Goal: Information Seeking & Learning: Learn about a topic

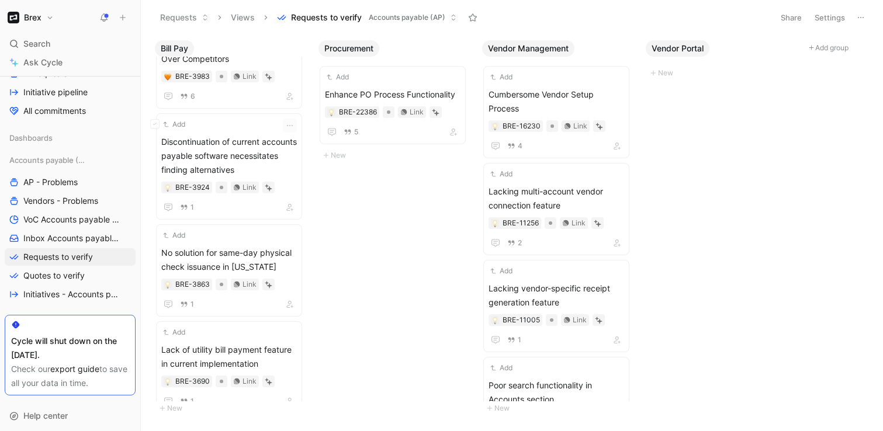
scroll to position [1331, 0]
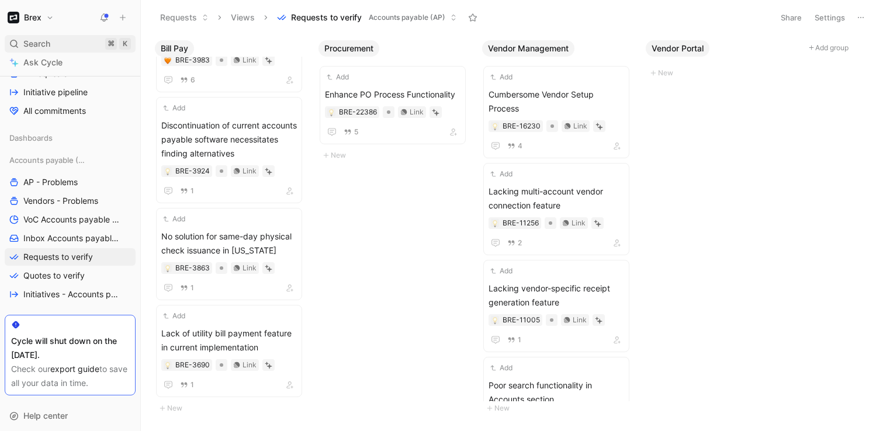
click at [57, 43] on div "Search ⌘ K" at bounding box center [70, 44] width 131 height 18
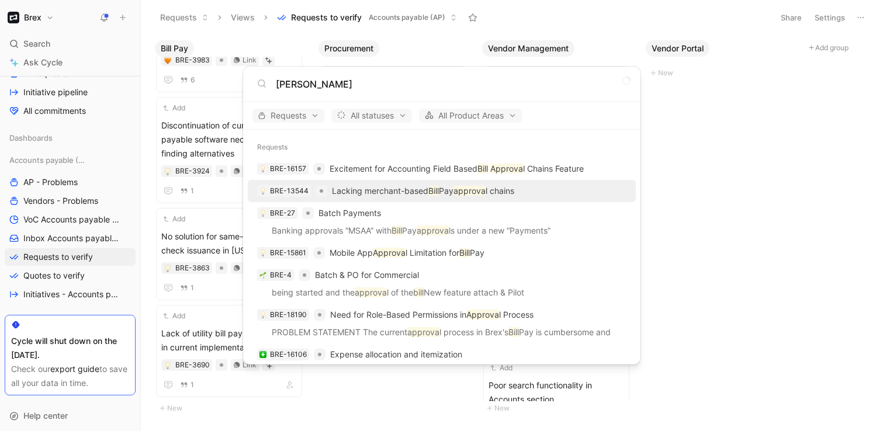
type input "bill approva"
click at [395, 192] on p "Lacking merchant-based Bill Pay approva l chains" at bounding box center [423, 191] width 182 height 14
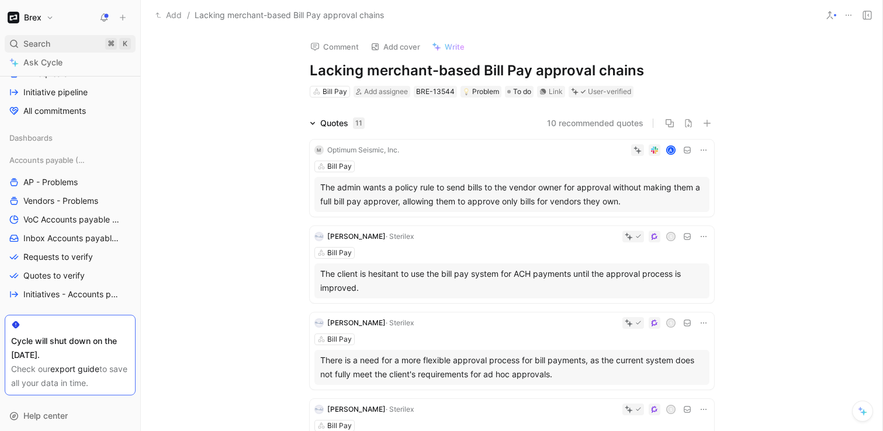
click at [41, 43] on span "Search" at bounding box center [36, 44] width 27 height 14
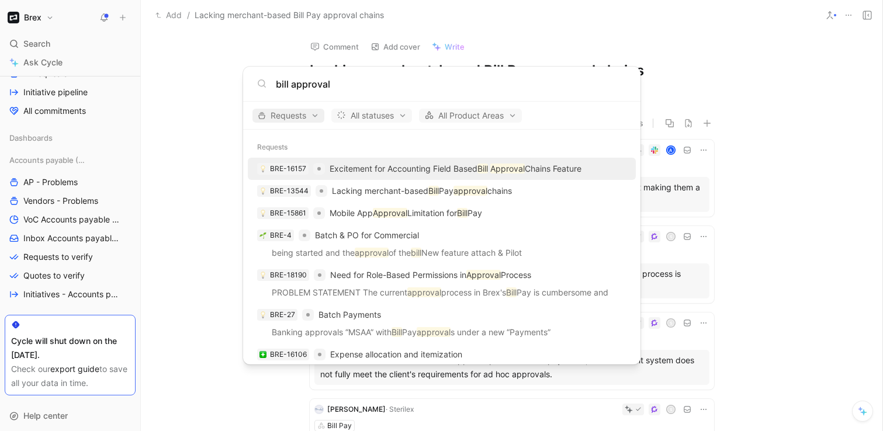
type input "bill approval"
click at [278, 109] on span "Requests" at bounding box center [288, 116] width 61 height 14
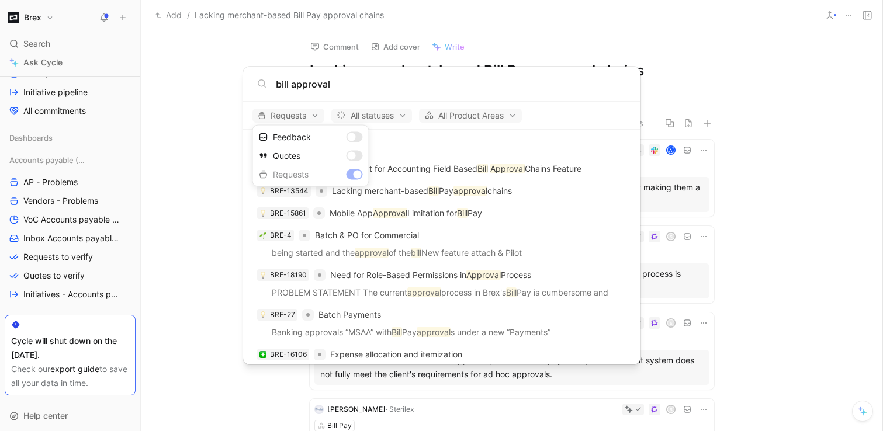
click at [278, 109] on div at bounding box center [441, 215] width 883 height 431
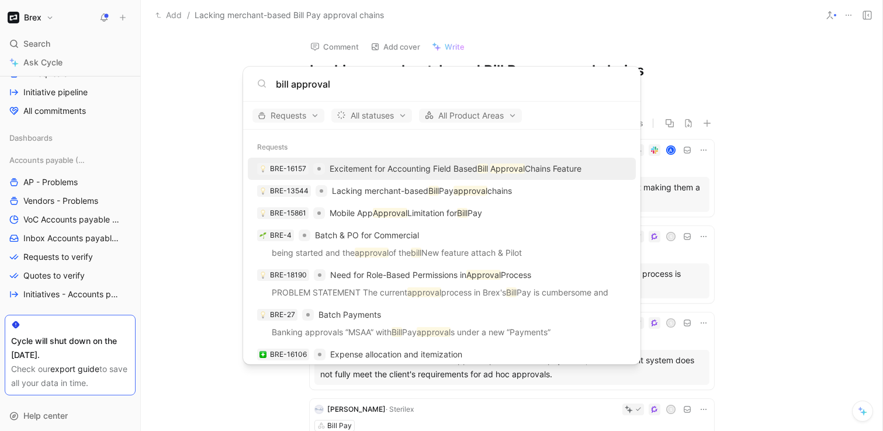
click at [341, 85] on input "bill approval" at bounding box center [451, 84] width 351 height 14
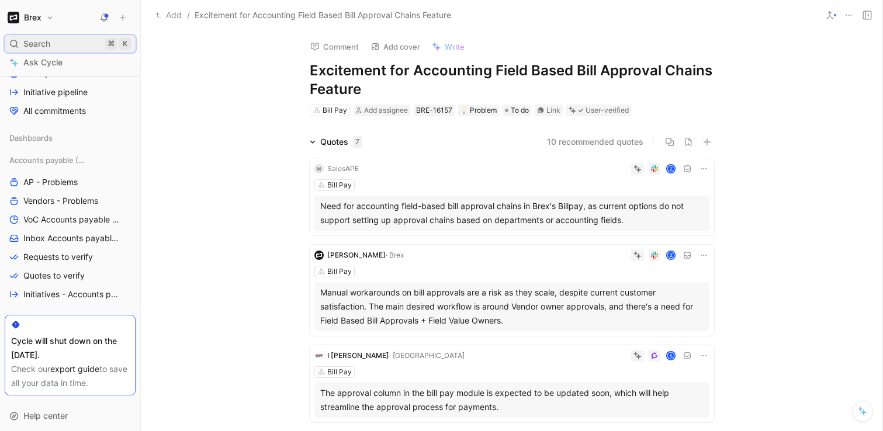
click at [65, 50] on div "Search ⌘ K" at bounding box center [70, 44] width 131 height 18
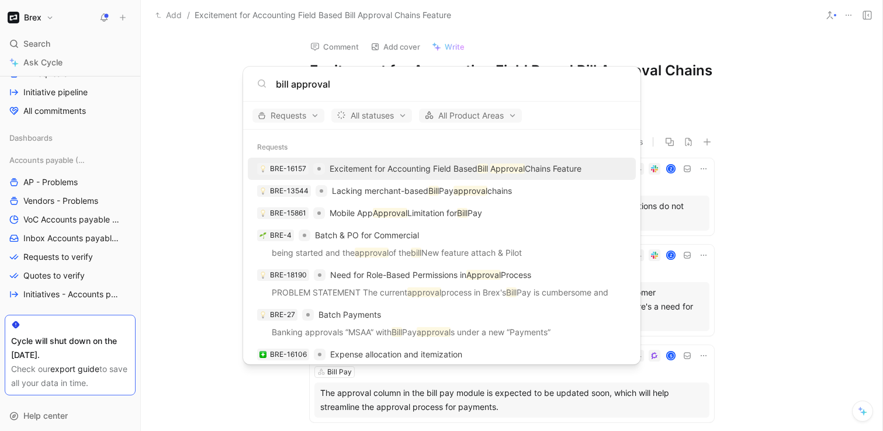
type input "bill approval"
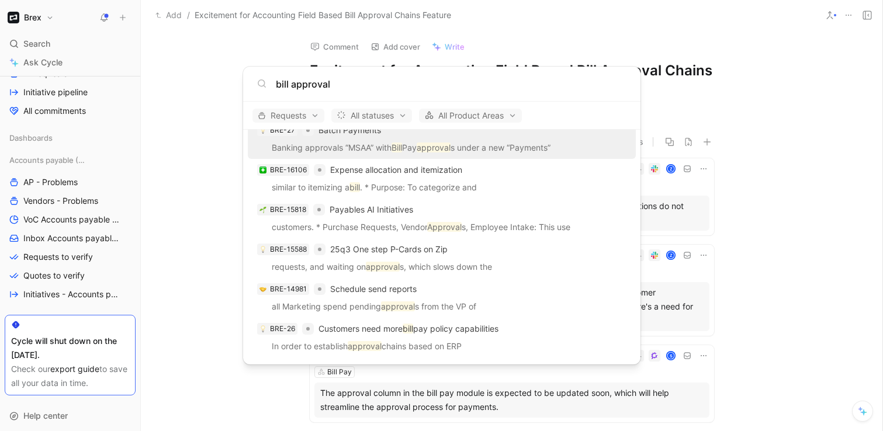
scroll to position [187, 0]
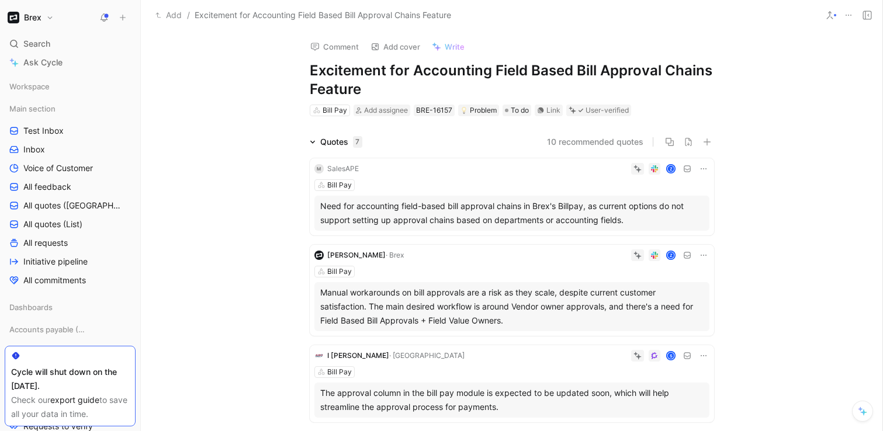
click at [833, 18] on icon at bounding box center [829, 15] width 9 height 9
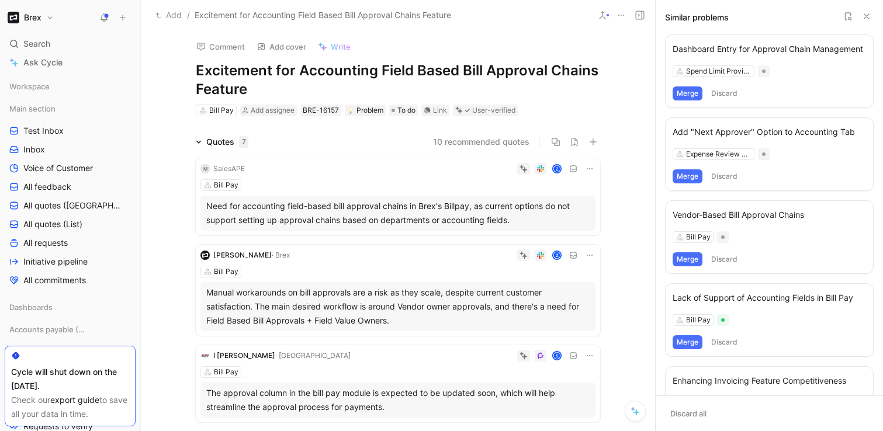
click at [850, 18] on use at bounding box center [848, 16] width 6 height 7
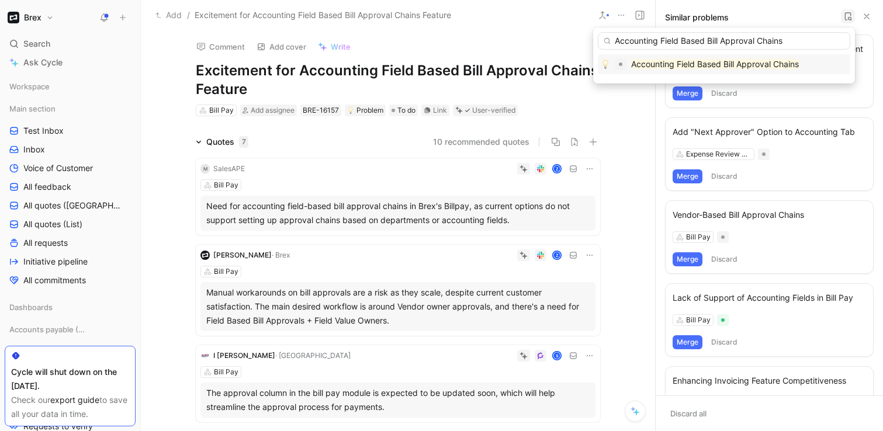
type input "Accounting Field Based Bill Approval Chains"
click at [702, 64] on mark "Accounting Field Based Bill Approval Chains" at bounding box center [715, 64] width 168 height 10
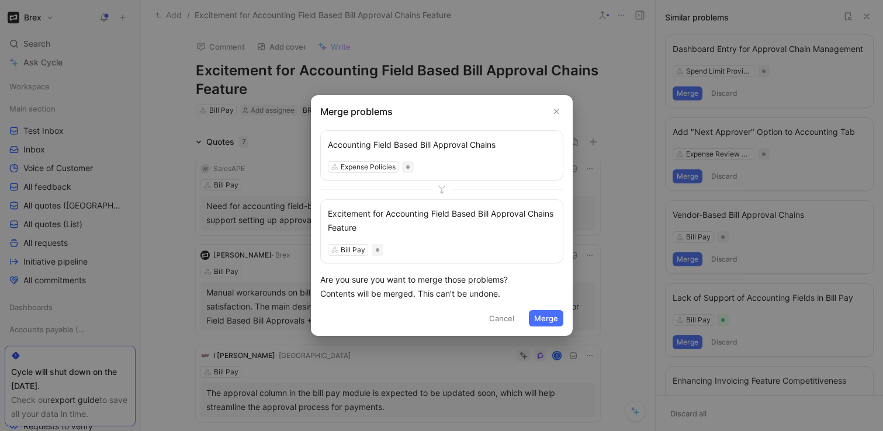
click at [542, 321] on button "Merge" at bounding box center [546, 318] width 34 height 16
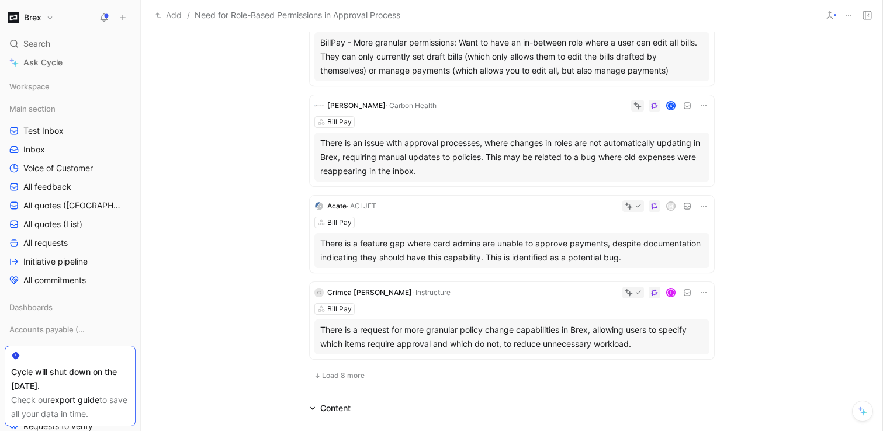
scroll to position [707, 0]
click at [353, 370] on span "Load 8 more" at bounding box center [343, 374] width 43 height 9
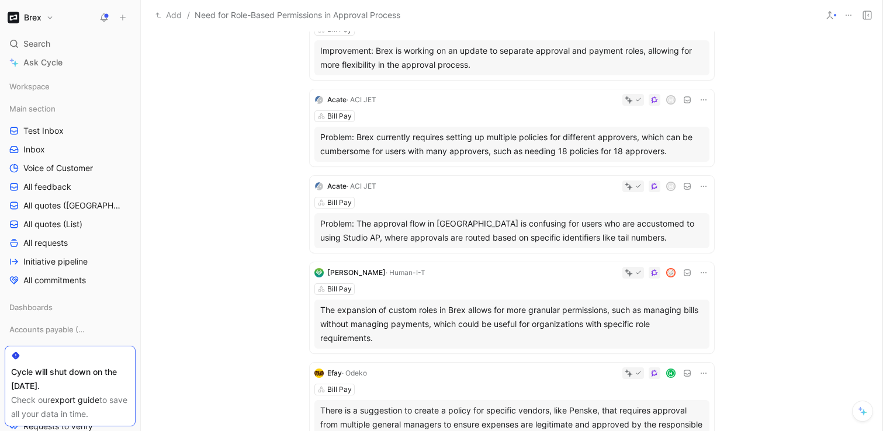
scroll to position [1159, 0]
click at [419, 129] on div "Problem: Brex currently requires setting up multiple policies for different app…" at bounding box center [511, 143] width 383 height 28
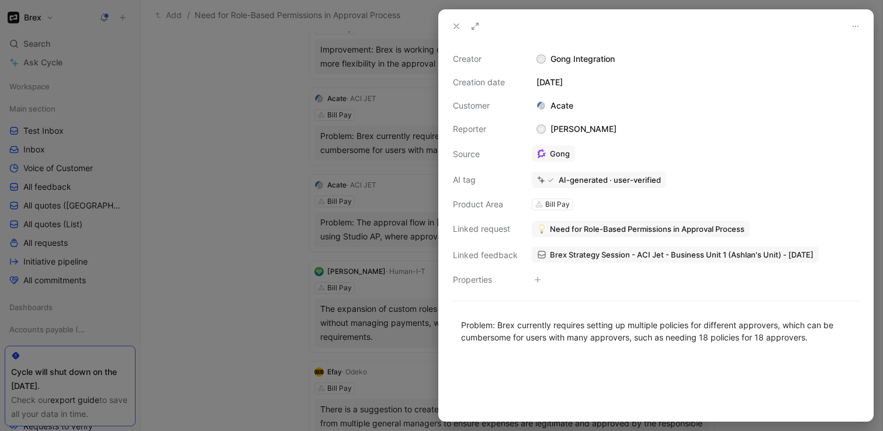
click at [291, 169] on div at bounding box center [441, 215] width 883 height 431
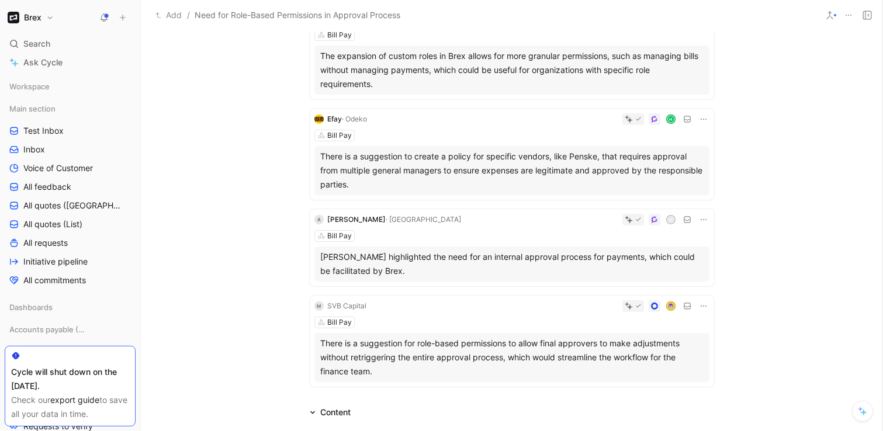
scroll to position [1413, 0]
click at [444, 129] on div "Bill Pay" at bounding box center [511, 135] width 395 height 12
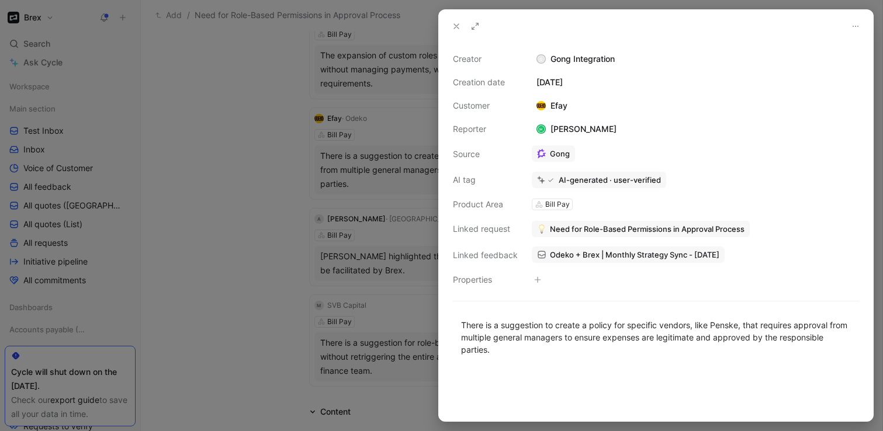
click at [599, 230] on span "Need for Role-Based Permissions in Approval Process" at bounding box center [647, 229] width 195 height 11
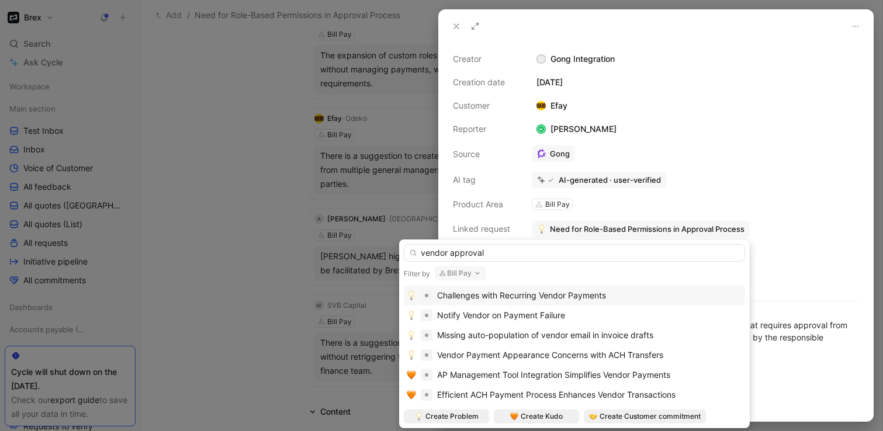
type input "vendor approval"
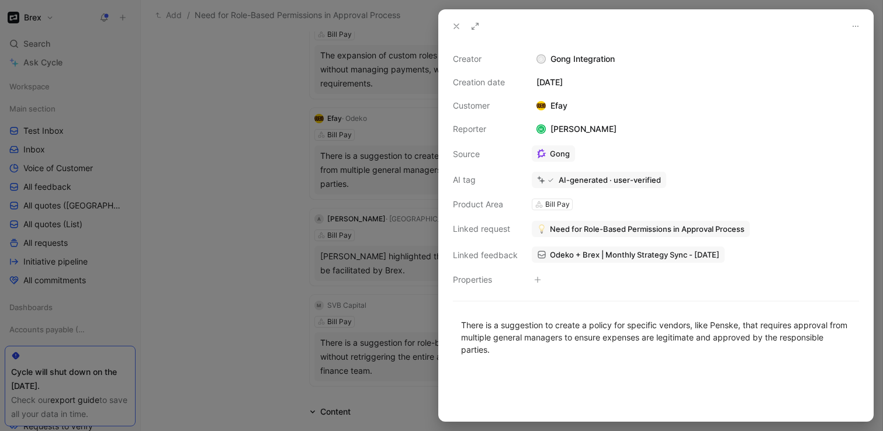
click at [584, 232] on span "Need for Role-Based Permissions in Approval Process" at bounding box center [647, 229] width 195 height 11
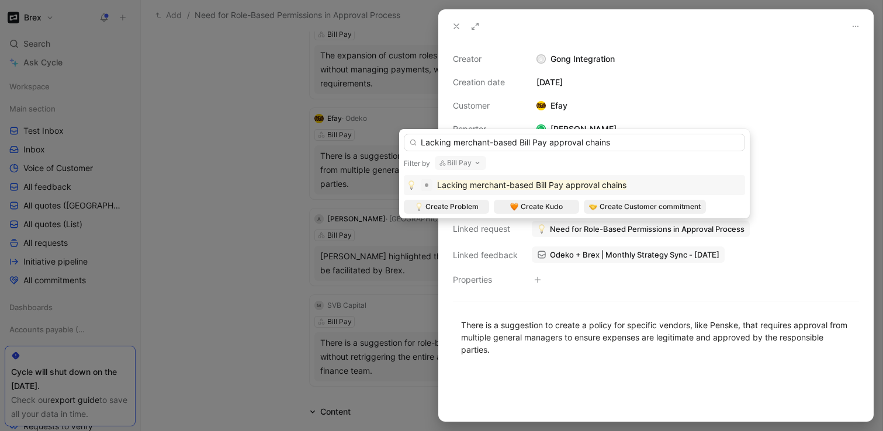
type input "Lacking merchant-based Bill Pay approval chains"
click at [476, 183] on mark "Lacking merchant-based Bill Pay approval chains" at bounding box center [531, 185] width 189 height 10
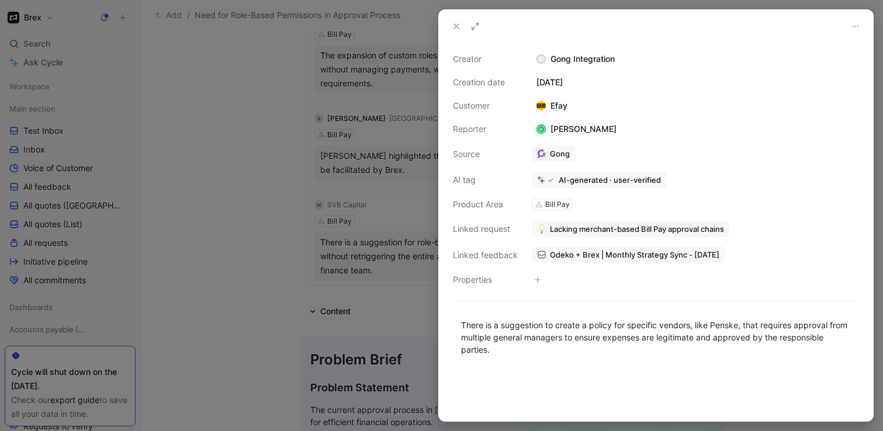
click at [281, 186] on div at bounding box center [441, 215] width 883 height 431
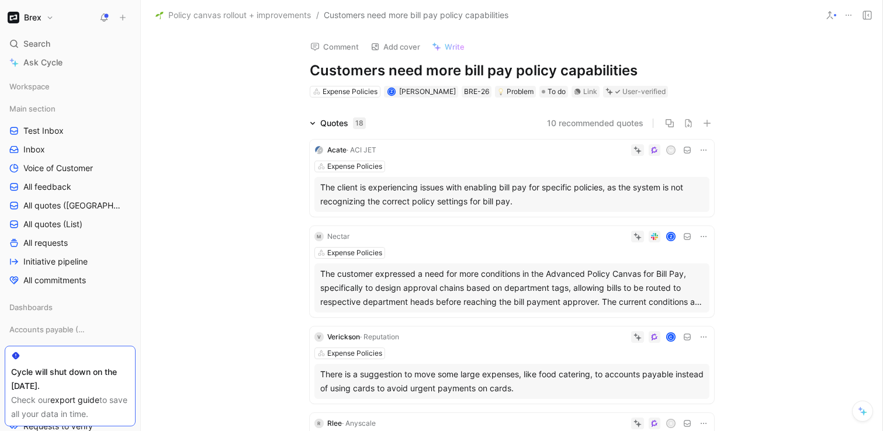
click at [485, 159] on div "Acate · ACI JET M Expense Policies The client is experiencing issues with enabl…" at bounding box center [512, 178] width 404 height 77
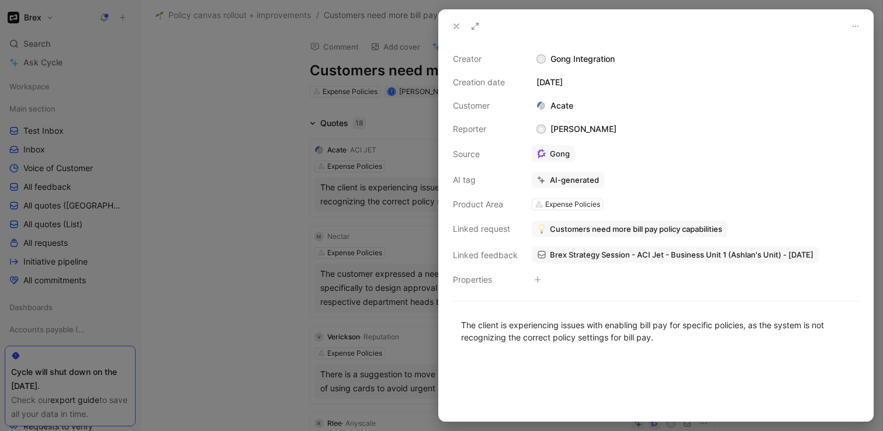
click at [583, 230] on span "Customers need more bill pay policy capabilities" at bounding box center [636, 229] width 172 height 11
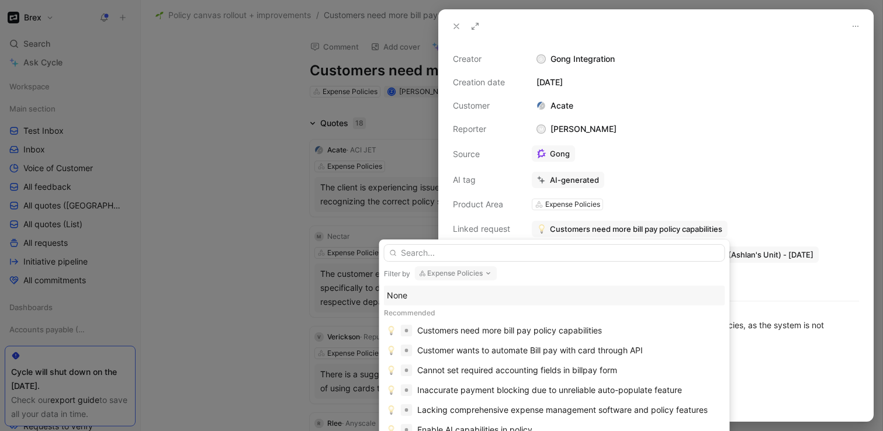
click at [426, 294] on div "None" at bounding box center [554, 296] width 335 height 14
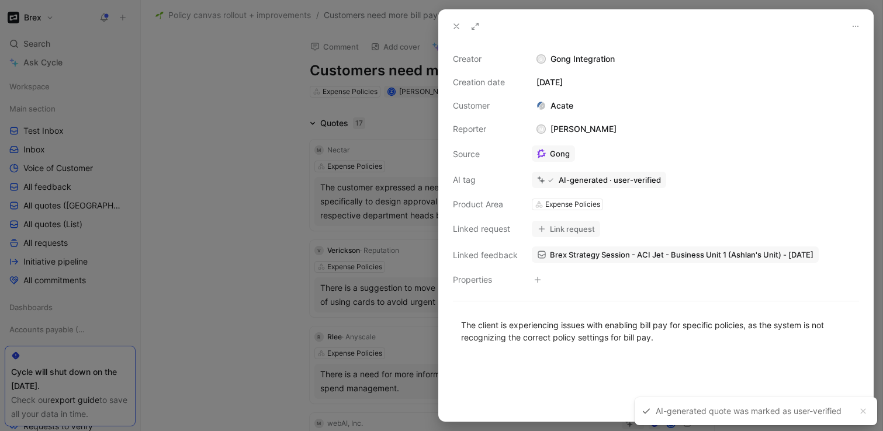
click at [231, 277] on div at bounding box center [441, 215] width 883 height 431
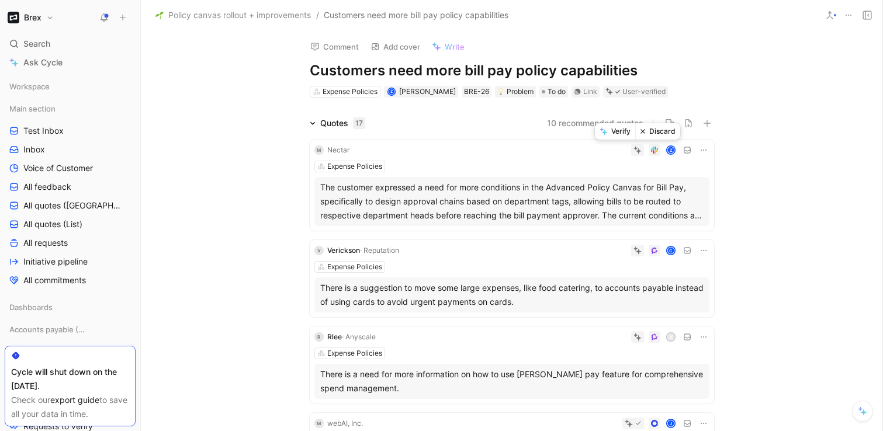
click at [626, 134] on button "Verify" at bounding box center [615, 131] width 40 height 16
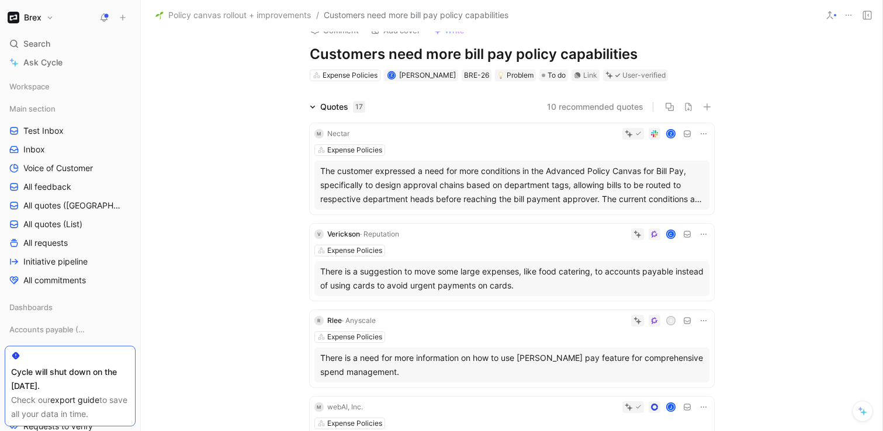
click at [554, 242] on div "V Verickson · Reputation C Expense Policies There is a suggestion to move some …" at bounding box center [512, 262] width 404 height 77
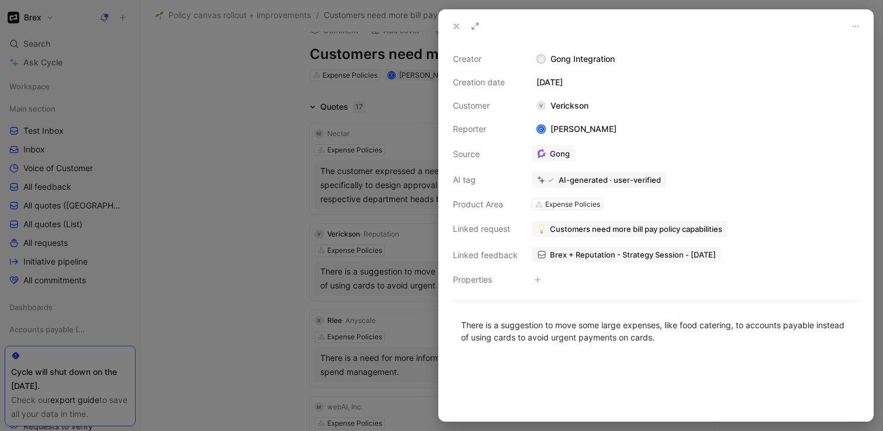
click at [561, 231] on span "Customers need more bill pay policy capabilities" at bounding box center [636, 229] width 172 height 11
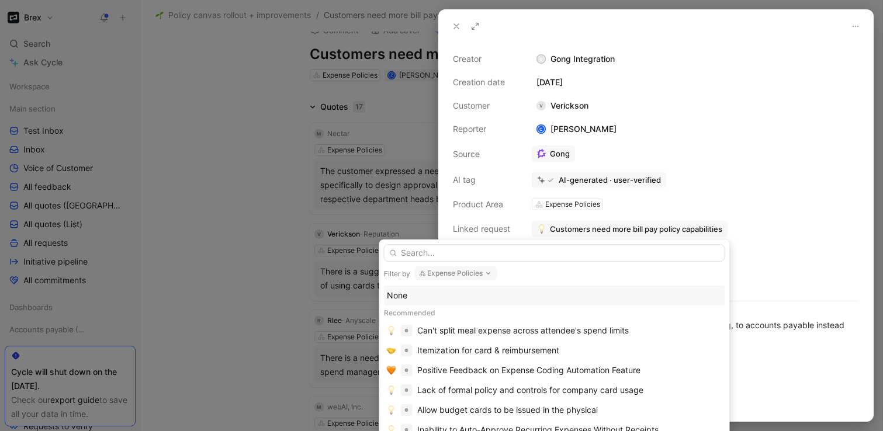
click at [421, 300] on div "None" at bounding box center [554, 296] width 335 height 14
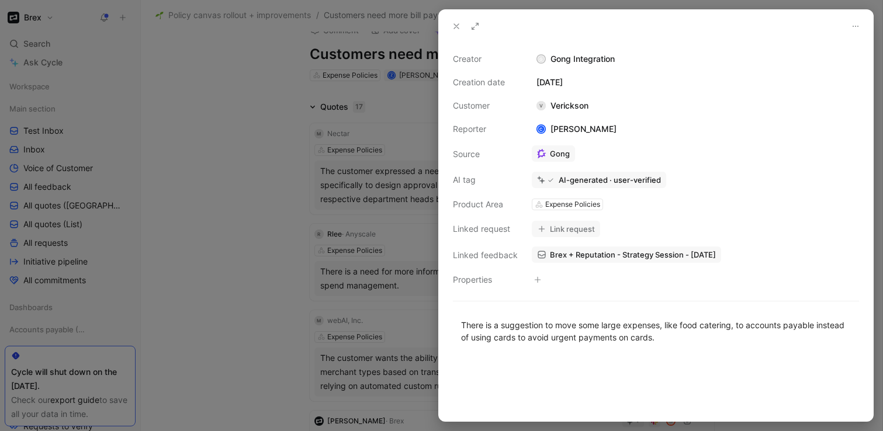
click at [274, 256] on div at bounding box center [441, 215] width 883 height 431
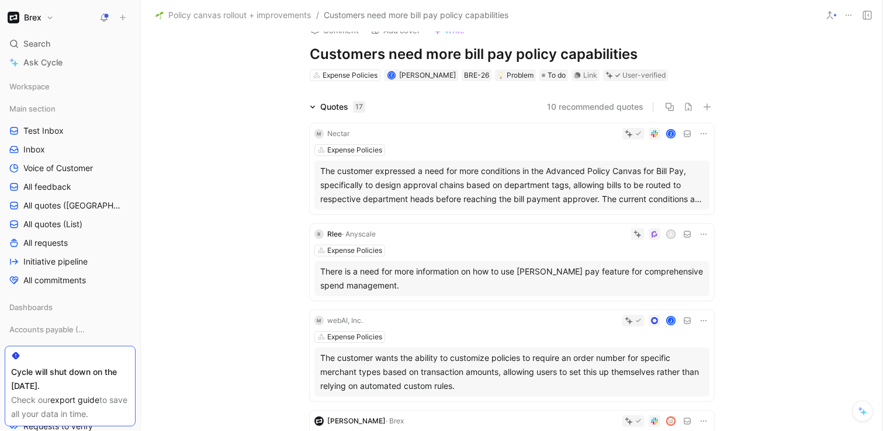
click at [547, 240] on div "R Rlee · Anyscale R Expense Policies There is a need for more information on ho…" at bounding box center [512, 262] width 404 height 77
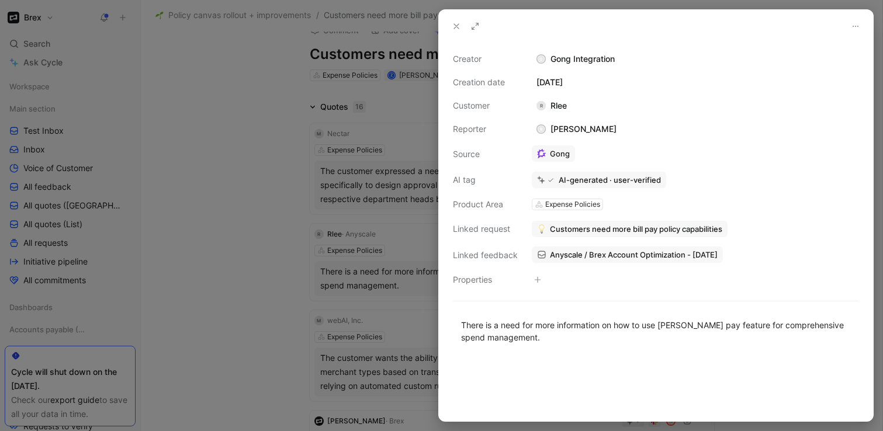
click at [562, 231] on span "Customers need more bill pay policy capabilities" at bounding box center [636, 229] width 172 height 11
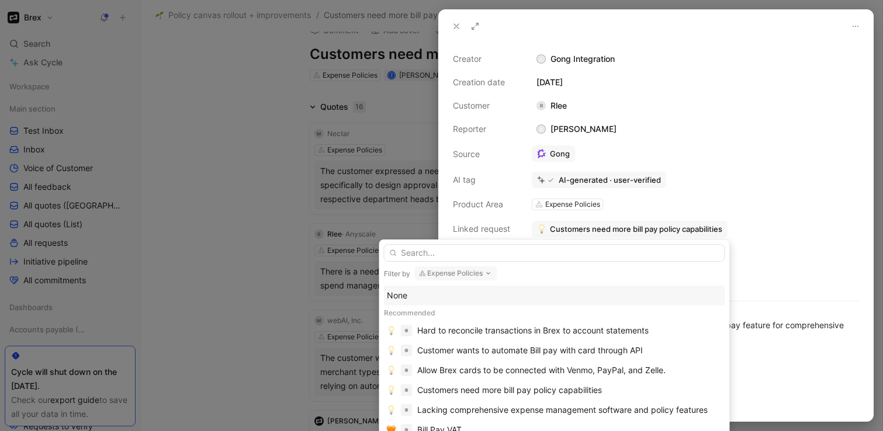
click at [417, 293] on div "None" at bounding box center [554, 296] width 335 height 14
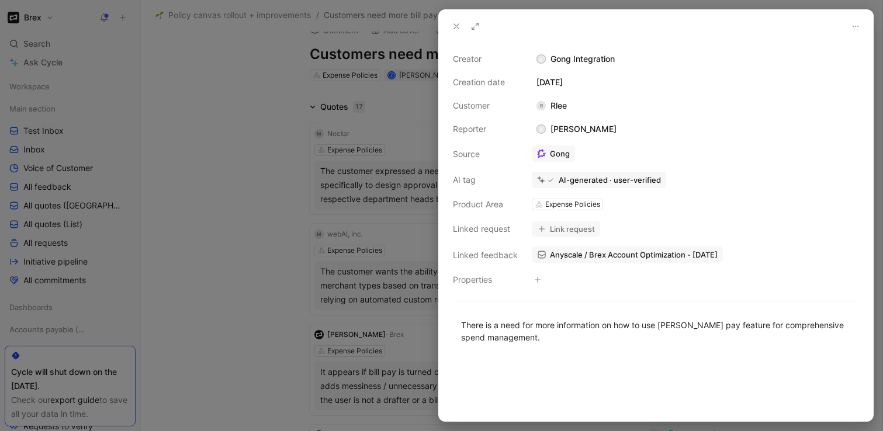
click at [236, 281] on div at bounding box center [441, 215] width 883 height 431
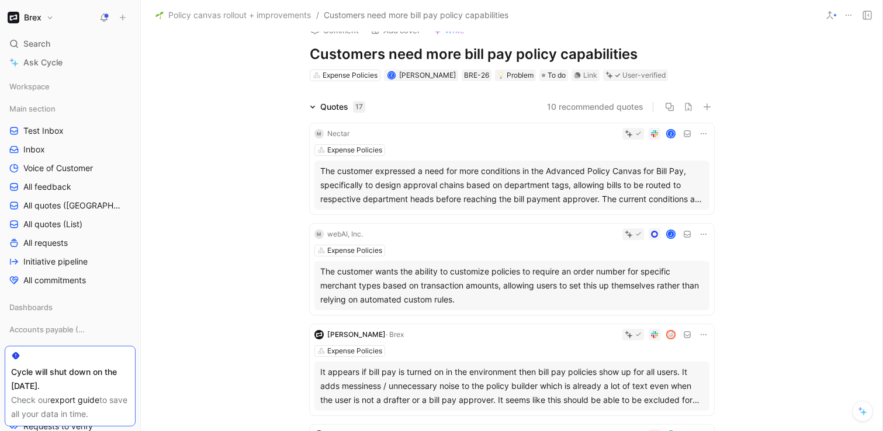
click at [499, 243] on div "M webAI, Inc. J Expense Policies The customer wants the ability to customize po…" at bounding box center [512, 269] width 404 height 91
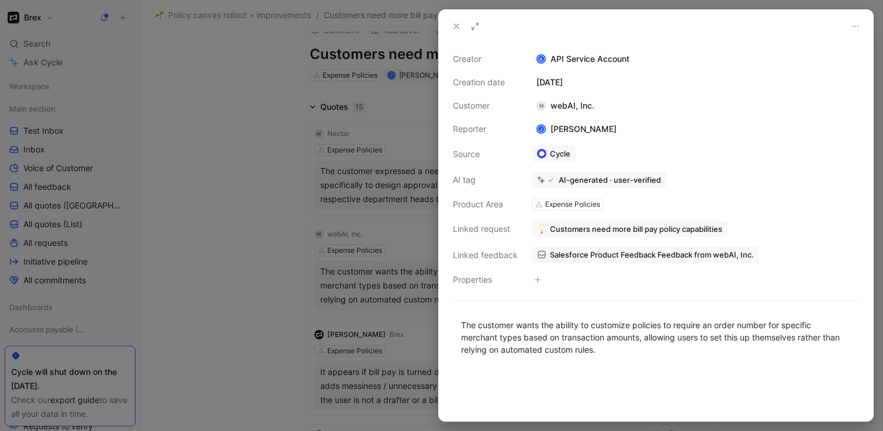
click at [589, 226] on span "Customers need more bill pay policy capabilities" at bounding box center [636, 229] width 172 height 11
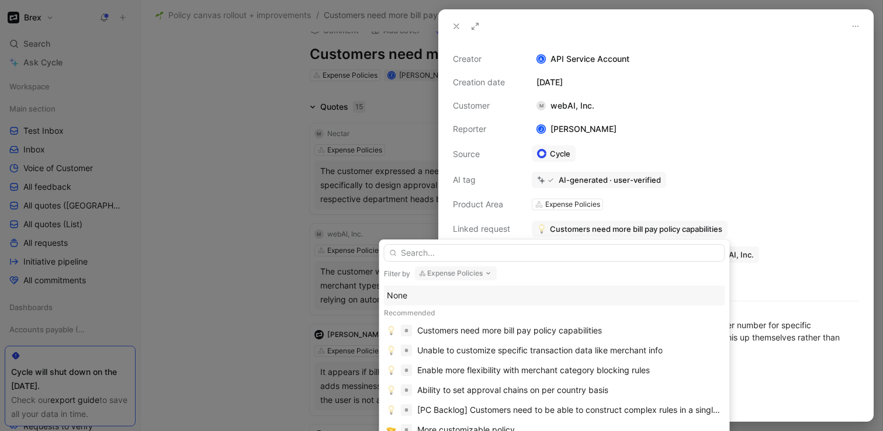
click at [417, 292] on div "None" at bounding box center [554, 296] width 335 height 14
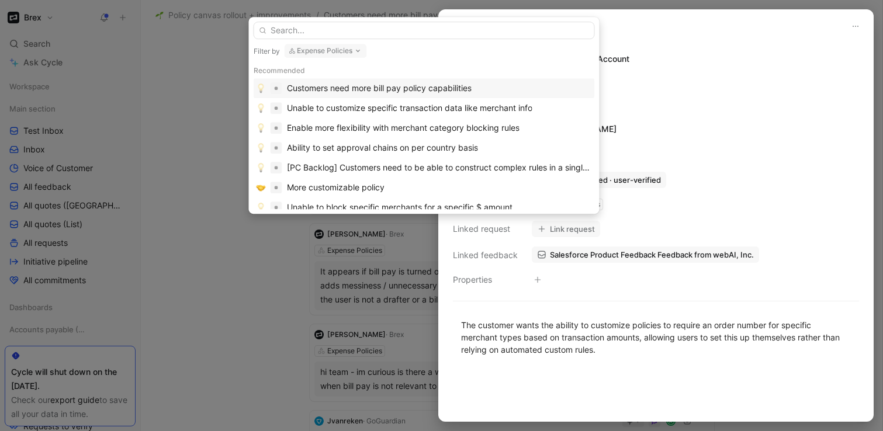
click at [226, 282] on div at bounding box center [441, 215] width 883 height 431
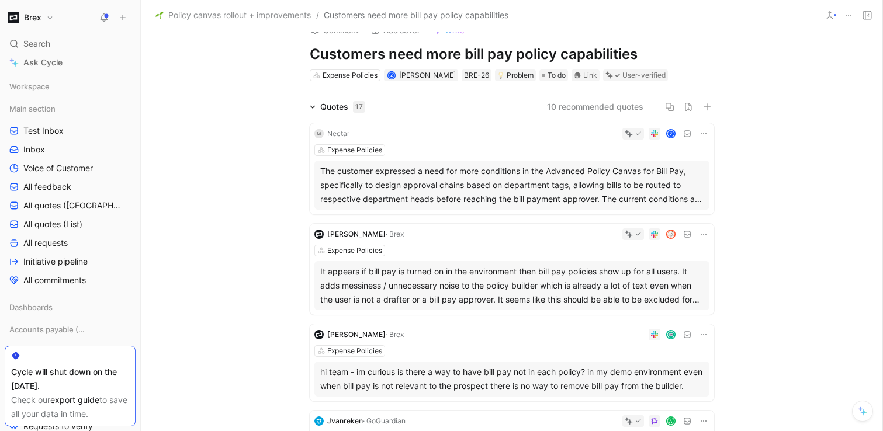
click at [455, 244] on div "Molly Weinstock · Brex Expense Policies It appears if bill pay is turned on in …" at bounding box center [512, 269] width 404 height 91
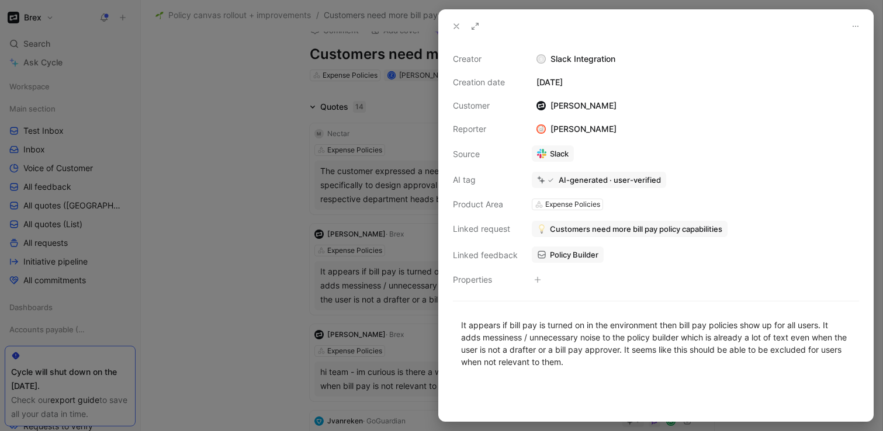
click at [570, 228] on span "Customers need more bill pay policy capabilities" at bounding box center [636, 229] width 172 height 11
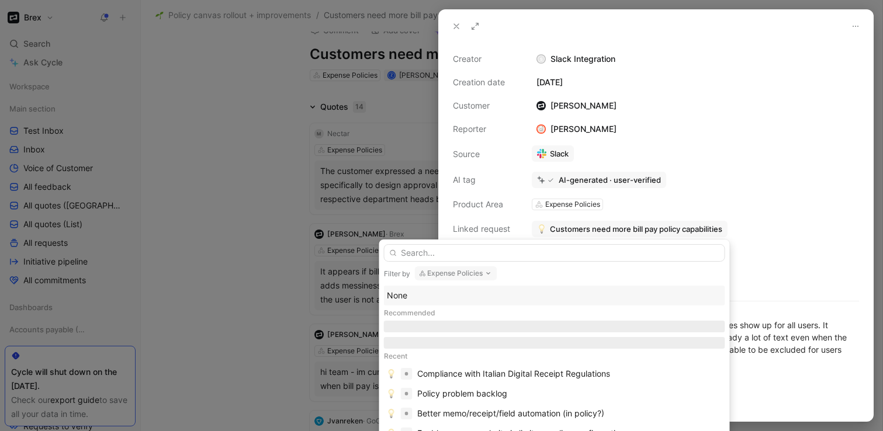
click at [404, 293] on div "None" at bounding box center [554, 296] width 335 height 14
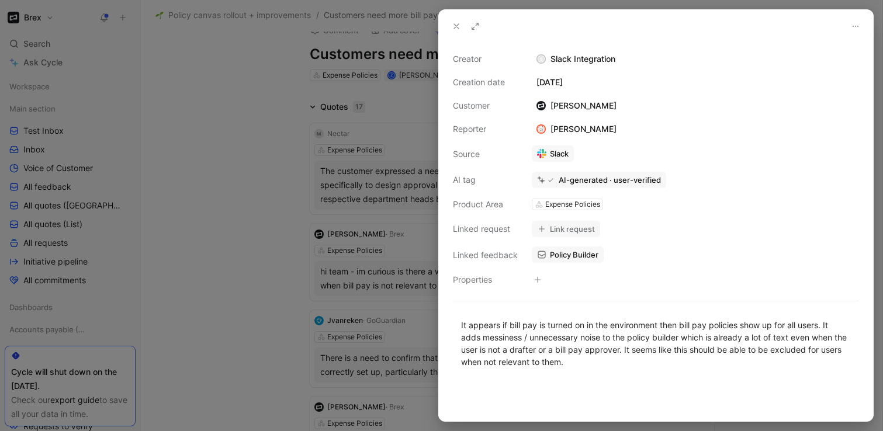
click at [227, 263] on div at bounding box center [441, 215] width 883 height 431
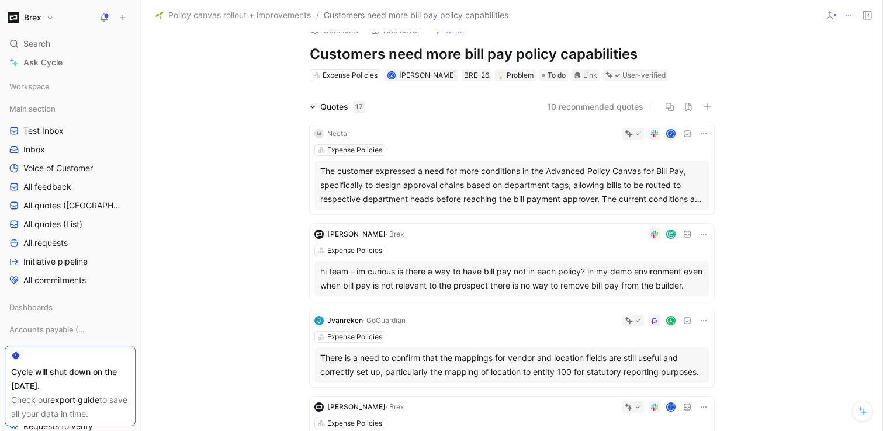
click at [565, 248] on div "Expense Policies" at bounding box center [511, 251] width 395 height 12
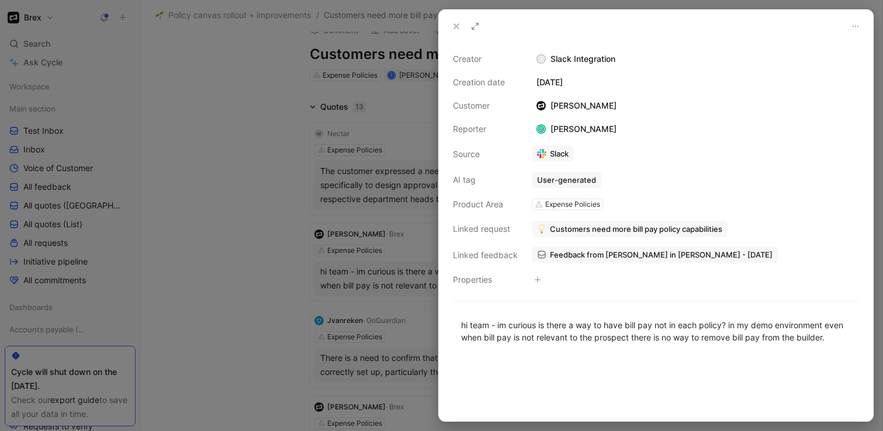
click at [574, 227] on span "Customers need more bill pay policy capabilities" at bounding box center [636, 229] width 172 height 11
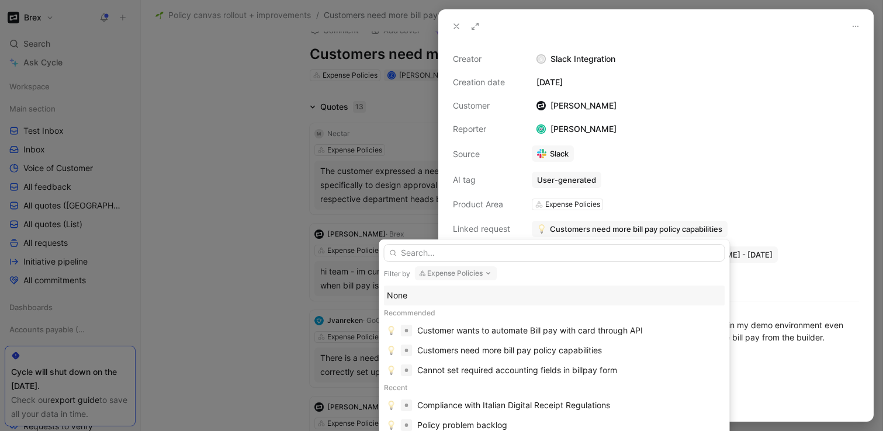
click at [410, 293] on div "None" at bounding box center [554, 296] width 335 height 14
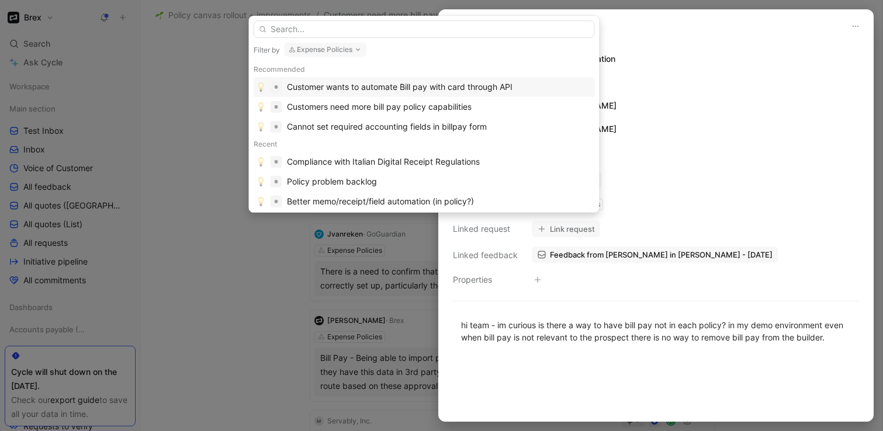
click at [188, 294] on div at bounding box center [441, 215] width 883 height 431
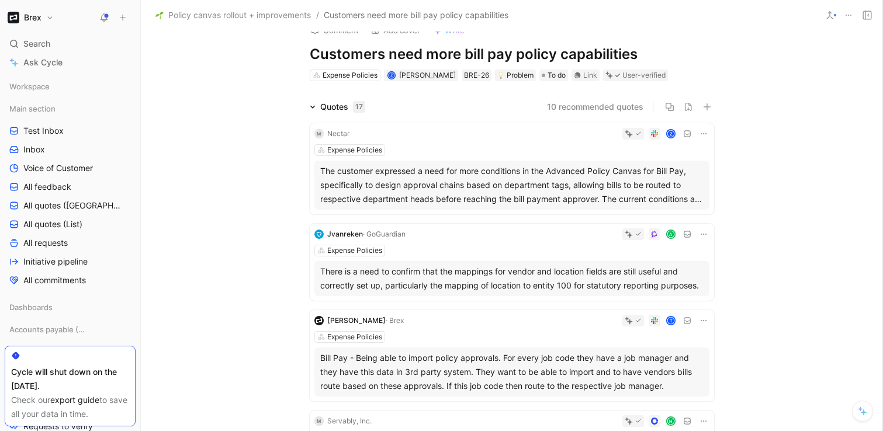
click at [485, 231] on div "A" at bounding box center [559, 234] width 299 height 12
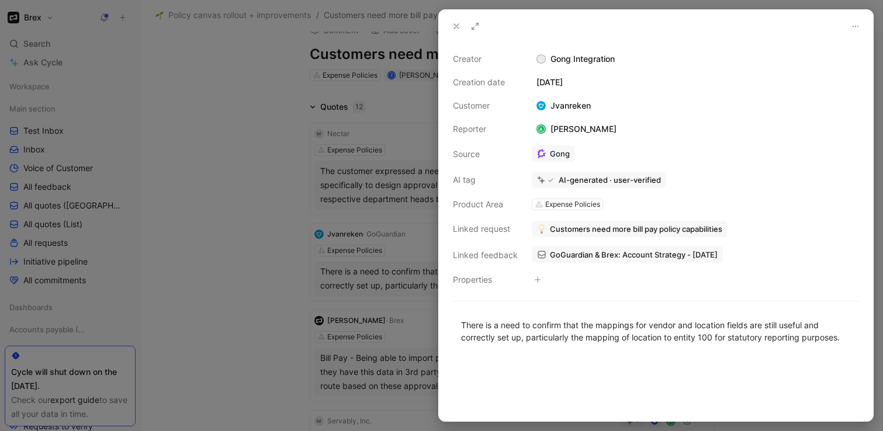
click at [560, 230] on span "Customers need more bill pay policy capabilities" at bounding box center [636, 229] width 172 height 11
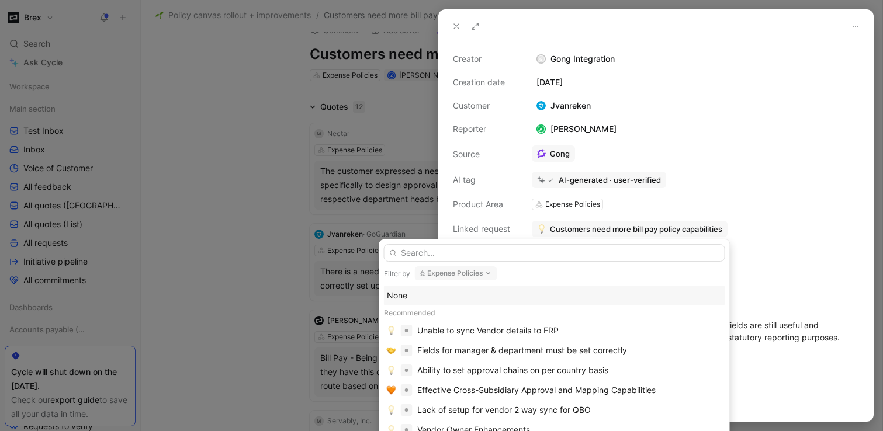
click at [402, 293] on div "None" at bounding box center [554, 296] width 335 height 14
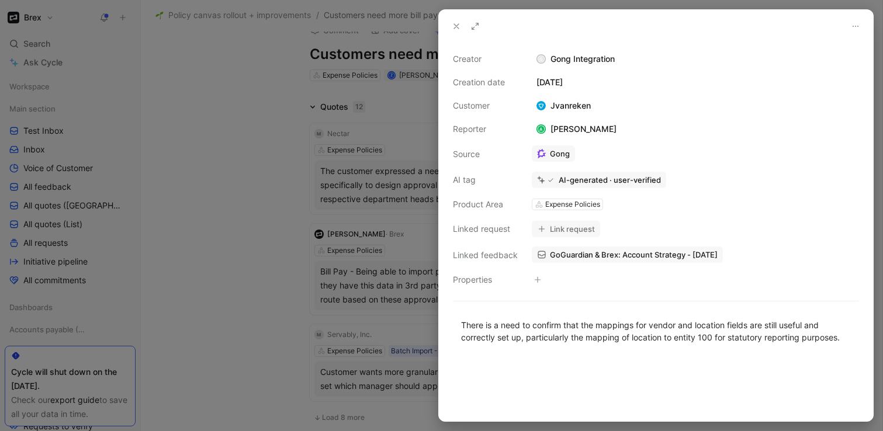
click at [208, 279] on div at bounding box center [441, 215] width 883 height 431
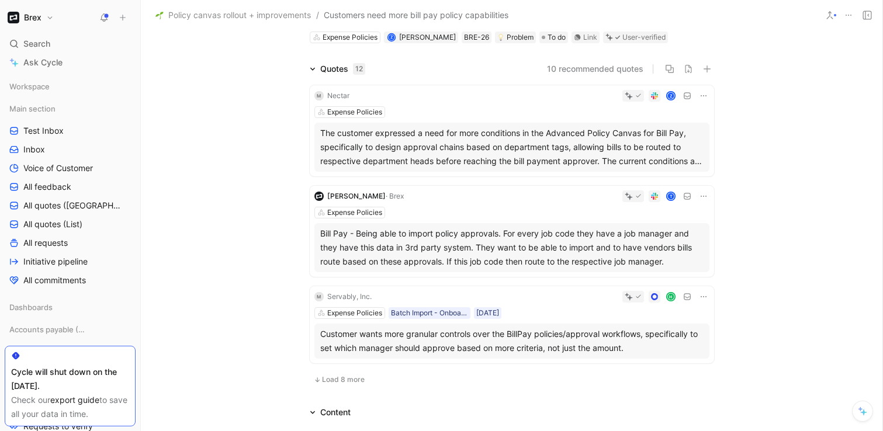
scroll to position [58, 0]
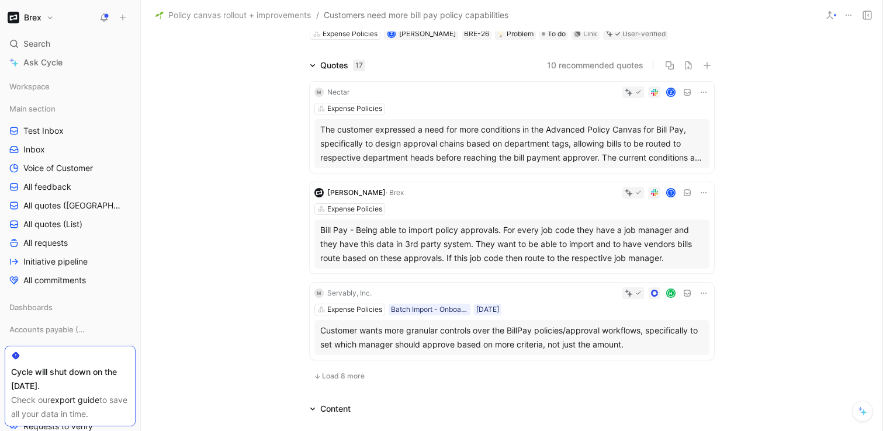
click at [345, 376] on span "Load 8 more" at bounding box center [343, 376] width 43 height 9
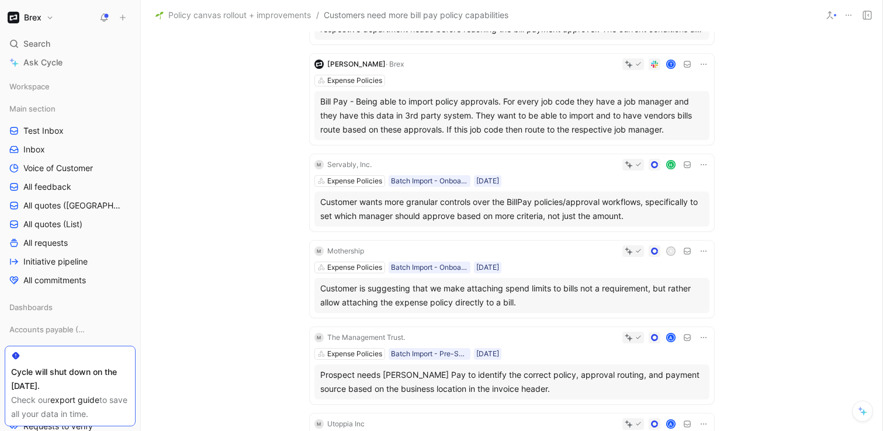
scroll to position [192, 0]
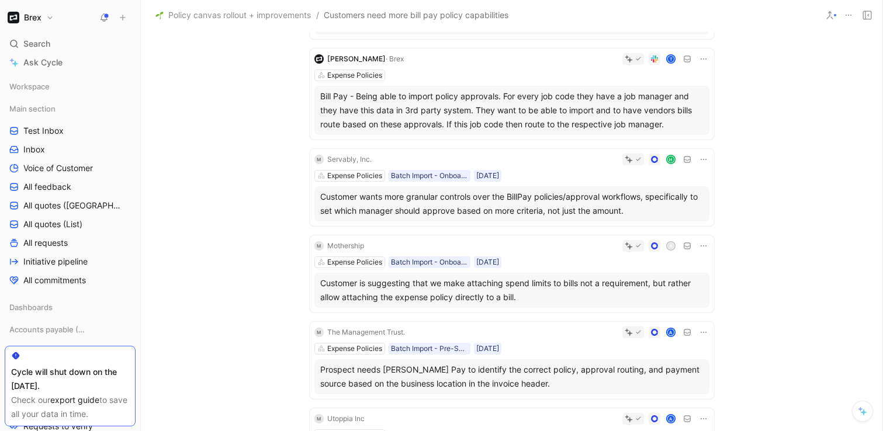
click at [587, 247] on div "R" at bounding box center [539, 246] width 341 height 12
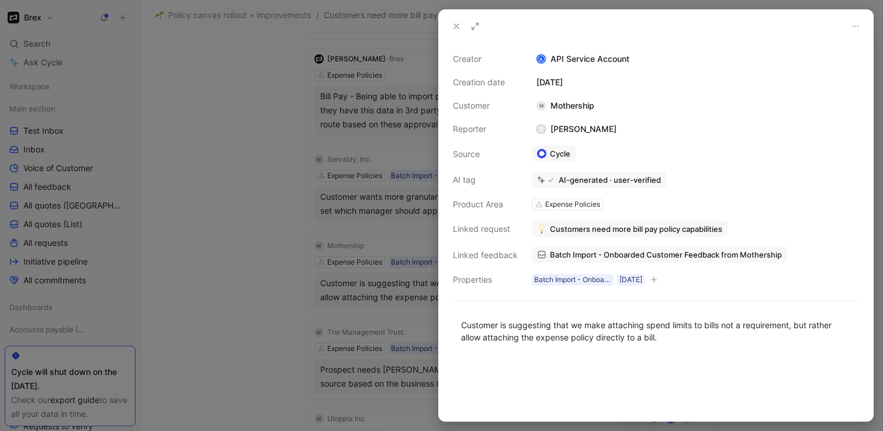
click at [556, 225] on span "Customers need more bill pay policy capabilities" at bounding box center [636, 229] width 172 height 11
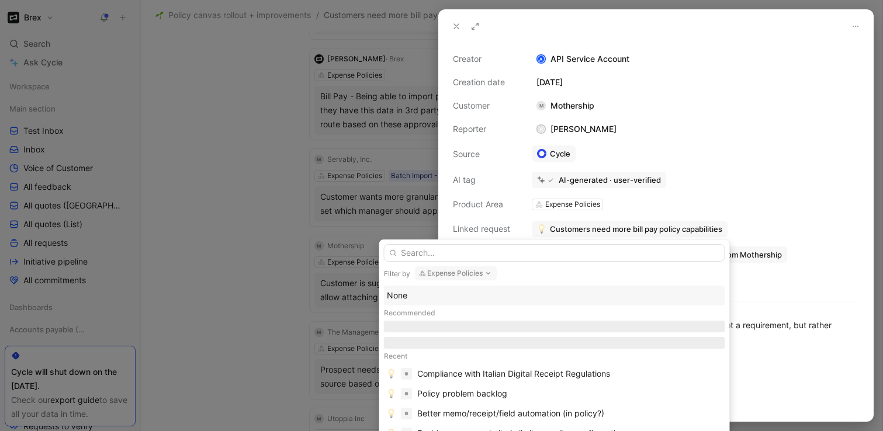
click at [422, 297] on div "None" at bounding box center [554, 296] width 335 height 14
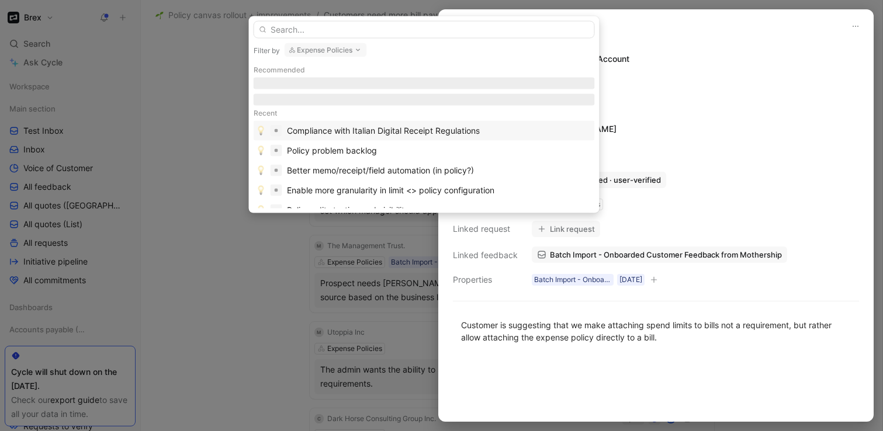
click at [214, 320] on div at bounding box center [441, 215] width 883 height 431
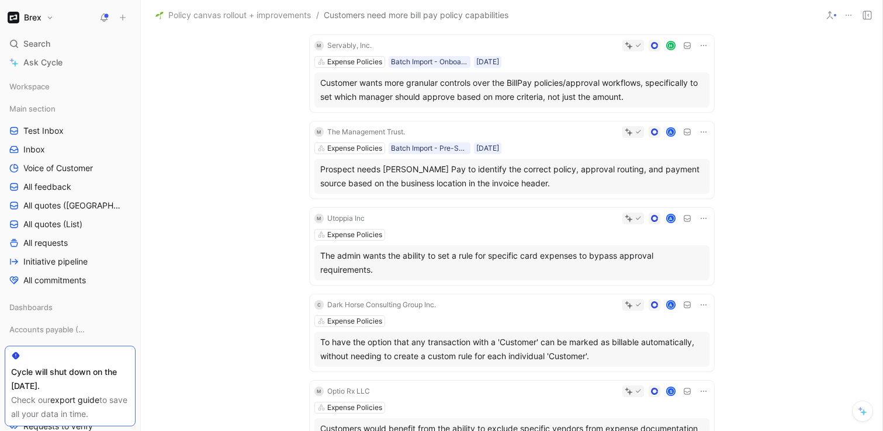
scroll to position [307, 0]
click at [421, 223] on div "A" at bounding box center [539, 217] width 340 height 12
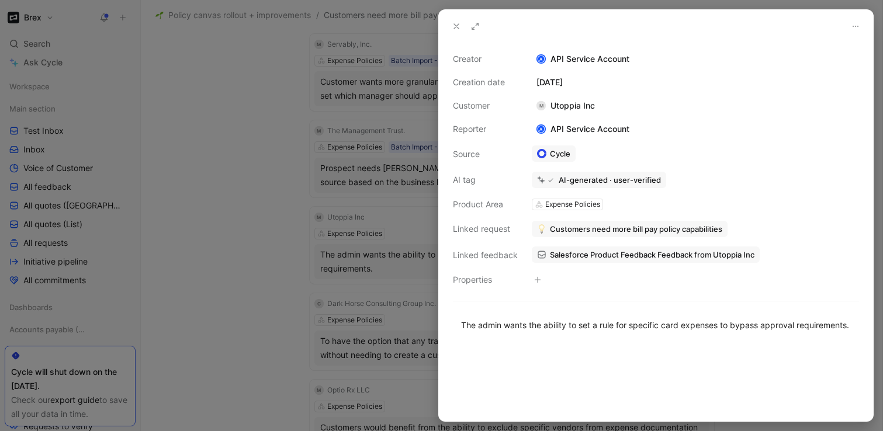
click at [558, 228] on span "Customers need more bill pay policy capabilities" at bounding box center [636, 229] width 172 height 11
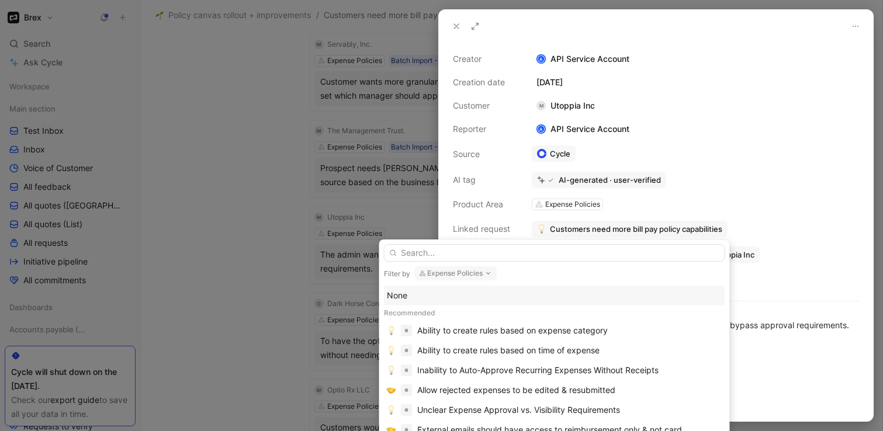
click at [433, 297] on div "None" at bounding box center [554, 296] width 335 height 14
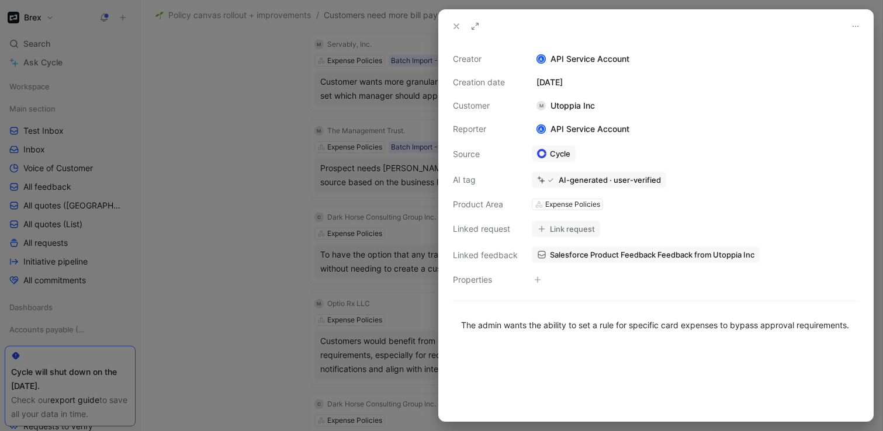
click at [200, 297] on div at bounding box center [441, 215] width 883 height 431
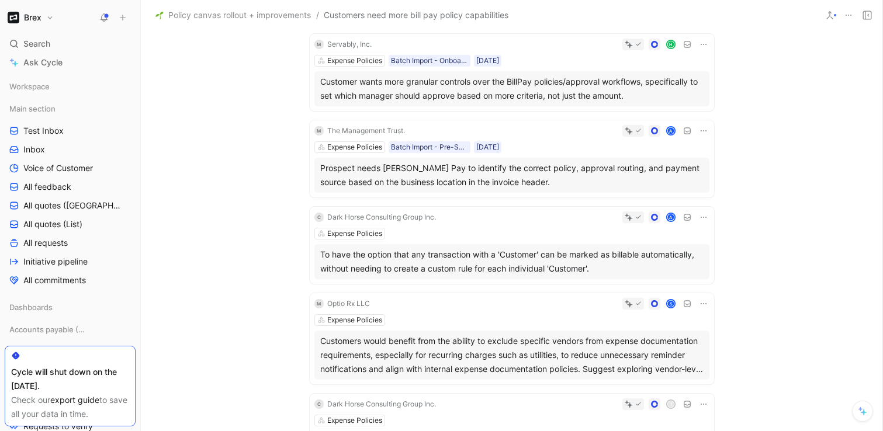
click at [509, 224] on div "C Dark Horse Consulting Group Inc. A Expense Policies To have the option that a…" at bounding box center [512, 245] width 404 height 77
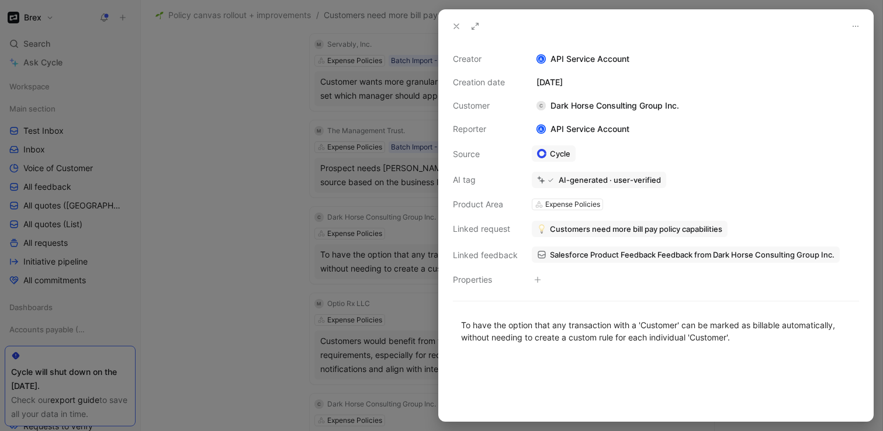
click at [575, 226] on span "Customers need more bill pay policy capabilities" at bounding box center [636, 229] width 172 height 11
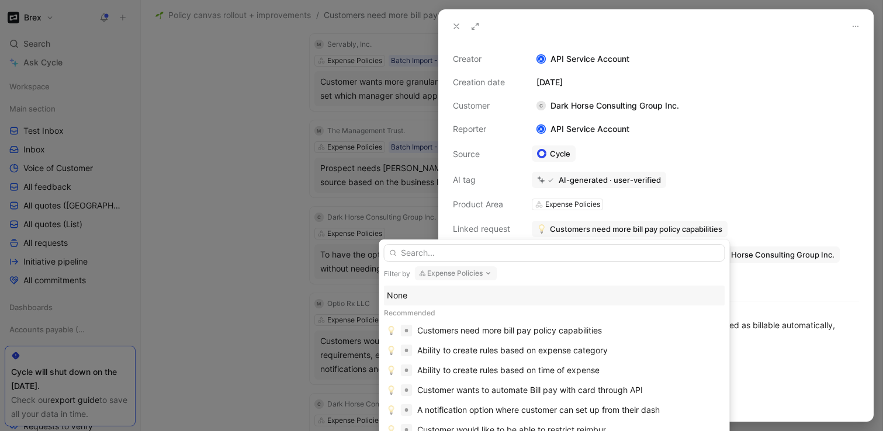
click at [404, 295] on div "None" at bounding box center [554, 296] width 335 height 14
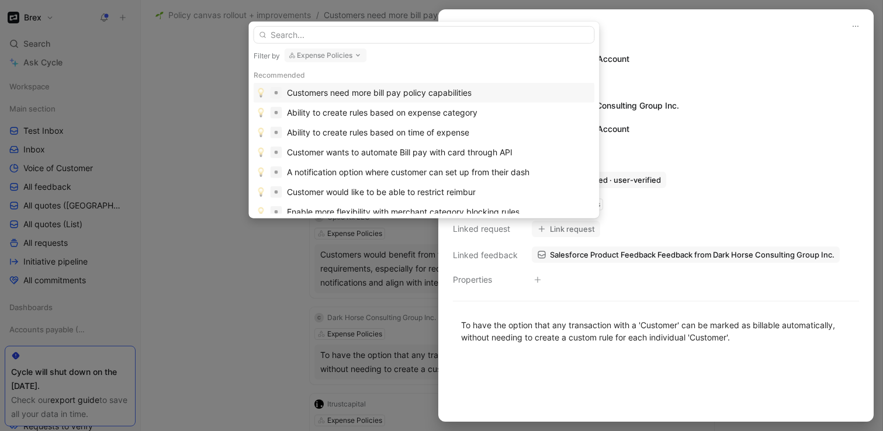
click at [231, 309] on div at bounding box center [441, 215] width 883 height 431
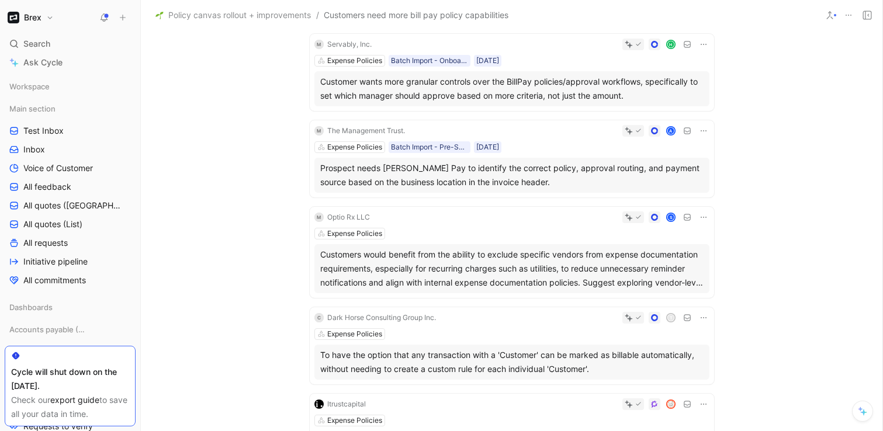
click at [516, 227] on div "M Optio Rx LLC S Expense Policies Customers would benefit from the ability to e…" at bounding box center [512, 252] width 404 height 91
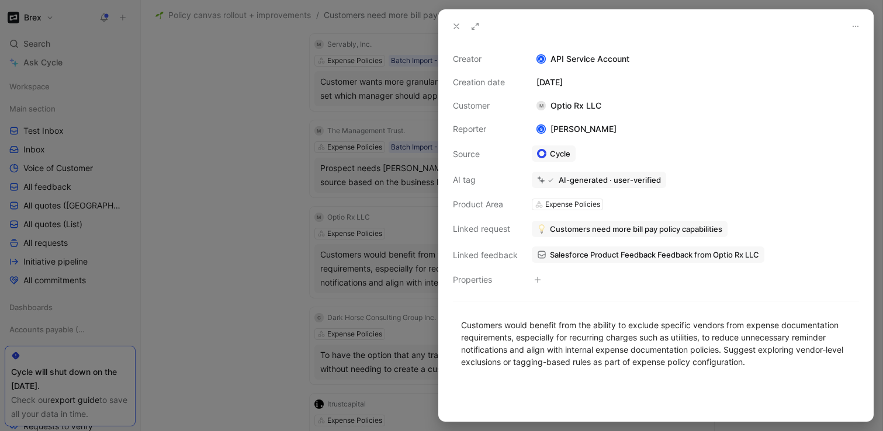
click at [577, 224] on span "Customers need more bill pay policy capabilities" at bounding box center [636, 229] width 172 height 11
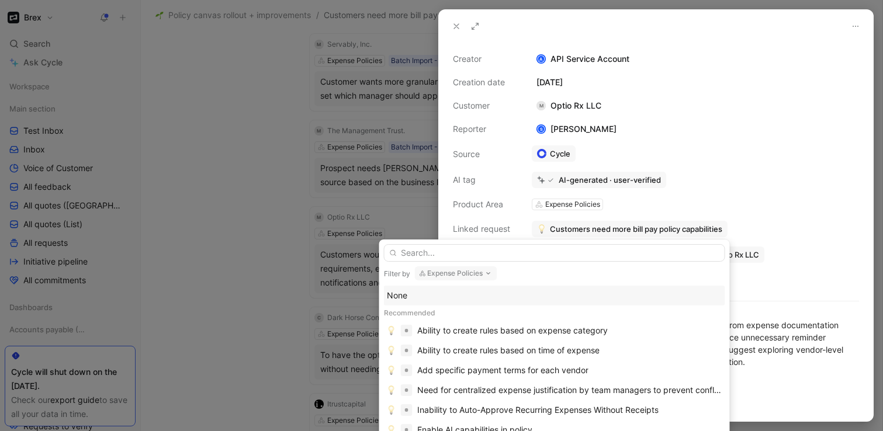
click at [441, 290] on div "None" at bounding box center [554, 296] width 335 height 14
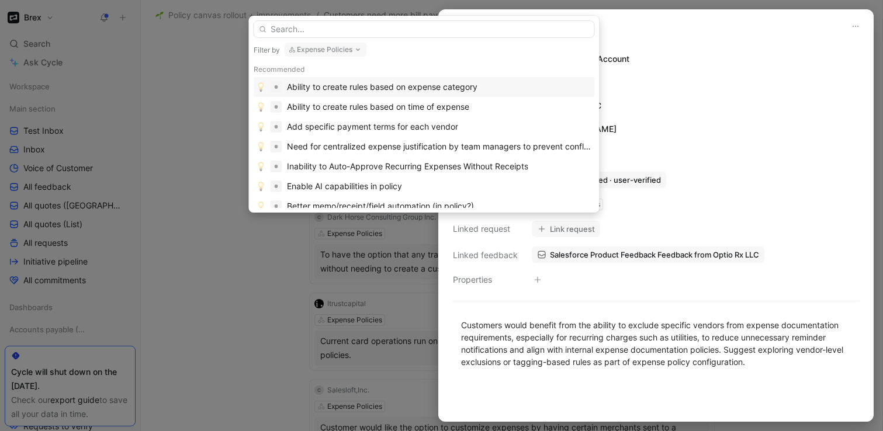
click at [203, 287] on div at bounding box center [441, 215] width 883 height 431
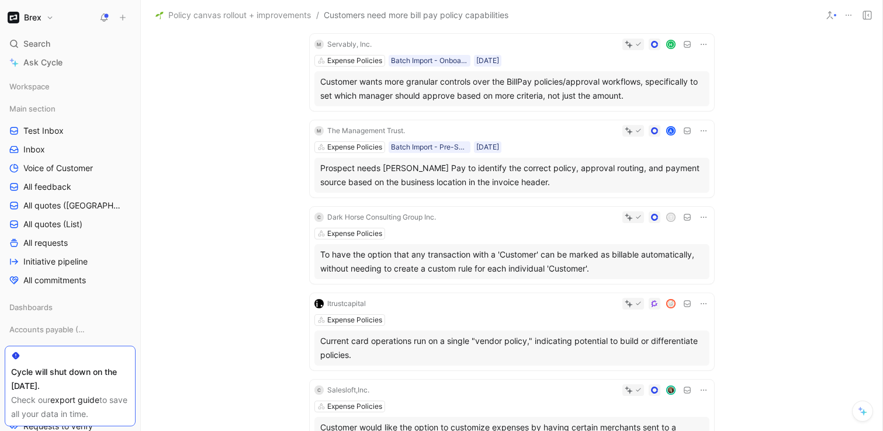
click at [573, 221] on div "T" at bounding box center [575, 217] width 269 height 12
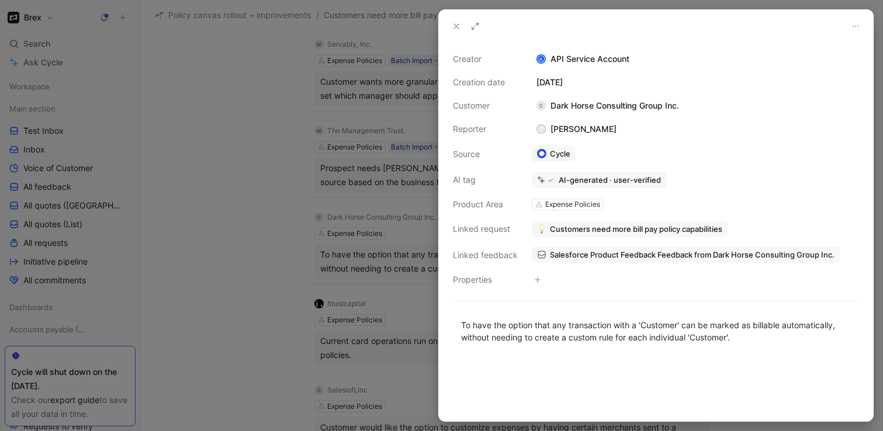
click at [573, 230] on span "Customers need more bill pay policy capabilities" at bounding box center [636, 229] width 172 height 11
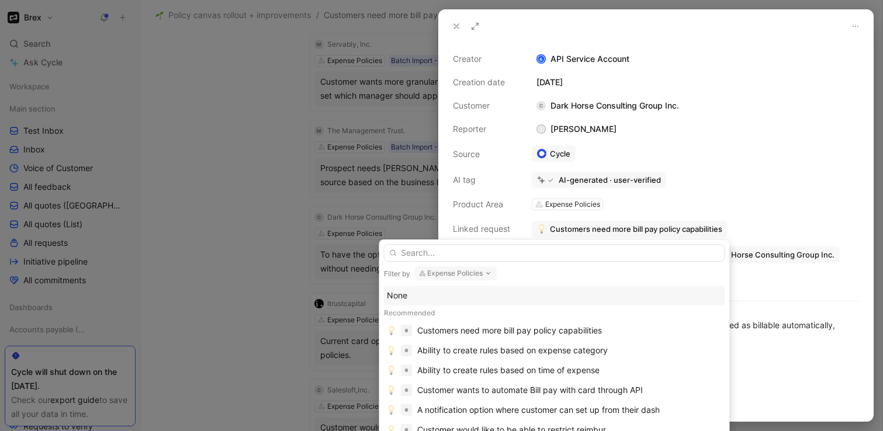
click at [449, 292] on div "None" at bounding box center [554, 296] width 335 height 14
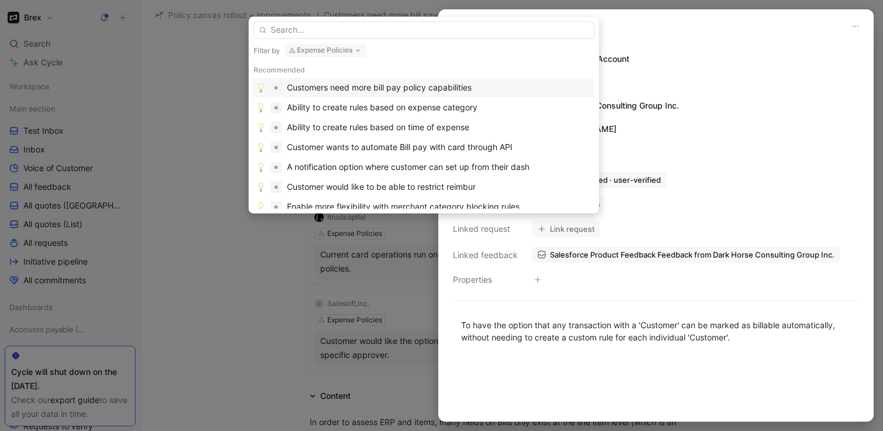
click at [190, 271] on div at bounding box center [441, 215] width 883 height 431
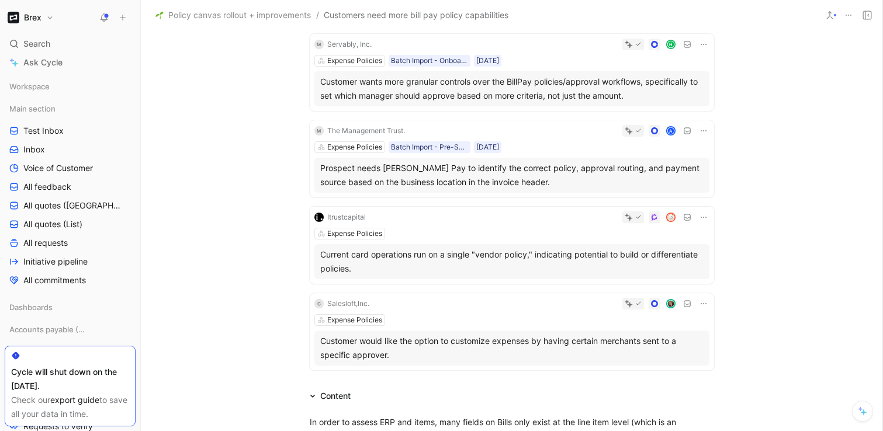
click at [557, 227] on div "Itrustcapital Expense Policies Current card operations run on a single "vendor …" at bounding box center [512, 245] width 404 height 77
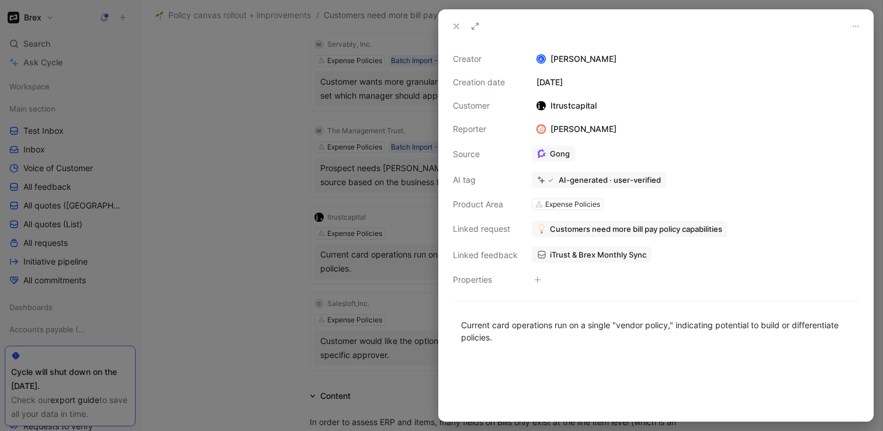
click at [561, 226] on span "Customers need more bill pay policy capabilities" at bounding box center [636, 229] width 172 height 11
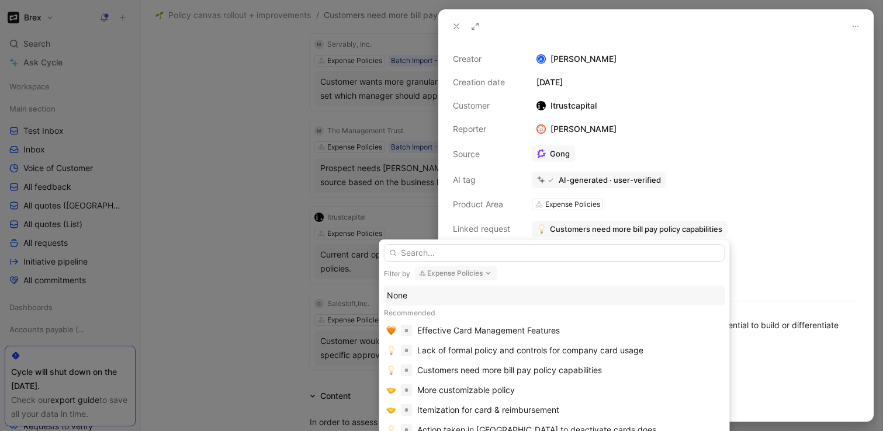
click at [424, 293] on div "None" at bounding box center [554, 296] width 335 height 14
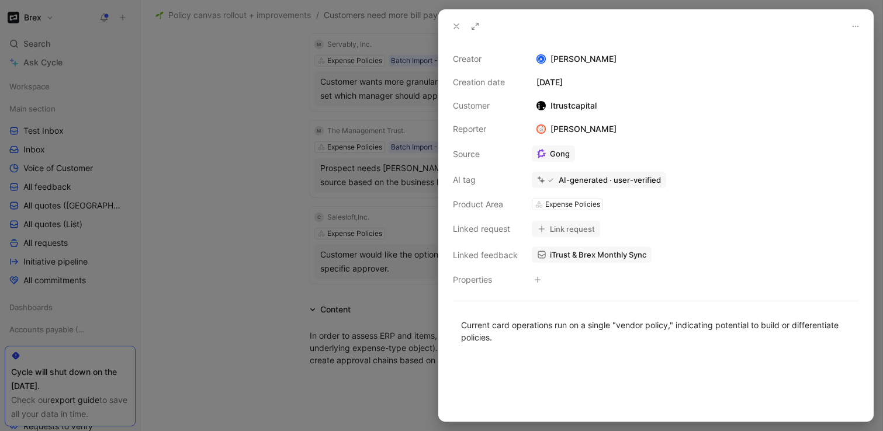
click at [223, 294] on div at bounding box center [441, 215] width 883 height 431
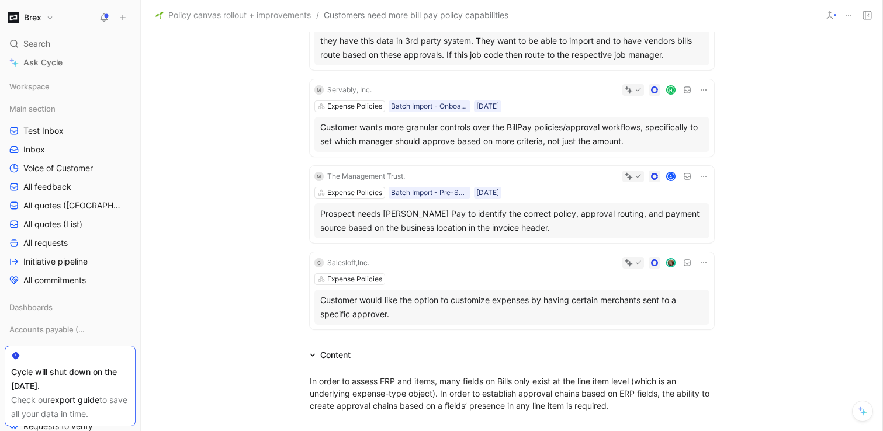
scroll to position [258, 0]
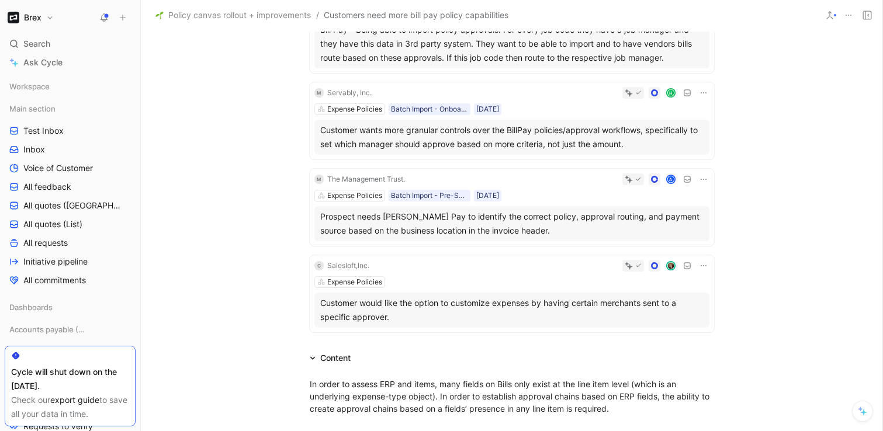
click at [498, 268] on div at bounding box center [541, 266] width 335 height 12
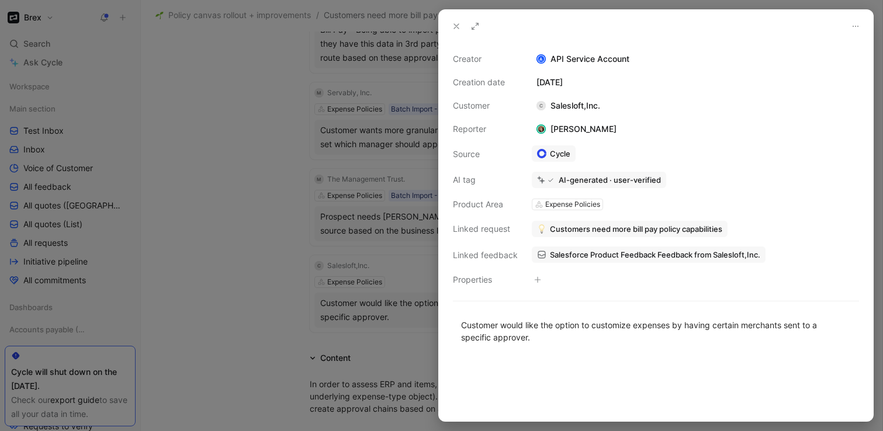
click at [584, 227] on span "Customers need more bill pay policy capabilities" at bounding box center [636, 229] width 172 height 11
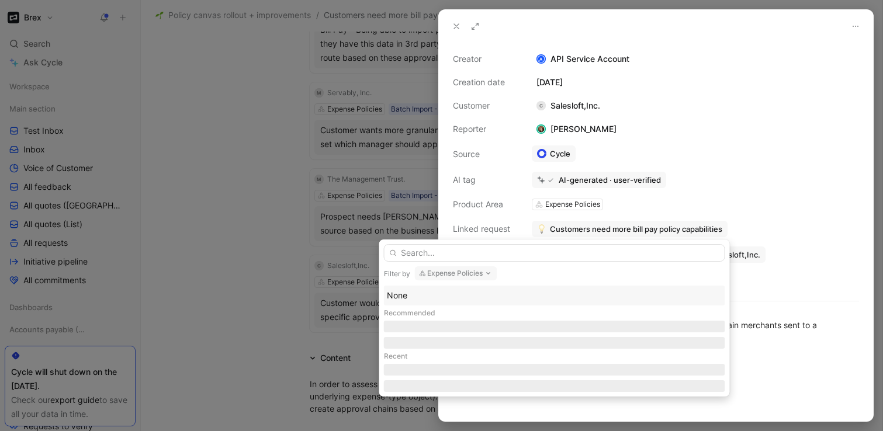
click at [419, 301] on div "None" at bounding box center [554, 296] width 335 height 14
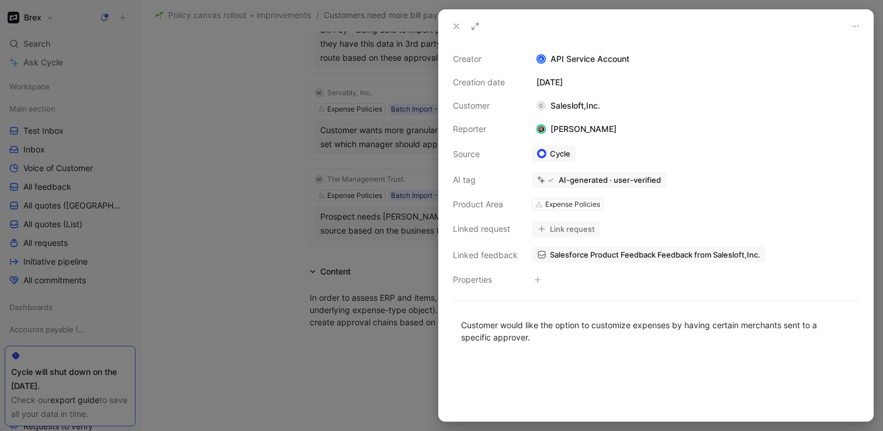
click at [230, 313] on div at bounding box center [441, 215] width 883 height 431
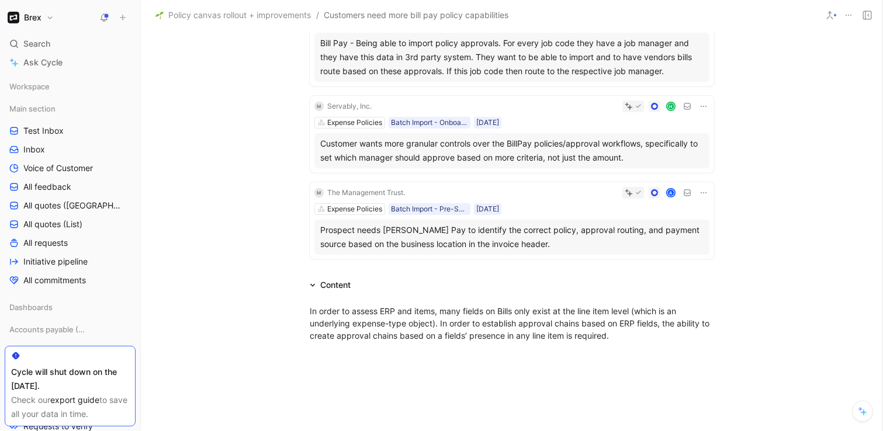
scroll to position [245, 0]
click at [567, 322] on div "In order to assess ERP and items, many fields on Bills only exist at the line i…" at bounding box center [512, 322] width 404 height 37
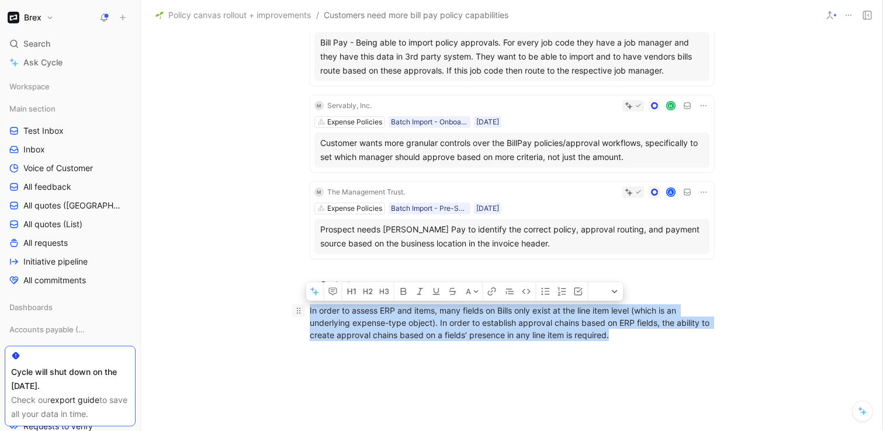
drag, startPoint x: 619, startPoint y: 337, endPoint x: 295, endPoint y: 311, distance: 325.3
click at [295, 311] on p "In order to assess ERP and items, many fields on Bills only exist at the line i…" at bounding box center [511, 323] width 449 height 44
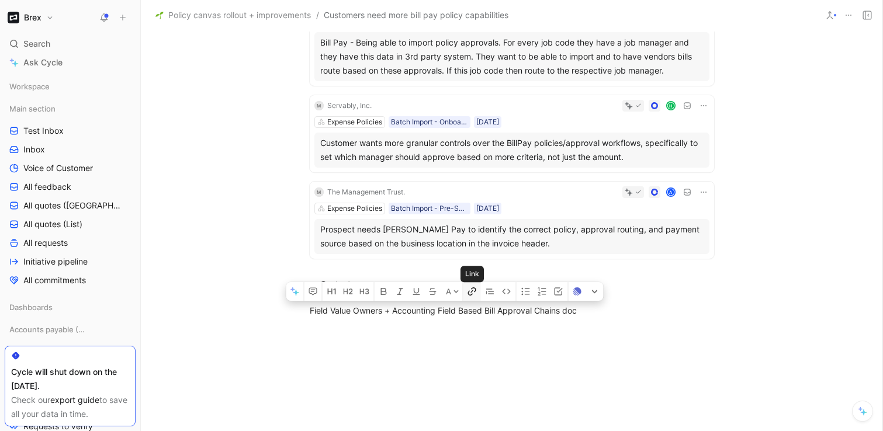
click at [476, 290] on icon "button" at bounding box center [473, 289] width 5 height 5
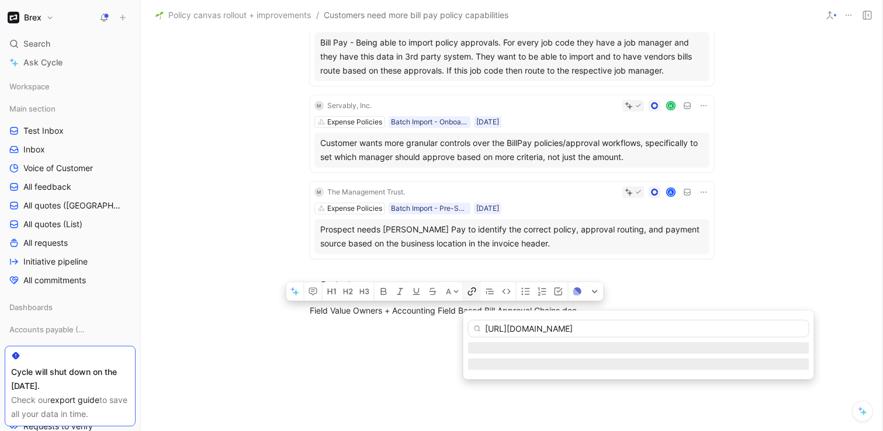
scroll to position [0, 265]
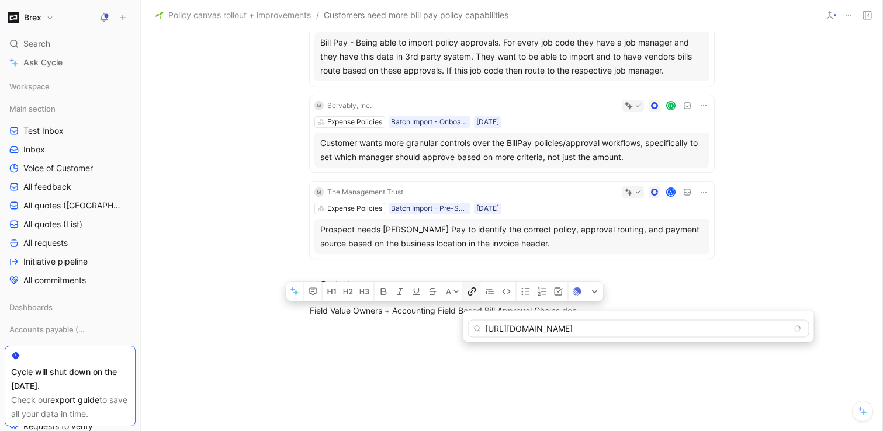
type input "https://docs.google.com/document/d/13RuTDVrZ2Bx_DI3VwJxQwnCjgJdIRspXYMvIy-6hRok…"
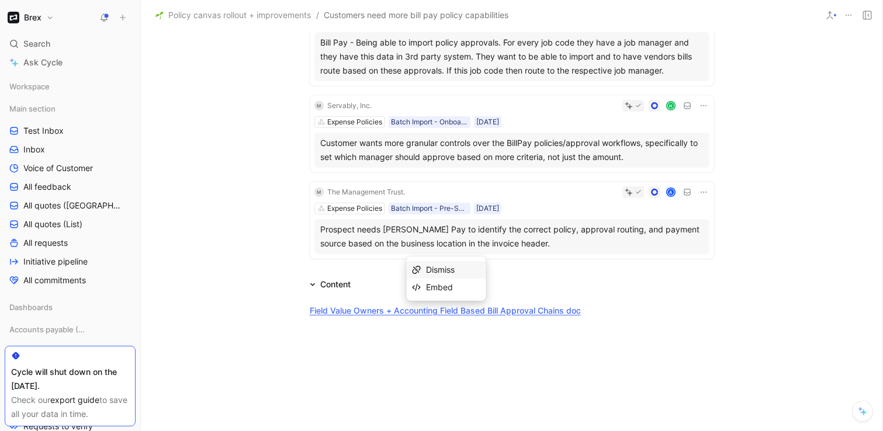
click at [480, 363] on div at bounding box center [511, 394] width 741 height 129
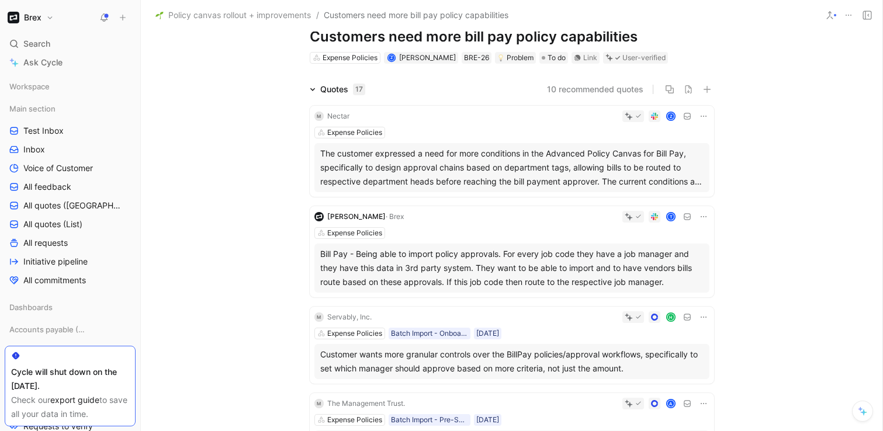
scroll to position [0, 0]
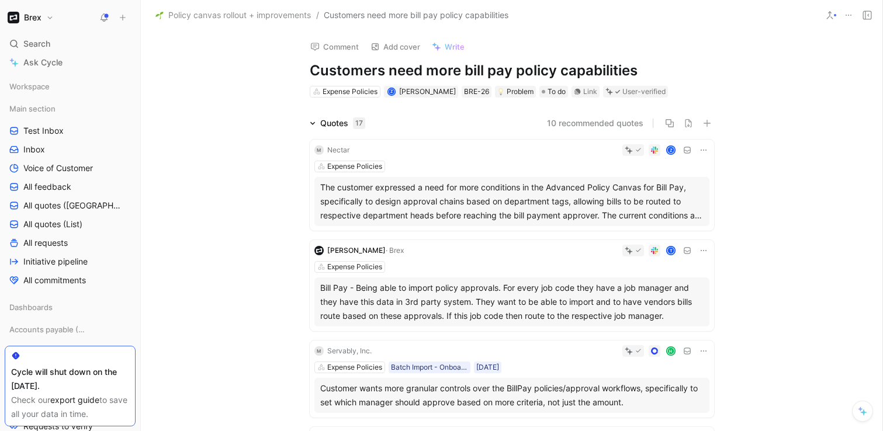
click at [481, 73] on h1 "Customers need more bill pay policy capabilities" at bounding box center [512, 70] width 404 height 19
click at [215, 186] on div "Quotes 4 10 recommended quotes M Nectar Z Expense Policies The customer express…" at bounding box center [511, 312] width 741 height 393
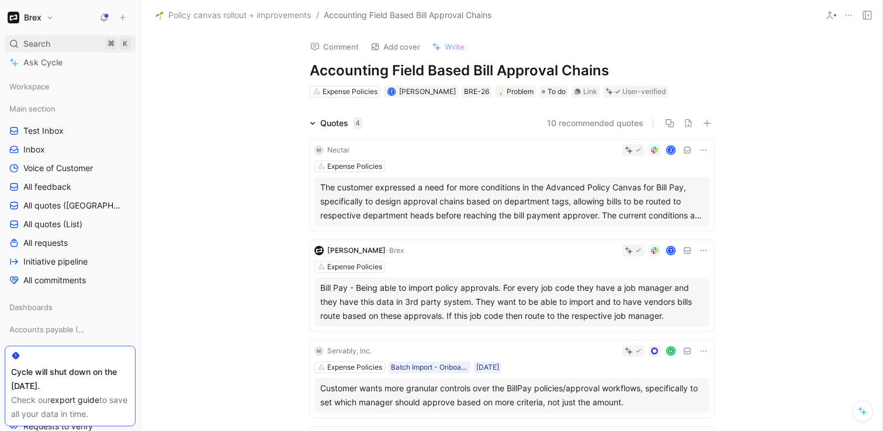
click at [58, 41] on div "Search ⌘ K" at bounding box center [70, 44] width 131 height 18
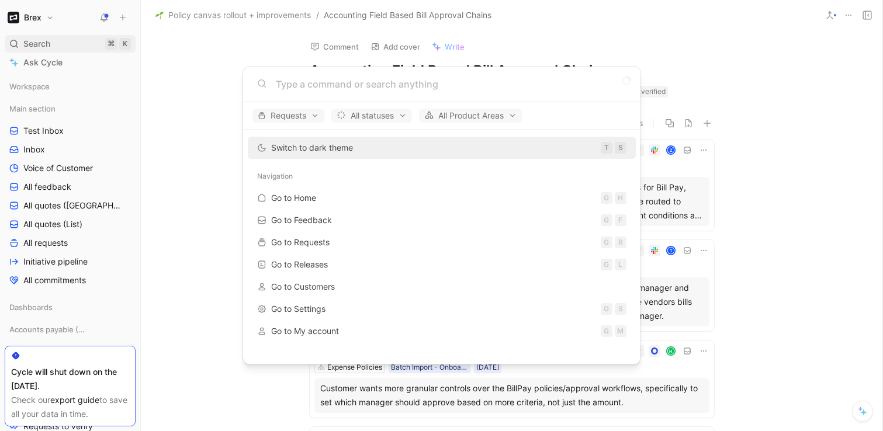
type input "https://product.cycle.app/app/brex-poc/doc/RG9jXzZjMDgxMDA5LTg0MzUtNDAyMC1iNjFk…"
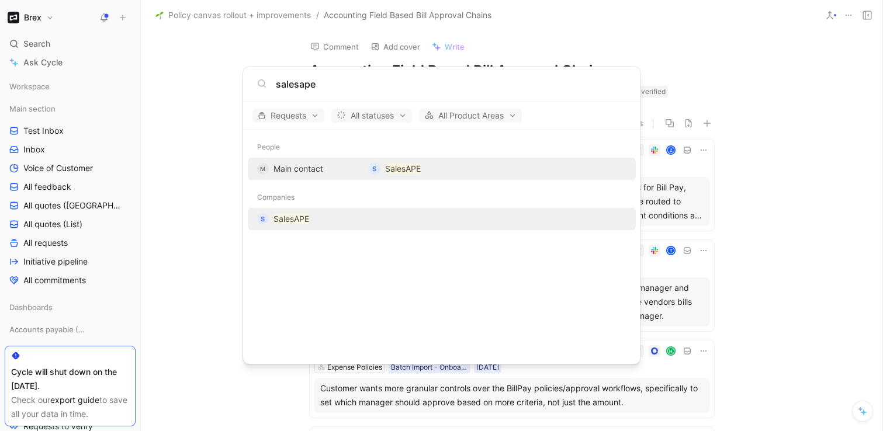
type input "salesape"
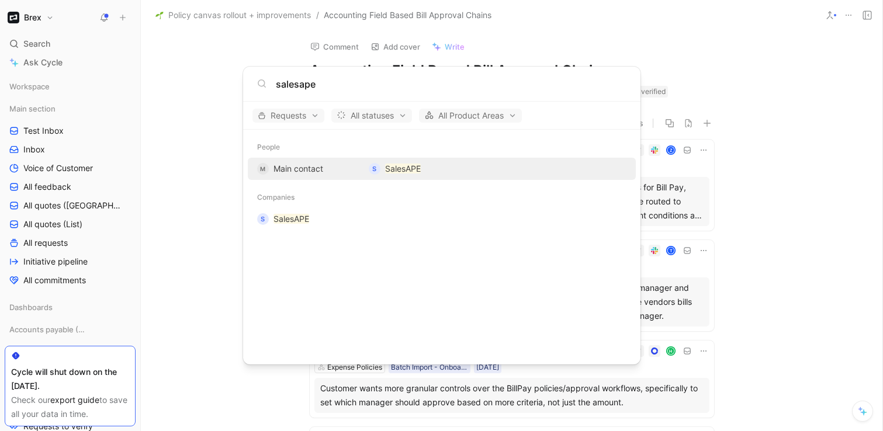
click at [207, 247] on body "Brex Search ⌘ K Ask Cycle Workspace Main section Test Inbox Inbox Voice of Cust…" at bounding box center [441, 215] width 883 height 431
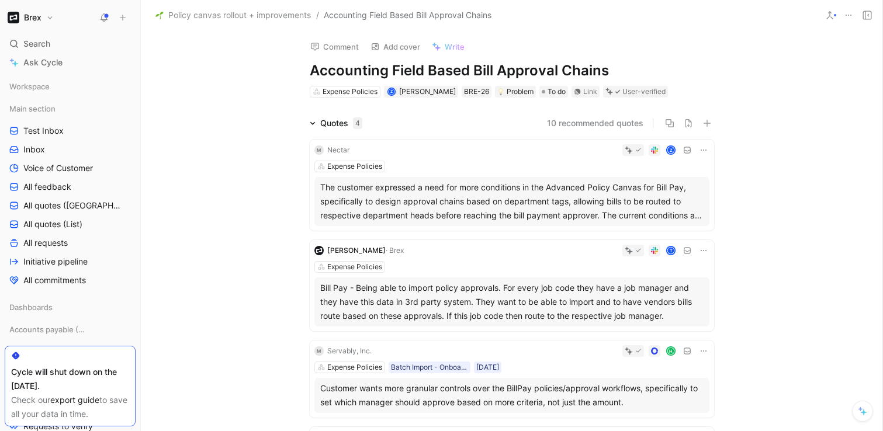
click at [498, 61] on h1 "Accounting Field Based Bill Approval Chains" at bounding box center [512, 70] width 404 height 19
copy h1 "Accounting Field Based Bill Approval Chains"
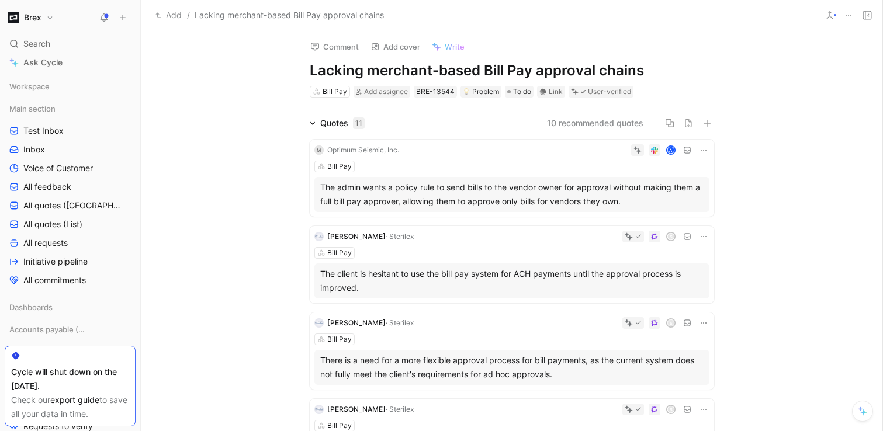
click at [566, 67] on h1 "Lacking merchant-based Bill Pay approval chains" at bounding box center [512, 70] width 404 height 19
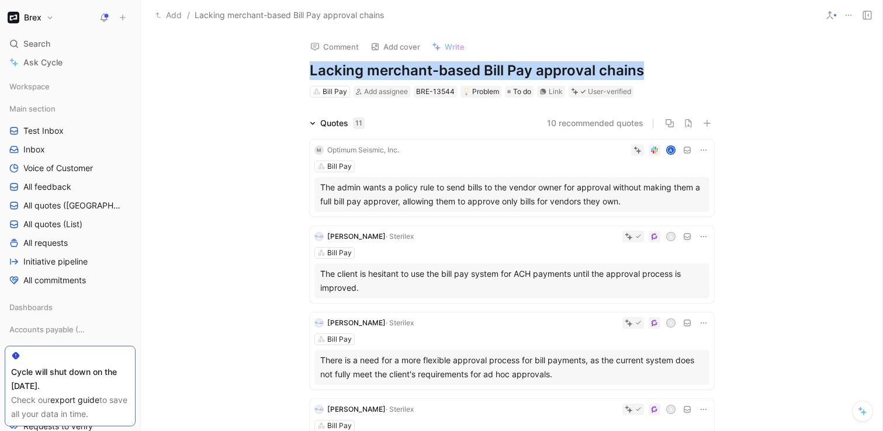
click at [566, 67] on h1 "Lacking merchant-based Bill Pay approval chains" at bounding box center [512, 70] width 404 height 19
copy h1 "Lacking merchant-based Bill Pay approval chains"
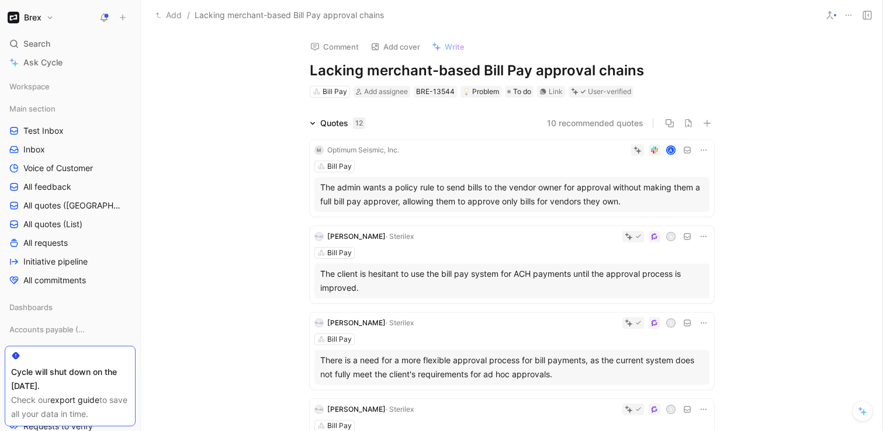
click at [429, 67] on h1 "Lacking merchant-based Bill Pay approval chains" at bounding box center [512, 70] width 404 height 19
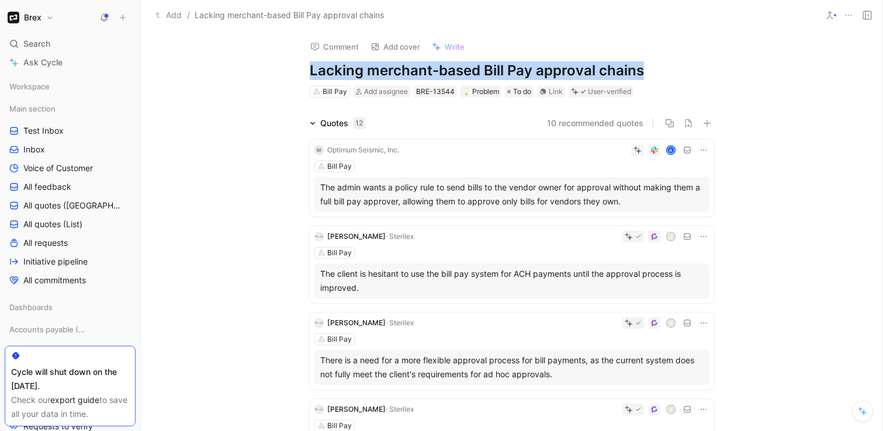
click at [429, 67] on h1 "Lacking merchant-based Bill Pay approval chains" at bounding box center [512, 70] width 404 height 19
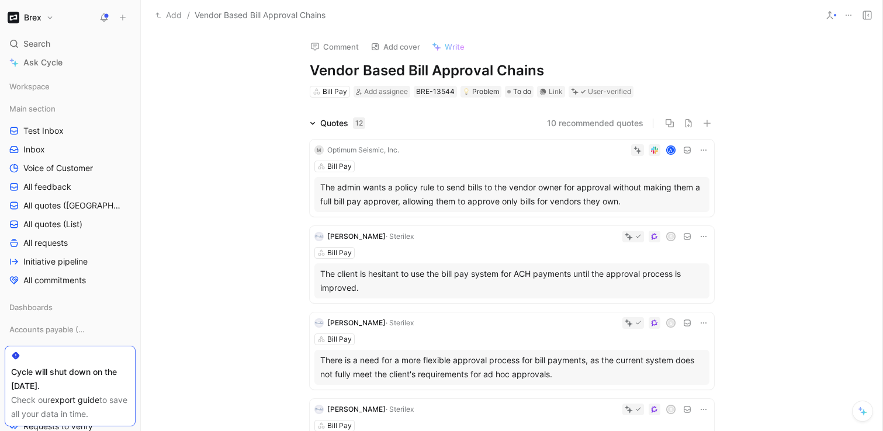
click at [363, 68] on h1 "Vendor Based Bill Approval Chains" at bounding box center [512, 70] width 404 height 19
click at [761, 78] on div "Comment Add cover Write Vendor-Based Bill Approval Chains Bill Pay Add assignee…" at bounding box center [511, 230] width 741 height 401
click at [327, 92] on div "Bill Pay" at bounding box center [334, 92] width 25 height 12
click at [28, 20] on h1 "Brex" at bounding box center [33, 17] width 18 height 11
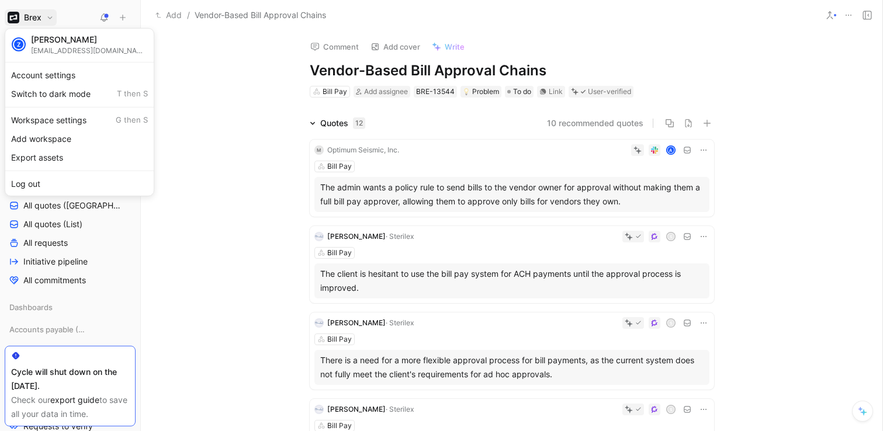
click at [224, 80] on div at bounding box center [441, 215] width 883 height 431
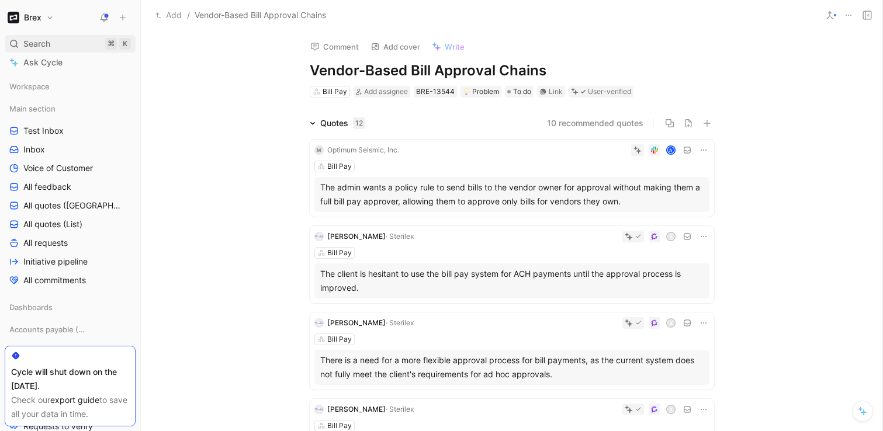
click at [91, 43] on div "Search ⌘ K" at bounding box center [70, 44] width 131 height 18
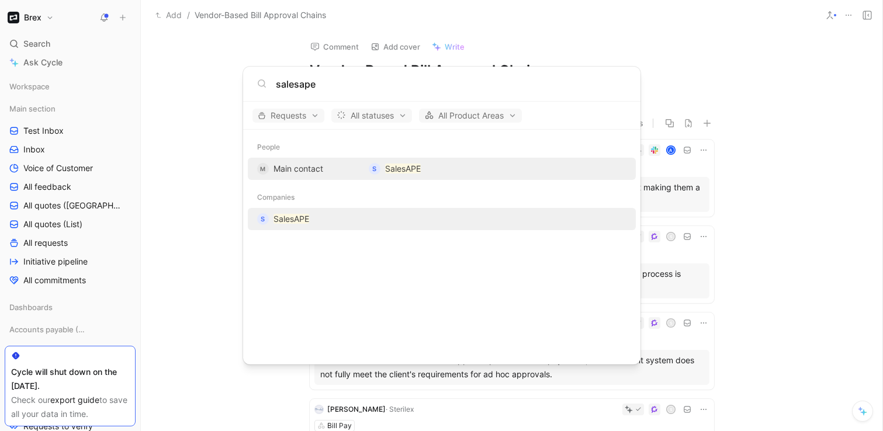
type input "salesape"
click at [303, 215] on mark "SalesAPE" at bounding box center [291, 219] width 36 height 10
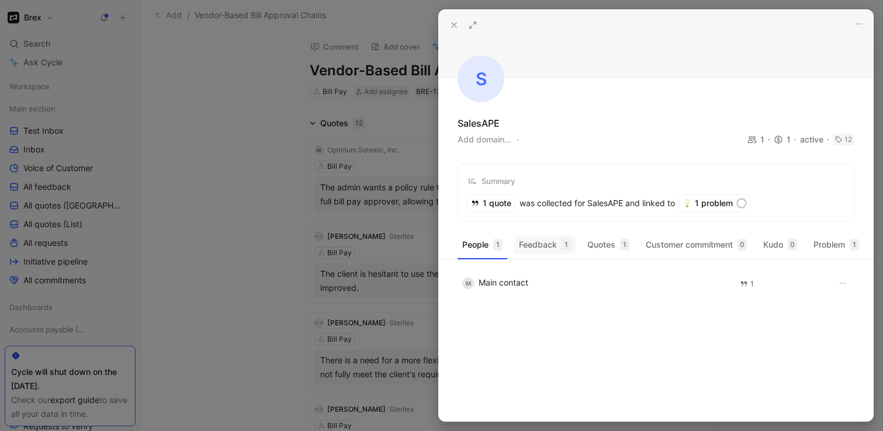
click at [543, 247] on button "Feedback 1" at bounding box center [544, 244] width 61 height 19
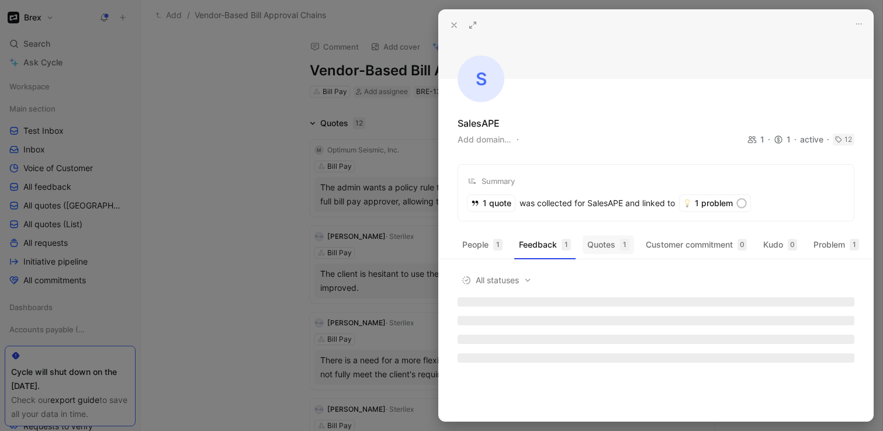
click at [599, 245] on button "Quotes 1" at bounding box center [607, 244] width 51 height 19
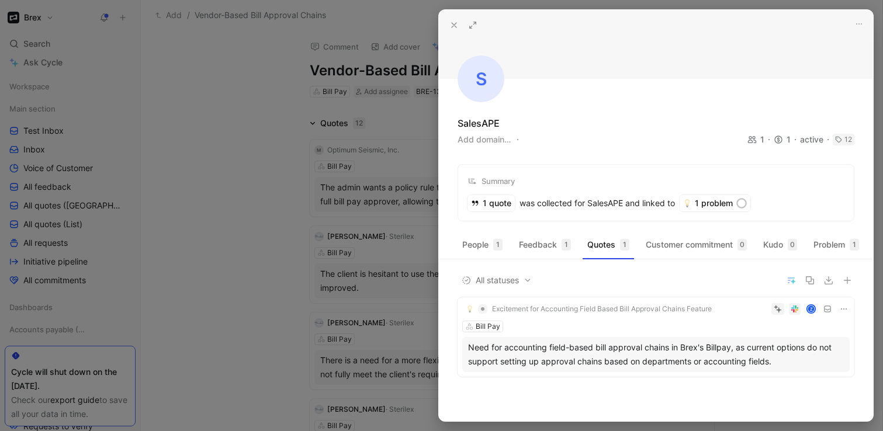
click at [653, 322] on div "Bill Pay" at bounding box center [655, 327] width 387 height 12
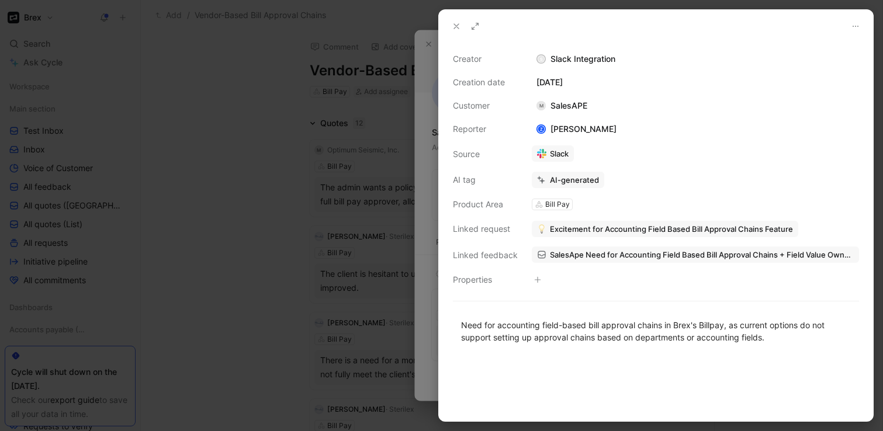
click at [366, 85] on div at bounding box center [441, 215] width 883 height 431
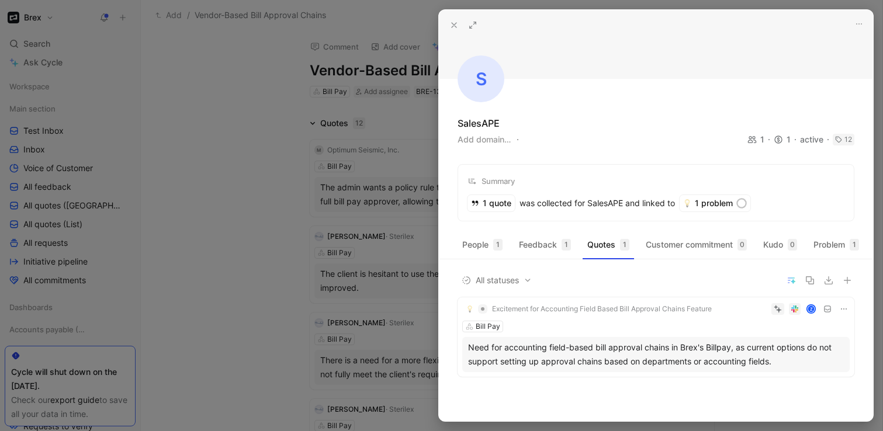
click at [36, 19] on div at bounding box center [441, 215] width 883 height 431
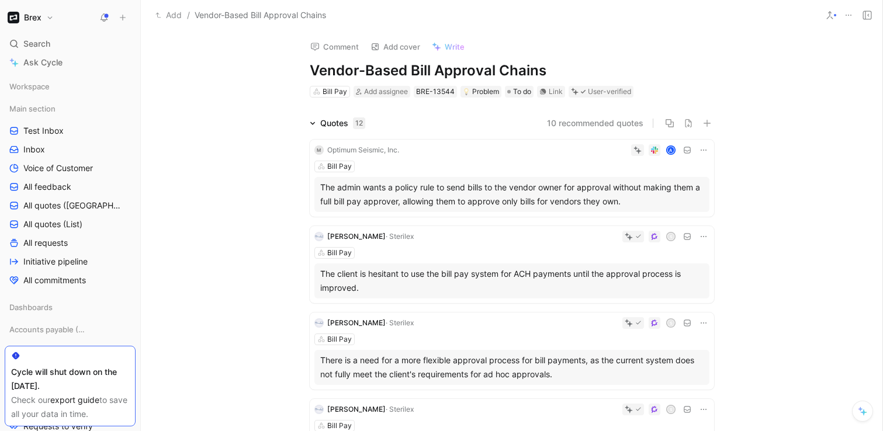
click at [29, 21] on h1 "Brex" at bounding box center [33, 17] width 18 height 11
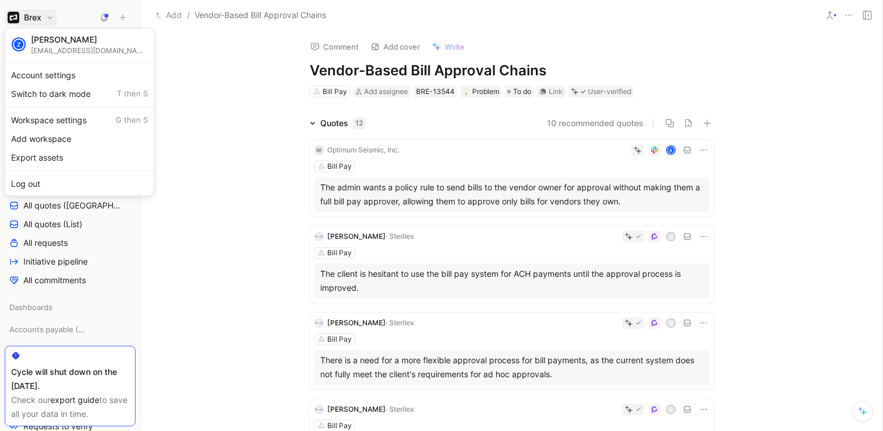
click at [34, 36] on div "Zach Nerenberg" at bounding box center [89, 39] width 117 height 11
click at [268, 168] on div at bounding box center [441, 215] width 883 height 431
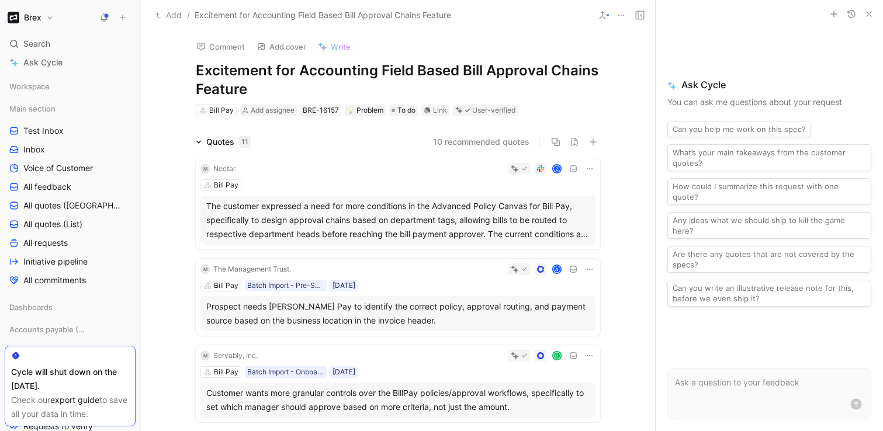
click at [865, 12] on icon "button" at bounding box center [868, 13] width 9 height 9
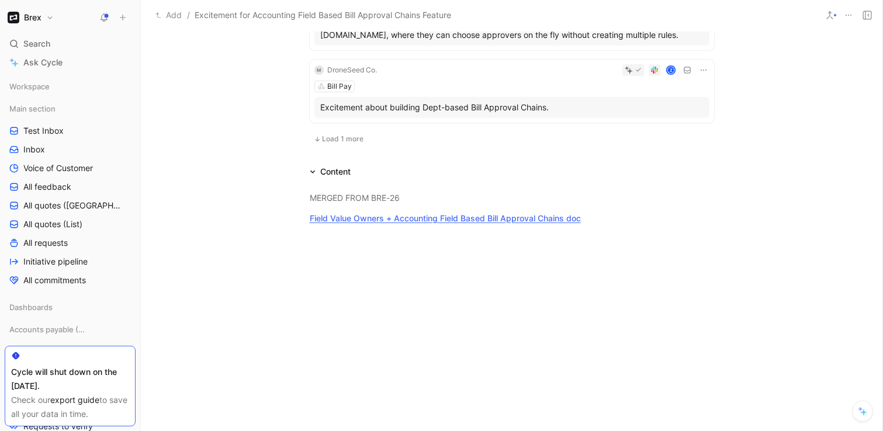
scroll to position [966, 0]
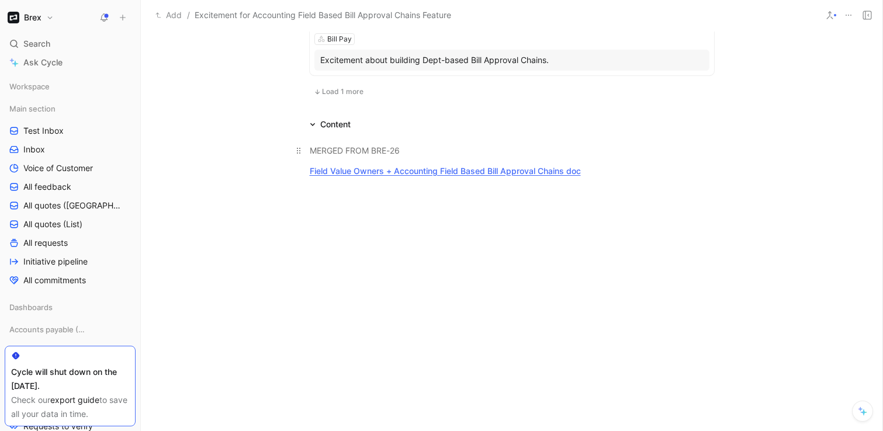
click at [395, 147] on mark "MERGED FROM BRE-26" at bounding box center [355, 150] width 90 height 10
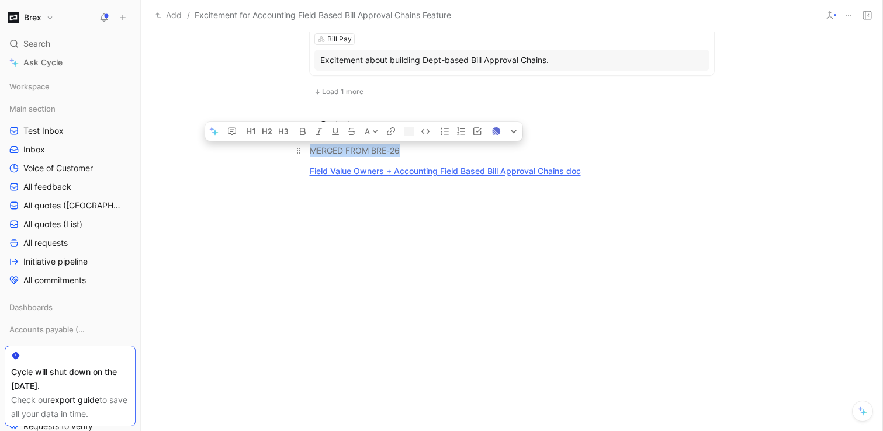
drag, startPoint x: 324, startPoint y: 148, endPoint x: 288, endPoint y: 148, distance: 36.2
click at [288, 148] on p "MERGED FROM BRE-26" at bounding box center [511, 150] width 449 height 19
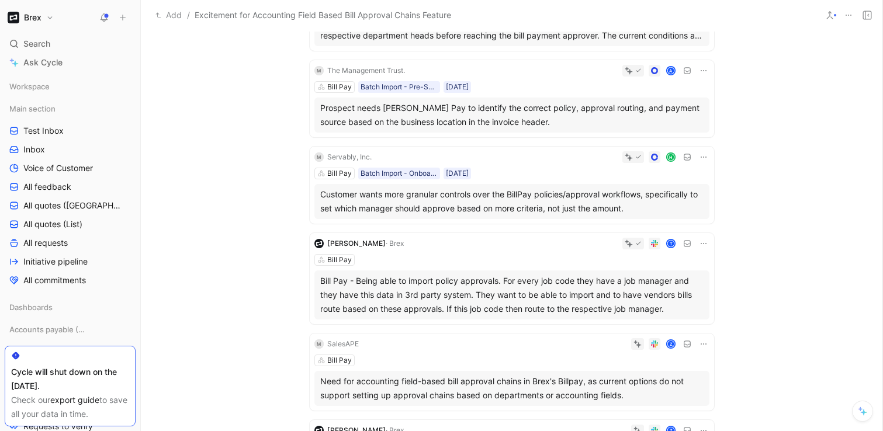
scroll to position [0, 0]
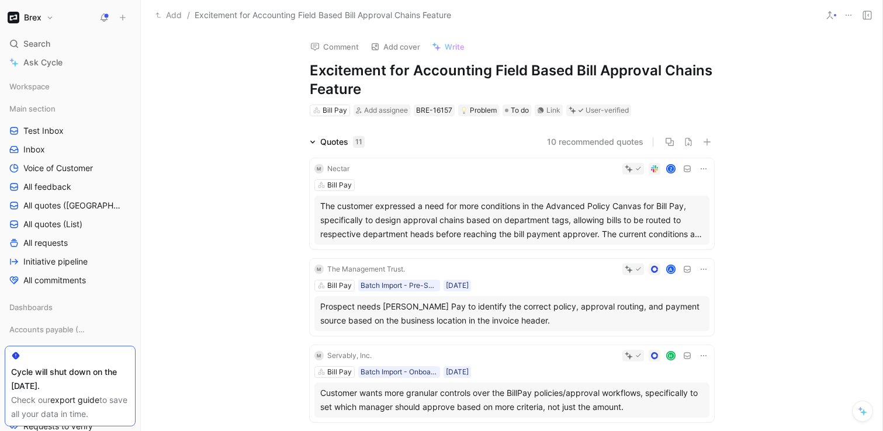
click at [386, 72] on h1 "Excitement for Accounting Field Based Bill Approval Chains Feature" at bounding box center [512, 79] width 404 height 37
drag, startPoint x: 414, startPoint y: 70, endPoint x: 327, endPoint y: 70, distance: 87.6
click at [327, 70] on h1 "Excitement for Accounting Field Based Bill Approval Chains Feature" at bounding box center [512, 79] width 404 height 37
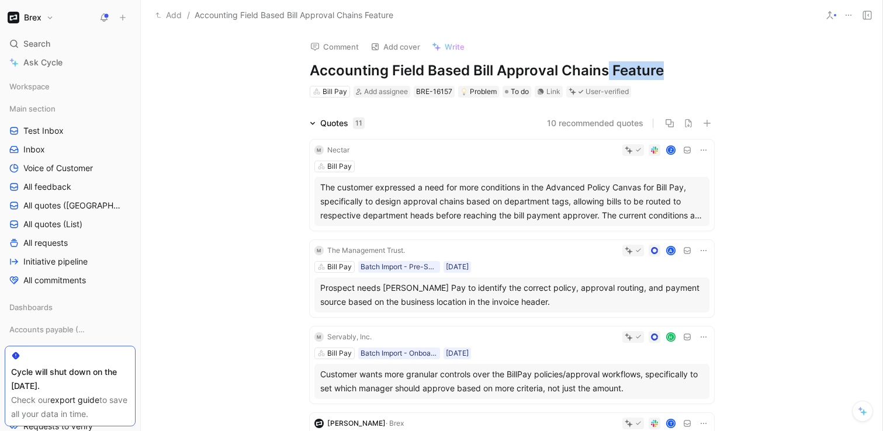
drag, startPoint x: 604, startPoint y: 72, endPoint x: 671, endPoint y: 79, distance: 67.5
click at [671, 79] on h1 "Accounting Field Based Bill Approval Chains Feature" at bounding box center [512, 70] width 404 height 19
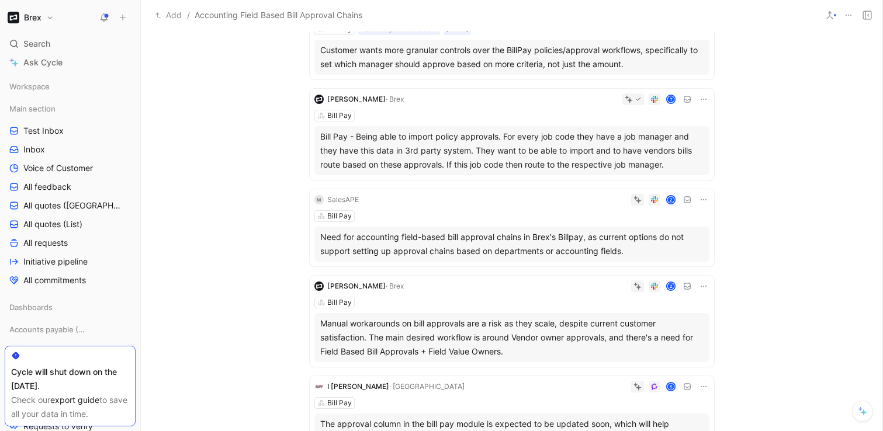
scroll to position [335, 0]
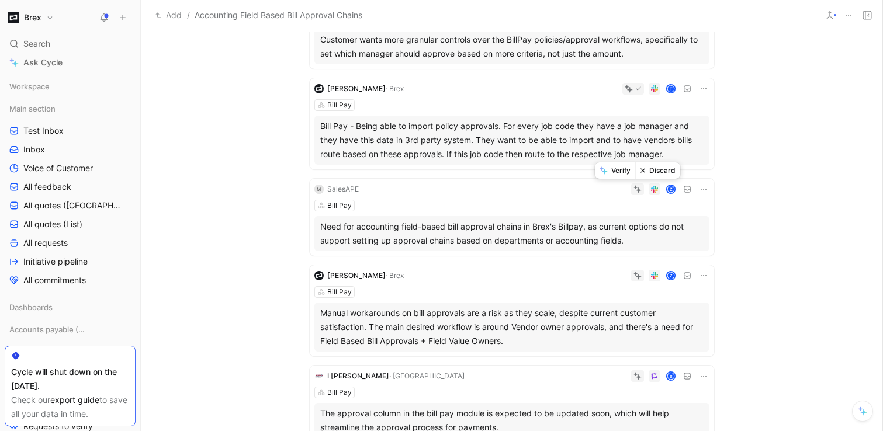
click at [620, 173] on button "Verify" at bounding box center [615, 170] width 40 height 16
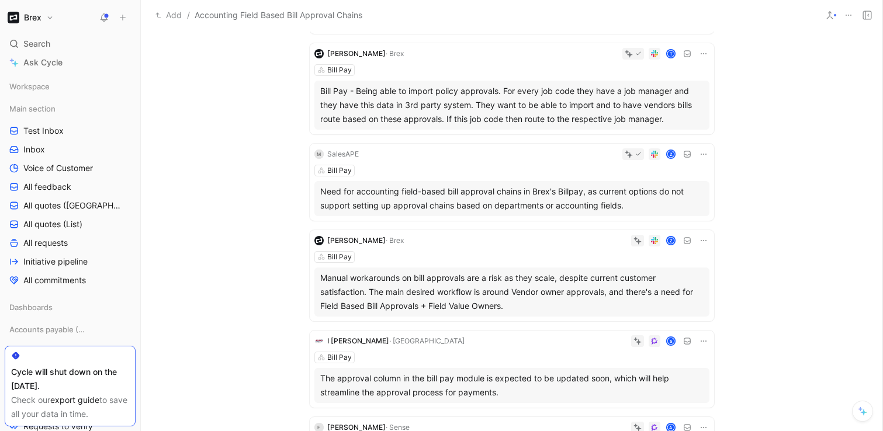
scroll to position [370, 0]
click at [541, 283] on div "Manual workarounds on bill approvals are a risk as they scale, despite current …" at bounding box center [511, 292] width 383 height 42
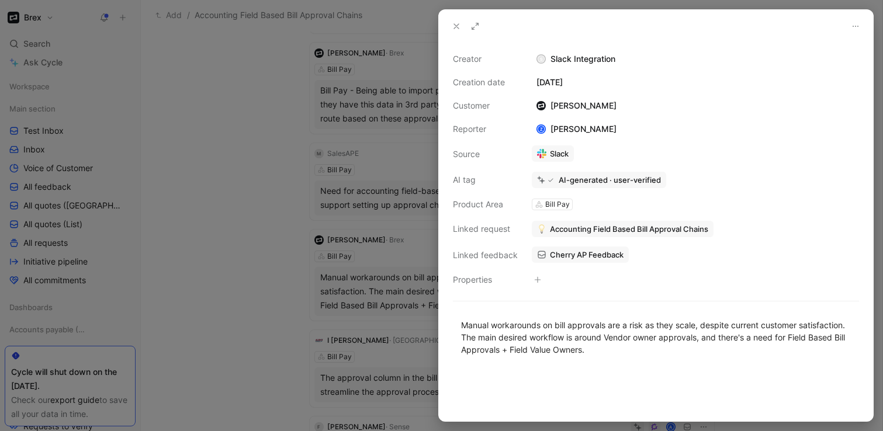
click at [189, 303] on div at bounding box center [441, 215] width 883 height 431
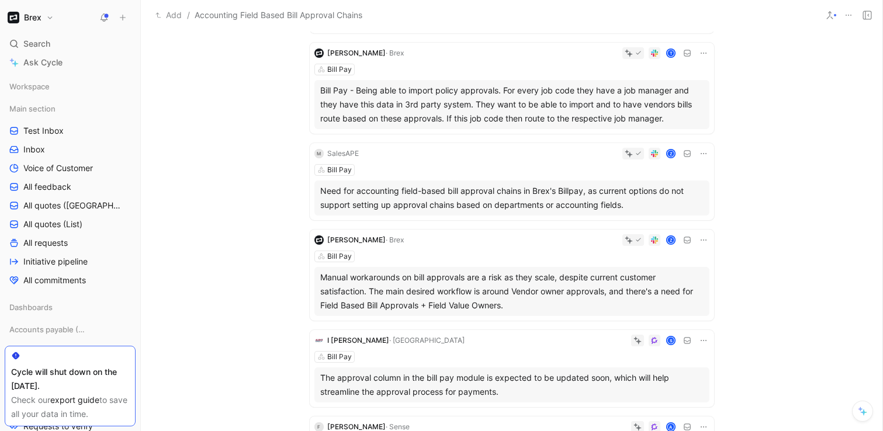
click at [520, 300] on div "Manual workarounds on bill approvals are a risk as they scale, despite current …" at bounding box center [511, 292] width 383 height 42
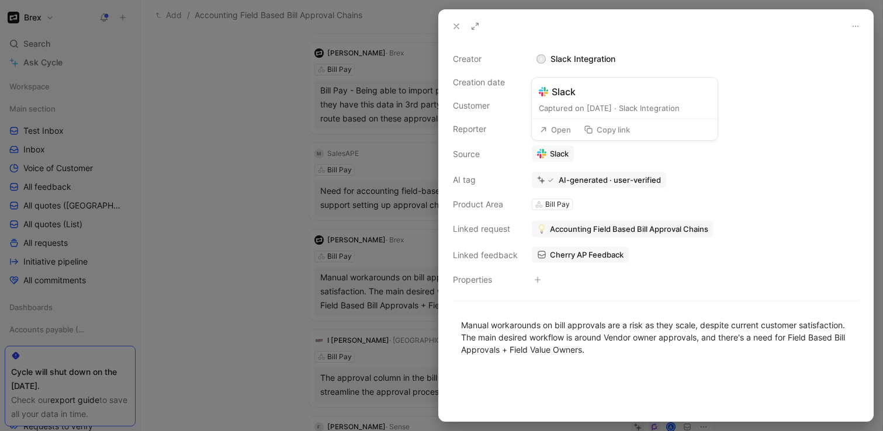
click at [580, 99] on div "Slack Captured on September 17, 2025 · Slack Integration" at bounding box center [625, 98] width 186 height 41
click at [602, 103] on div "Zach Nerenberg" at bounding box center [576, 106] width 89 height 14
click at [555, 108] on div "Zach Nerenberg" at bounding box center [576, 106] width 89 height 14
click at [504, 107] on div "Customer" at bounding box center [485, 106] width 65 height 14
click at [575, 254] on span "Cherry AP Feedback" at bounding box center [587, 254] width 74 height 11
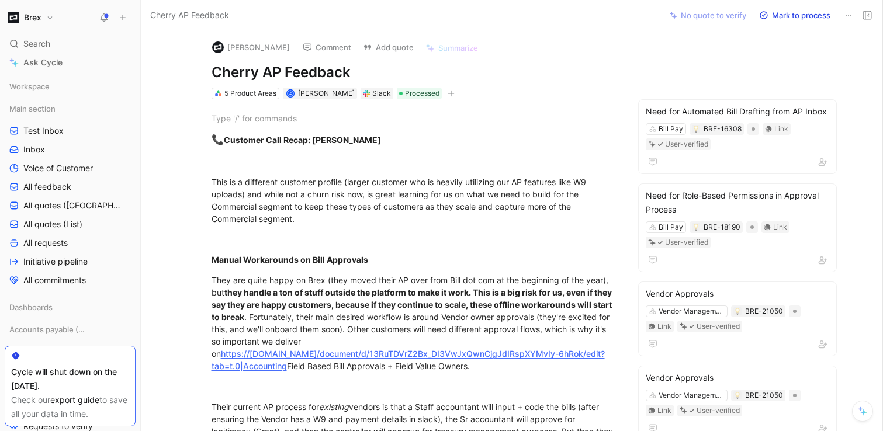
click at [248, 45] on button "Zach Nerenberg" at bounding box center [251, 48] width 88 height 18
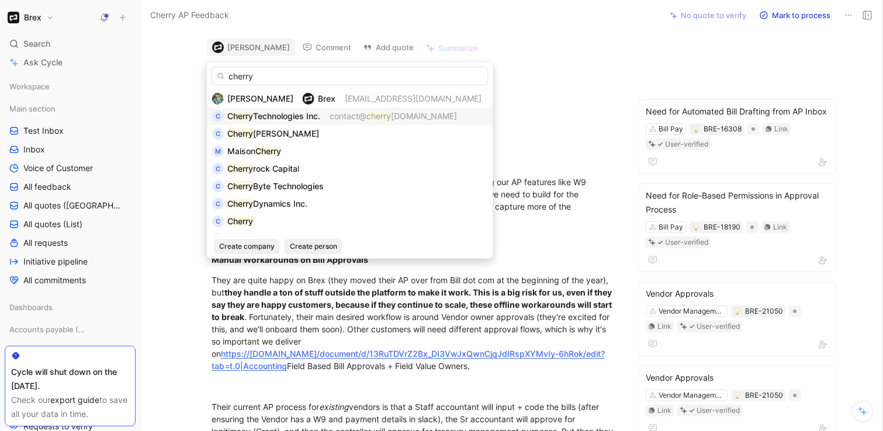
type input "cherry"
click at [265, 115] on span "Technologies Inc." at bounding box center [286, 116] width 67 height 10
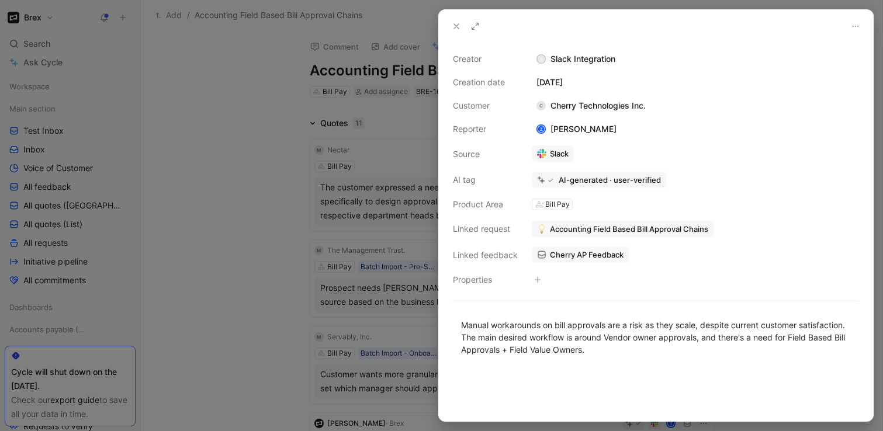
click at [196, 185] on div at bounding box center [441, 215] width 883 height 431
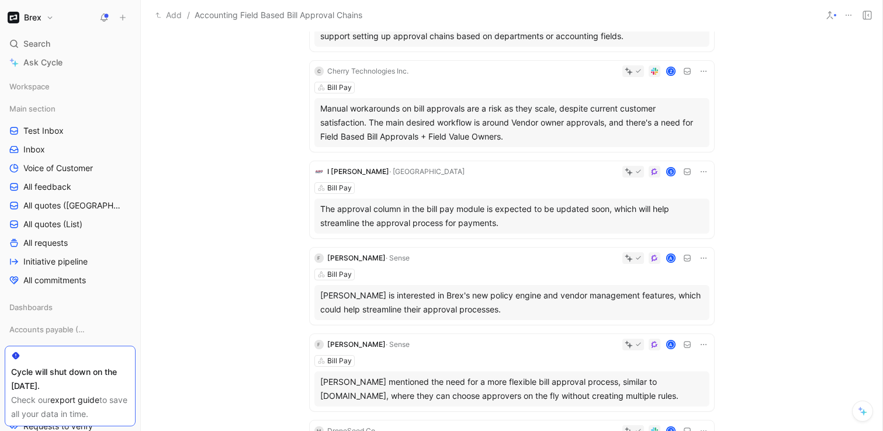
scroll to position [540, 0]
click at [597, 184] on div "Bill Pay" at bounding box center [511, 188] width 395 height 12
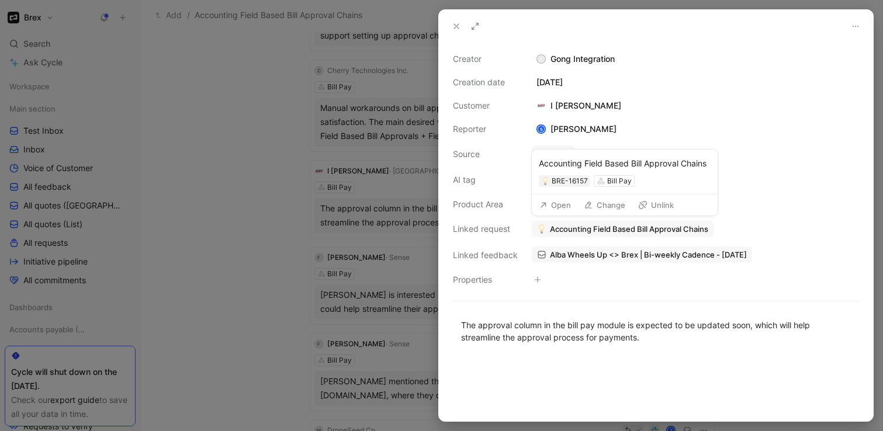
click at [580, 226] on span "Accounting Field Based Bill Approval Chains" at bounding box center [629, 229] width 158 height 11
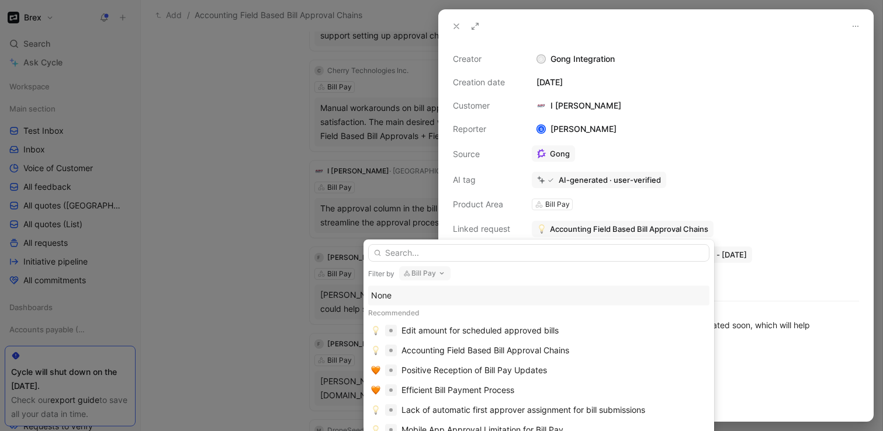
click at [412, 293] on div "None" at bounding box center [538, 296] width 335 height 14
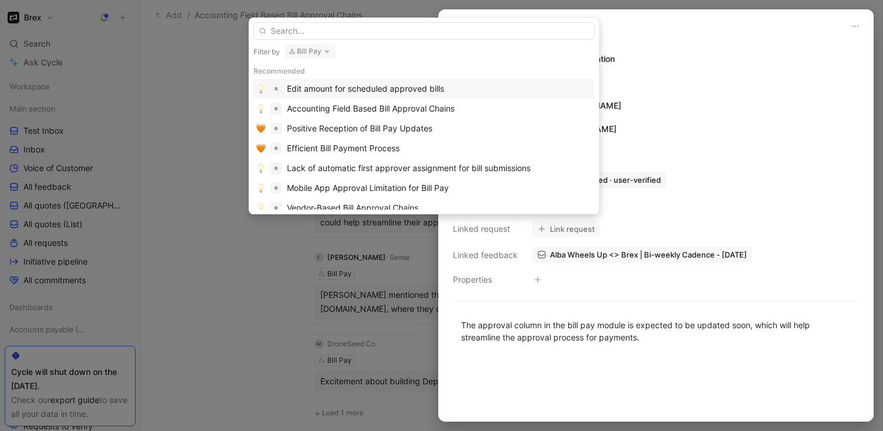
click at [226, 287] on div at bounding box center [441, 215] width 883 height 431
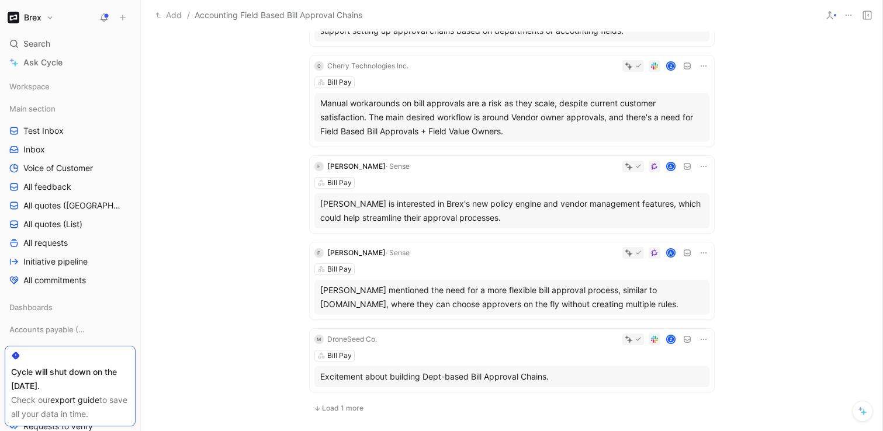
scroll to position [546, 0]
click at [548, 265] on div "Bill Pay" at bounding box center [511, 268] width 395 height 12
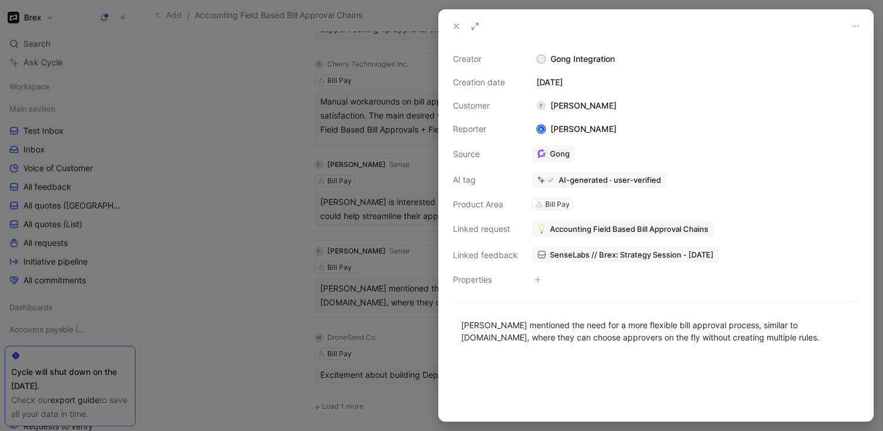
click at [571, 233] on span "Accounting Field Based Bill Approval Chains" at bounding box center [629, 229] width 158 height 11
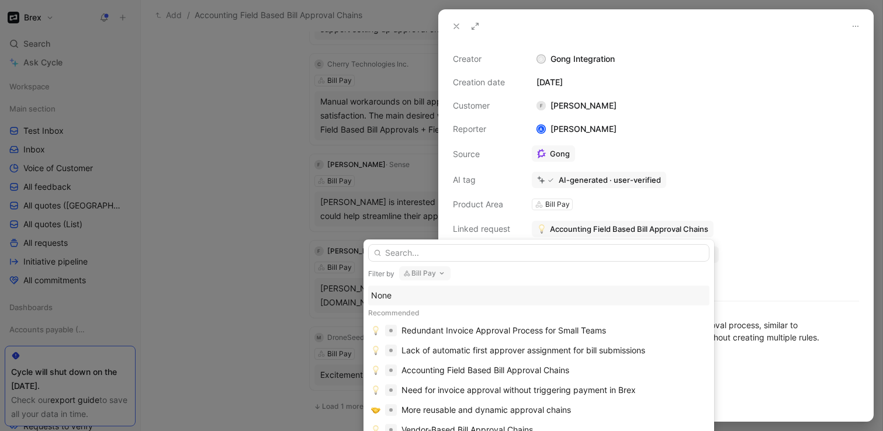
click at [407, 299] on div "None" at bounding box center [538, 296] width 335 height 14
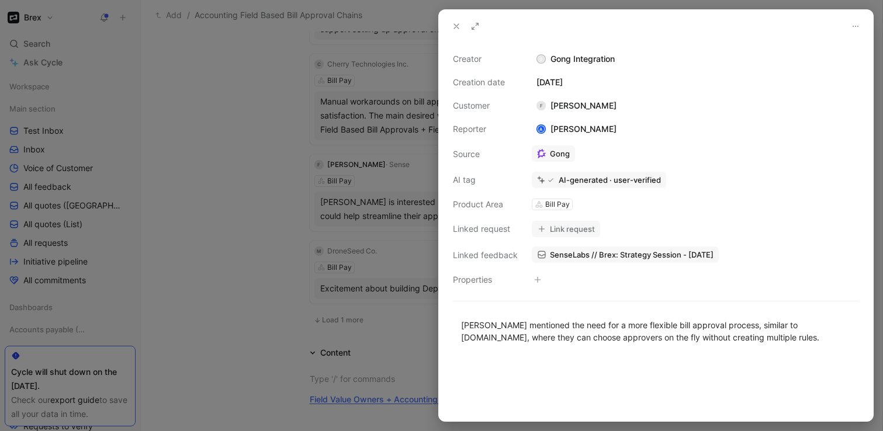
click at [267, 311] on div at bounding box center [441, 215] width 883 height 431
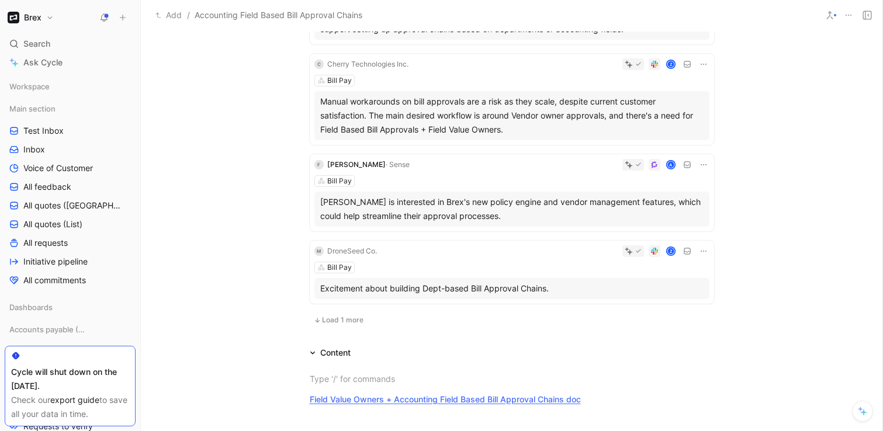
click at [351, 322] on span "Load 1 more" at bounding box center [342, 319] width 41 height 9
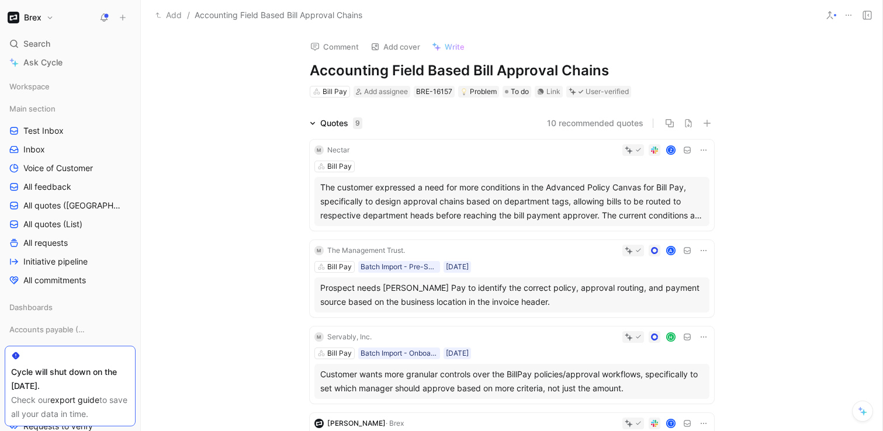
click at [573, 126] on button "10 recommended quotes" at bounding box center [595, 123] width 96 height 14
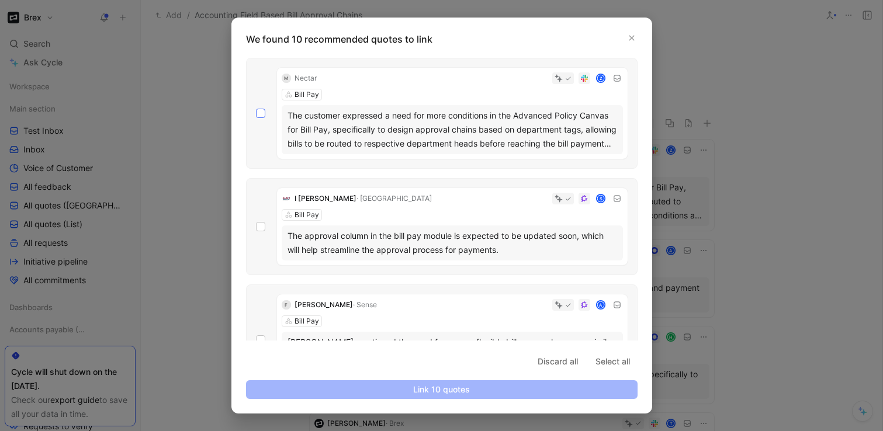
click at [259, 112] on icon at bounding box center [260, 113] width 7 height 7
click at [256, 109] on input "checkbox" at bounding box center [256, 109] width 0 height 0
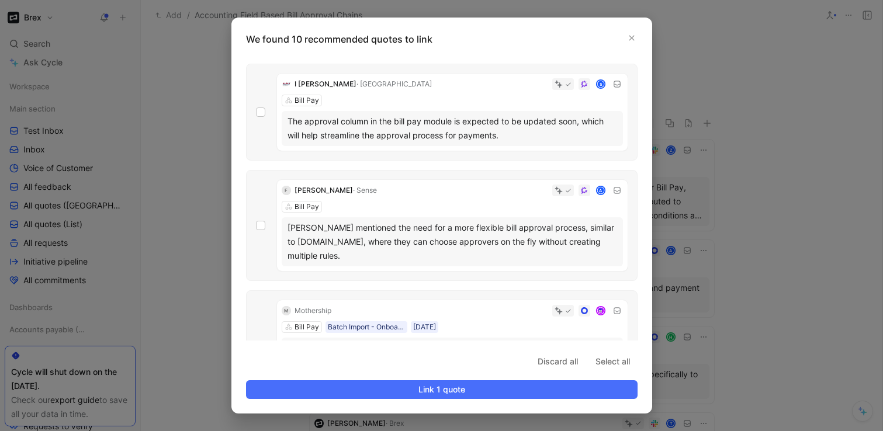
scroll to position [120, 0]
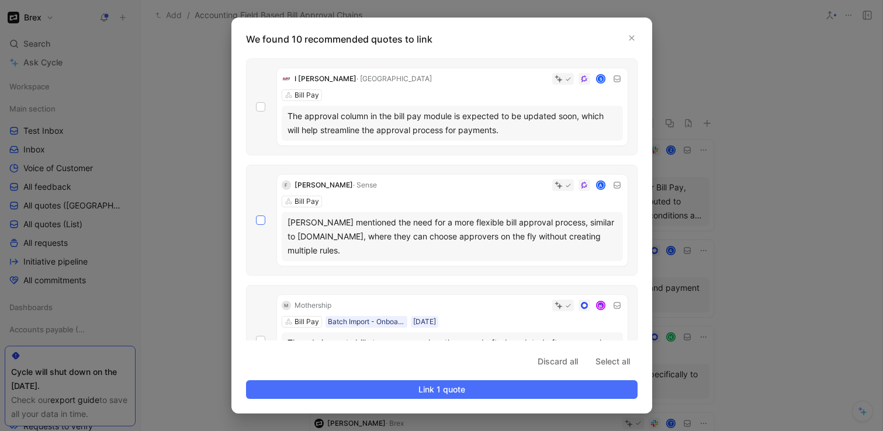
click at [263, 216] on div at bounding box center [260, 220] width 9 height 9
click at [256, 335] on input "checkbox" at bounding box center [256, 335] width 0 height 0
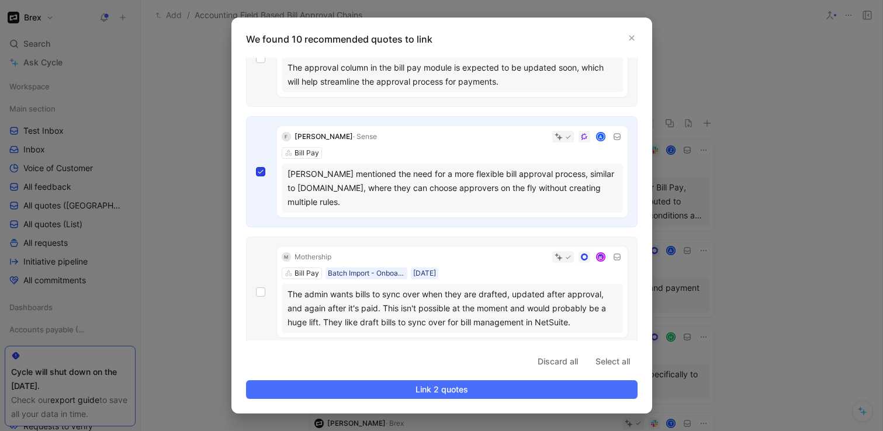
scroll to position [170, 0]
click at [146, 158] on div at bounding box center [441, 215] width 883 height 431
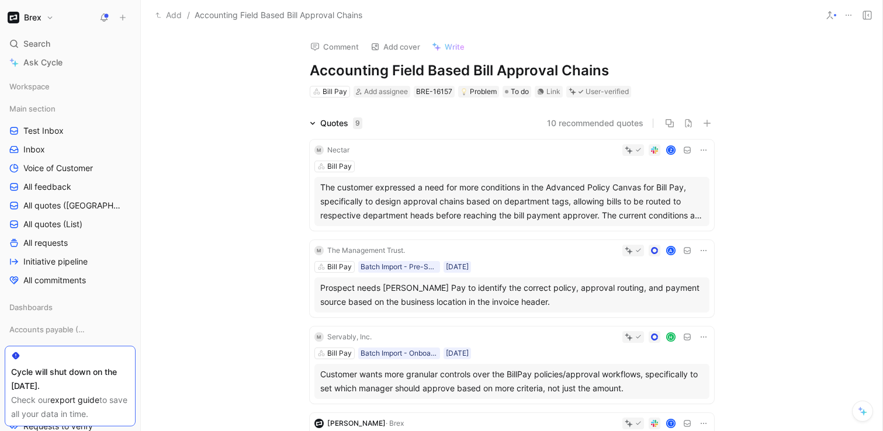
click at [579, 121] on button "10 recommended quotes" at bounding box center [595, 123] width 96 height 14
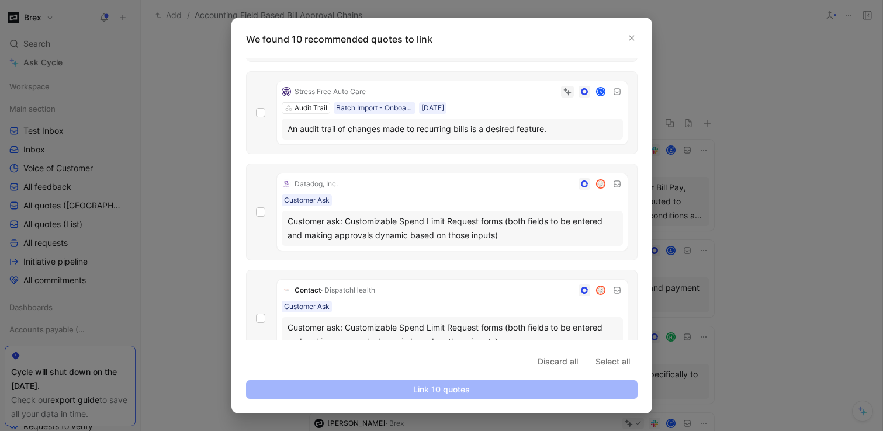
scroll to position [799, 0]
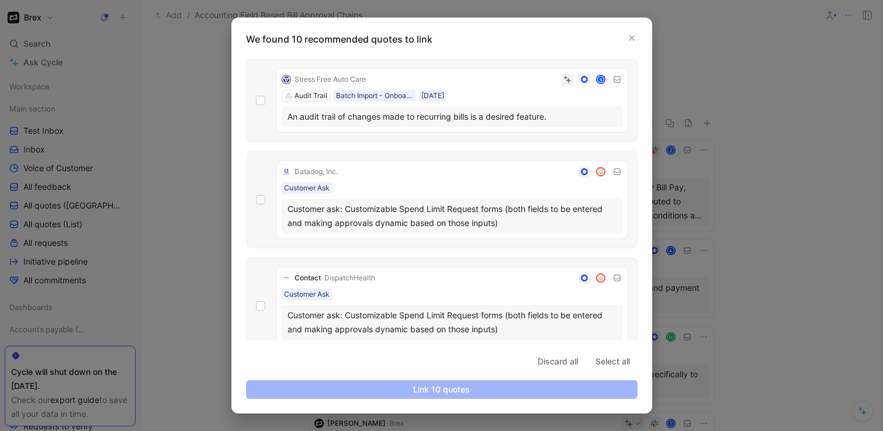
click at [806, 199] on div at bounding box center [441, 215] width 883 height 431
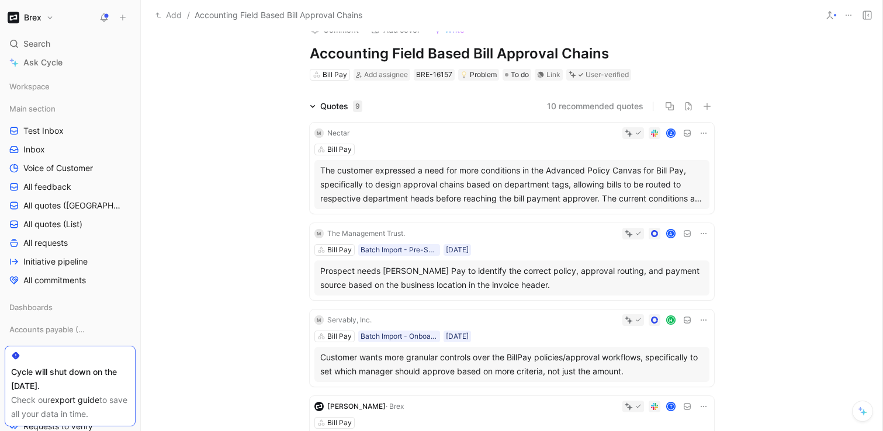
scroll to position [0, 0]
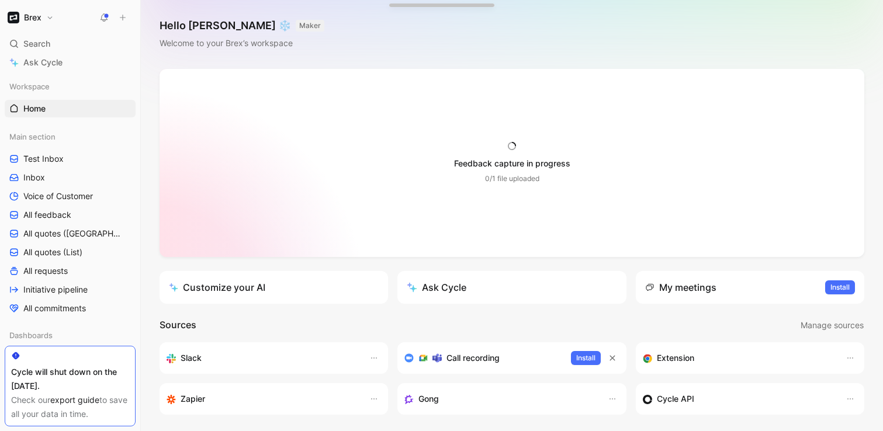
click at [308, 123] on div at bounding box center [511, 163] width 705 height 188
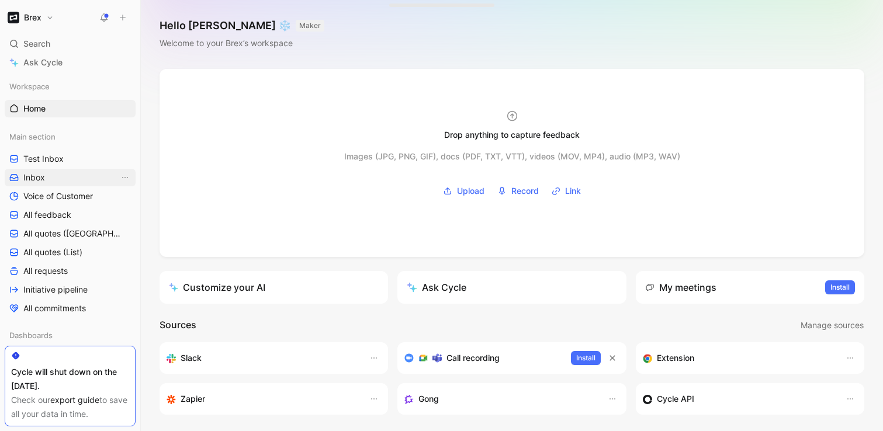
click at [70, 179] on link "Inbox" at bounding box center [70, 178] width 131 height 18
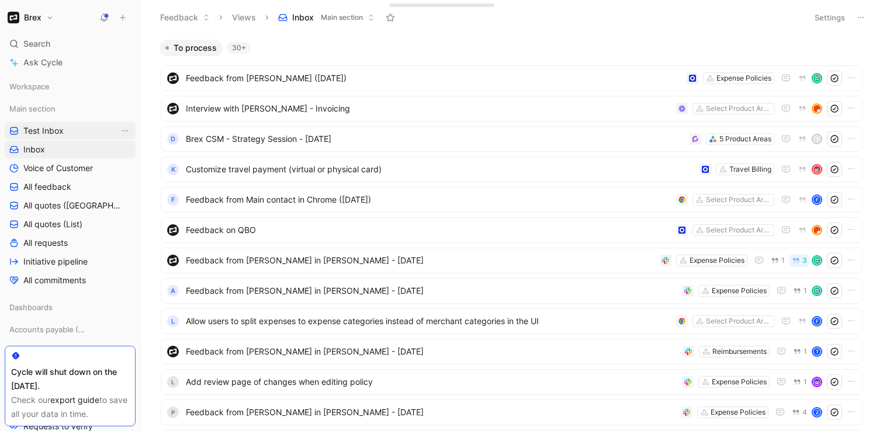
click at [40, 129] on span "Test Inbox" at bounding box center [43, 131] width 40 height 12
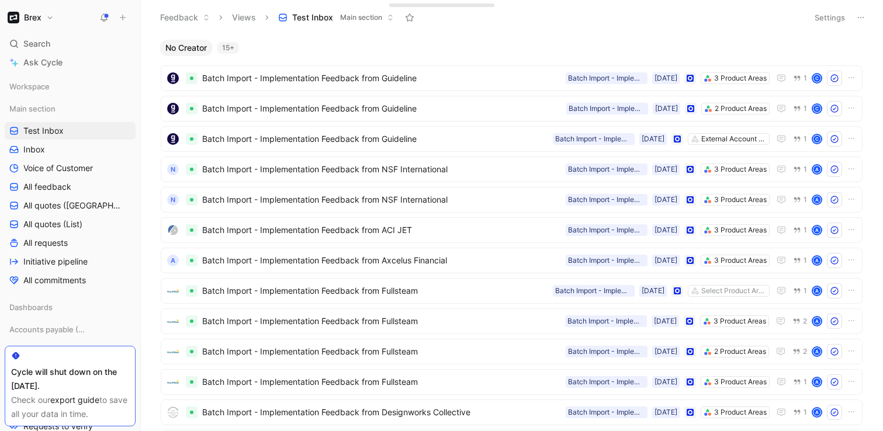
click at [126, 354] on div at bounding box center [70, 355] width 118 height 9
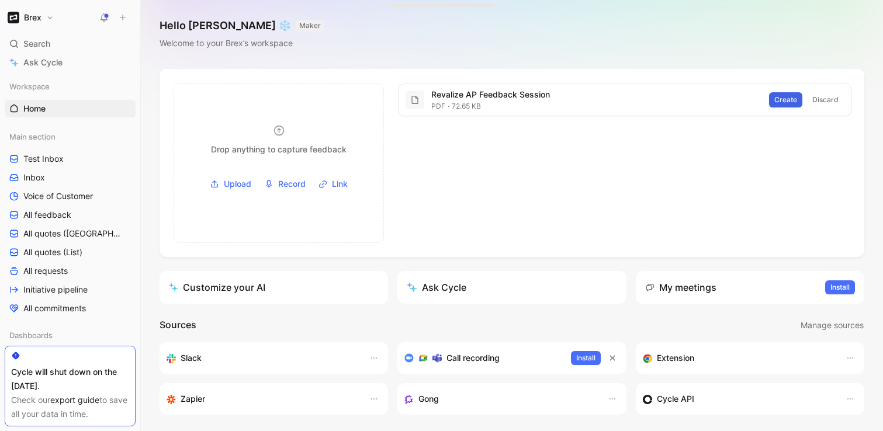
click at [782, 99] on span "Create" at bounding box center [785, 100] width 23 height 12
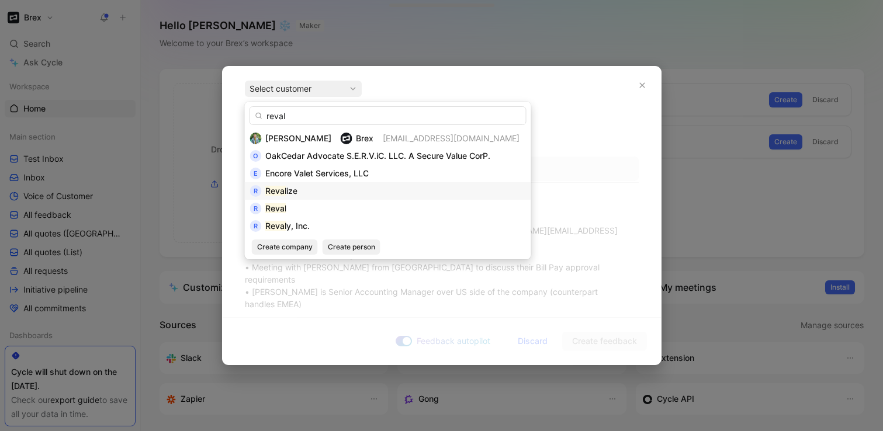
type input "reval"
click at [276, 191] on mark "Reval" at bounding box center [275, 191] width 21 height 10
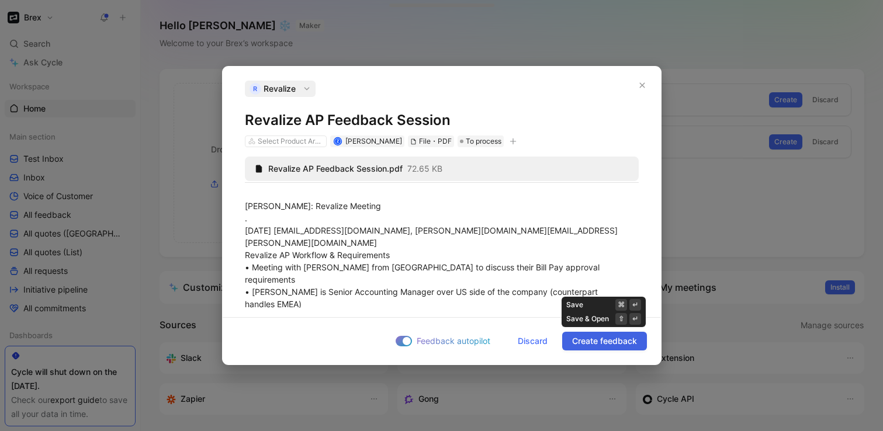
click at [604, 344] on span "Create feedback" at bounding box center [604, 341] width 65 height 14
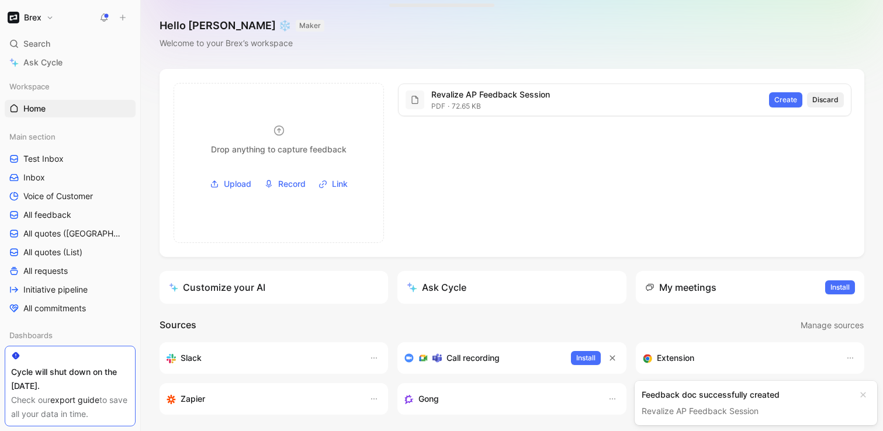
click at [828, 95] on span "Discard" at bounding box center [825, 100] width 26 height 12
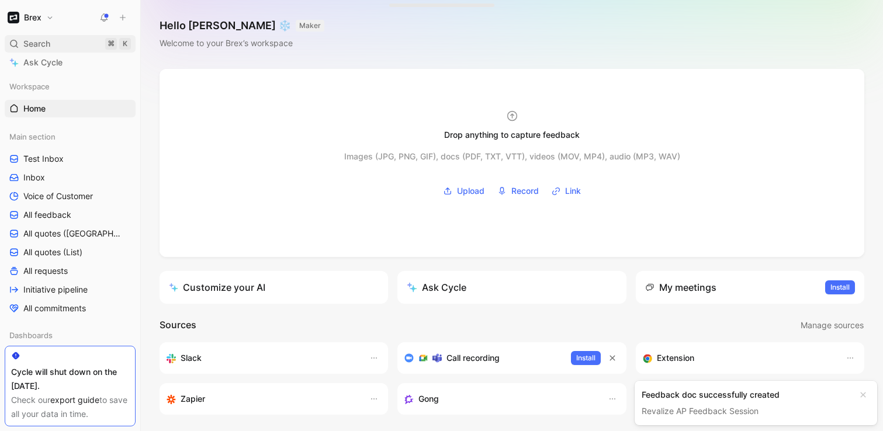
click at [57, 42] on div "Search ⌘ K" at bounding box center [70, 44] width 131 height 18
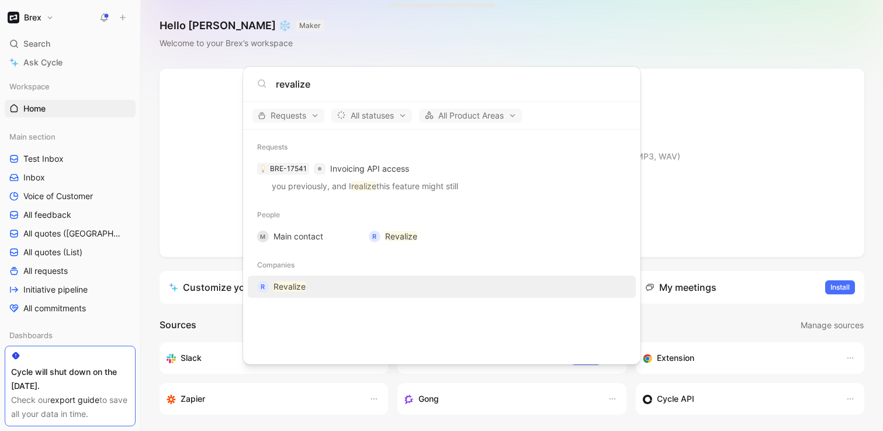
type input "revalize"
click at [276, 290] on mark "Revalize" at bounding box center [289, 287] width 32 height 10
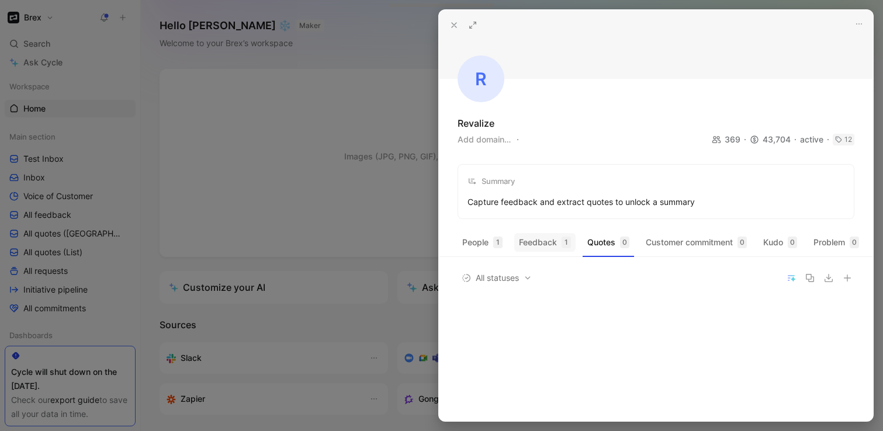
click at [539, 244] on button "Feedback 1" at bounding box center [544, 242] width 61 height 19
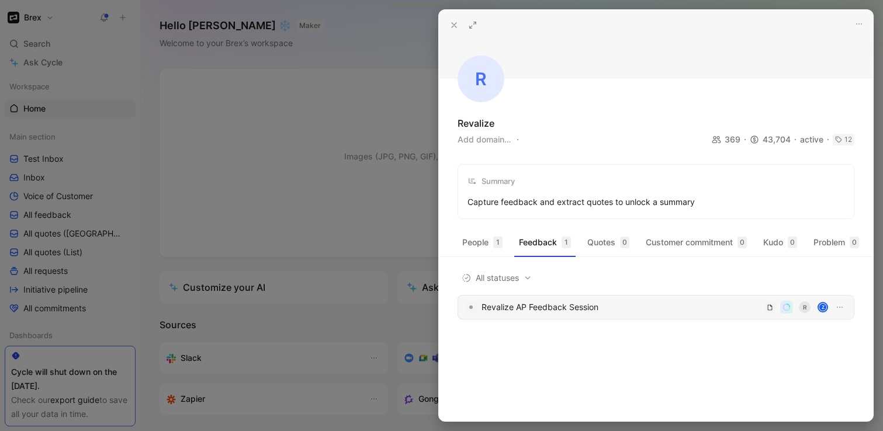
click at [554, 308] on div "Revalize AP Feedback Session" at bounding box center [620, 307] width 278 height 14
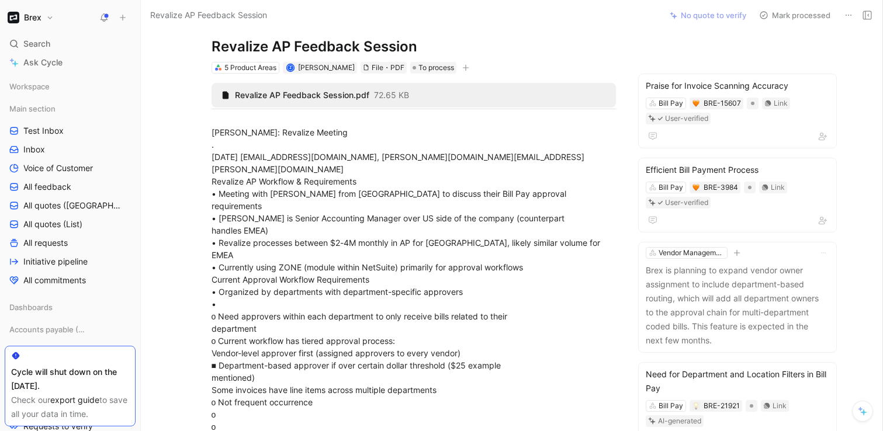
scroll to position [32, 0]
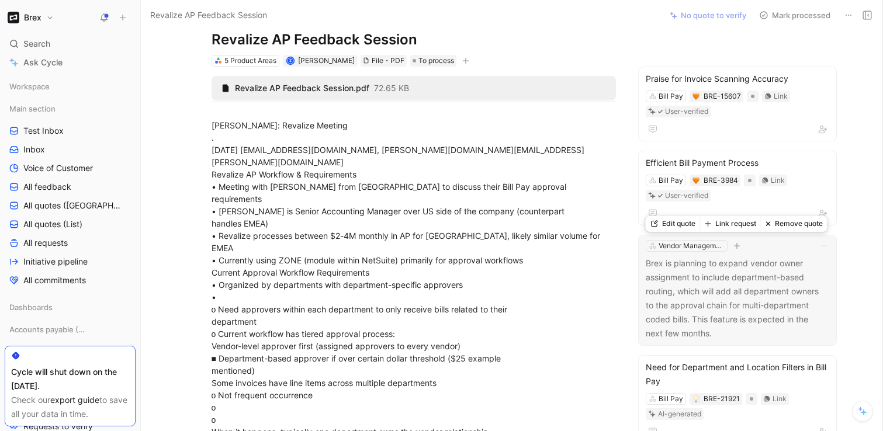
click at [706, 276] on p "Brex is planning to expand vendor owner assignment to include department-based …" at bounding box center [737, 298] width 183 height 84
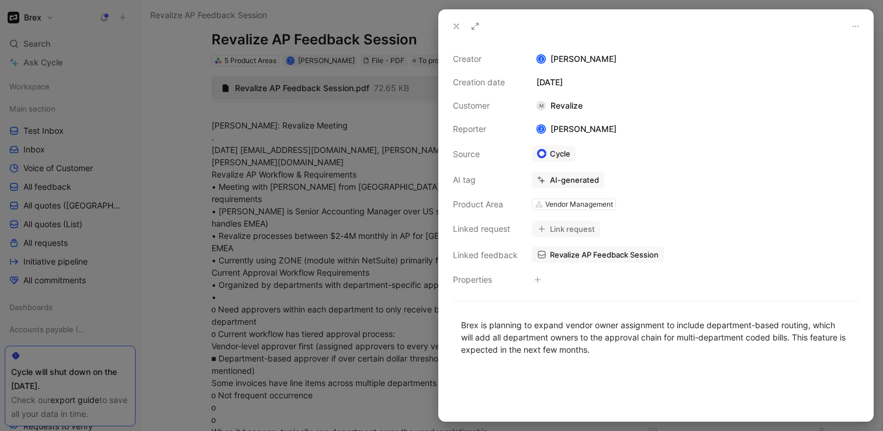
click at [570, 225] on button "Link request" at bounding box center [566, 229] width 68 height 16
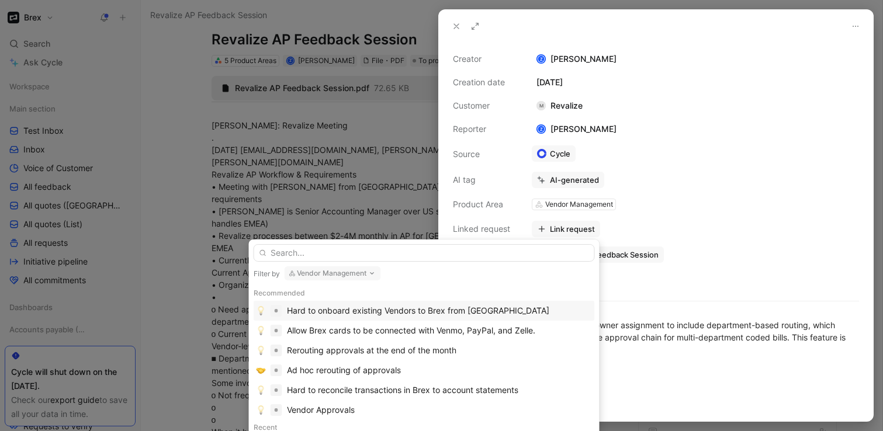
click at [333, 272] on button "Vendor Management" at bounding box center [333, 273] width 96 height 14
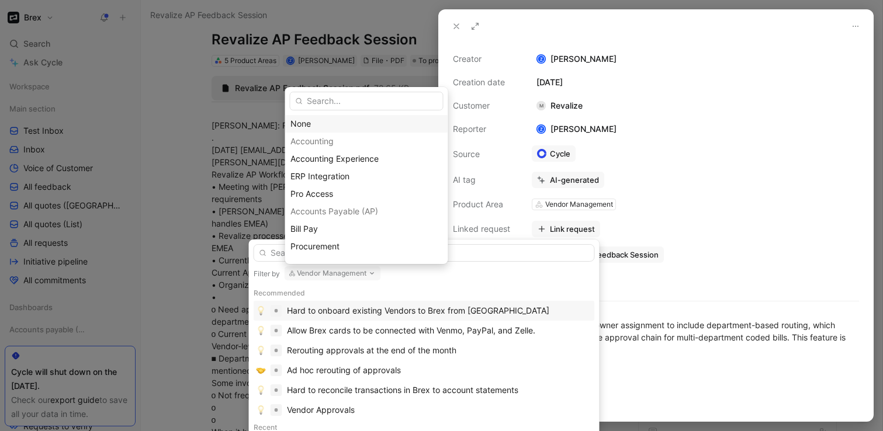
click at [332, 122] on div "None" at bounding box center [366, 124] width 152 height 14
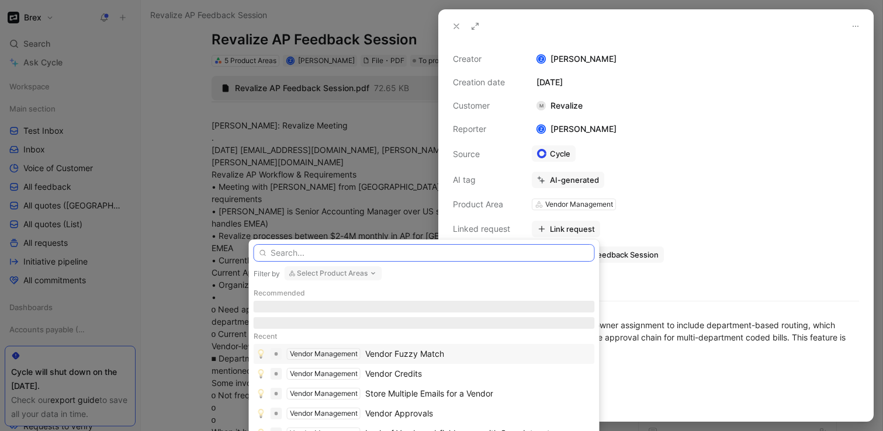
click at [328, 254] on input "text" at bounding box center [424, 253] width 341 height 18
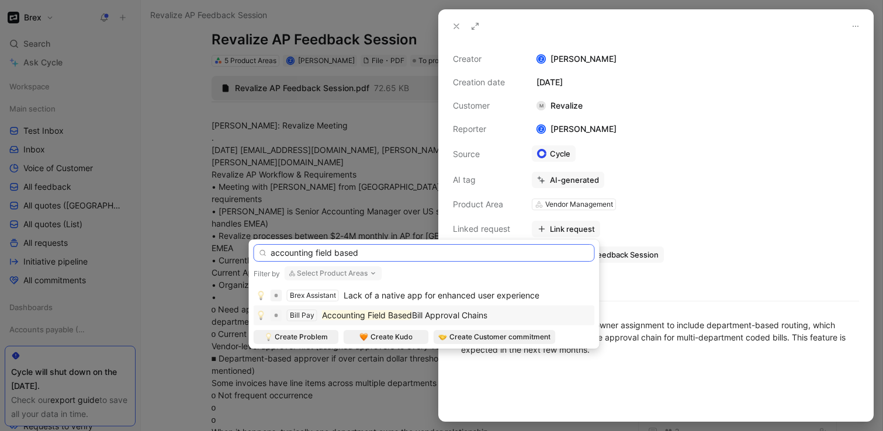
type input "accounting field based"
click at [352, 317] on mark "Accounting Field Based" at bounding box center [367, 315] width 90 height 10
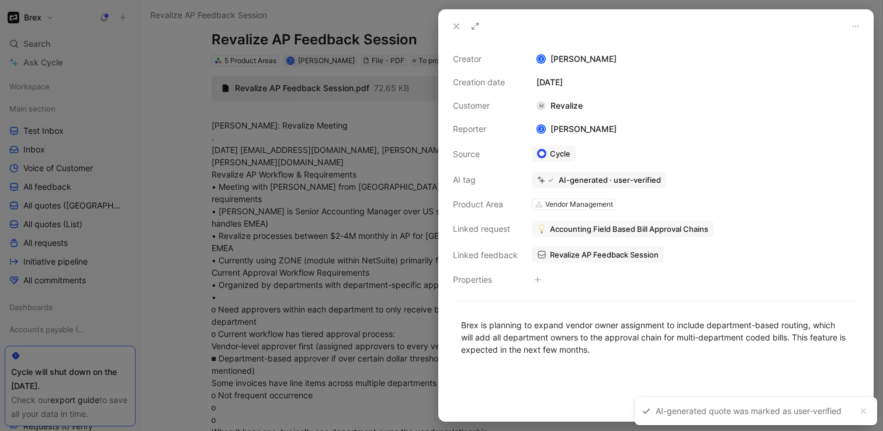
click at [327, 233] on div at bounding box center [441, 215] width 883 height 431
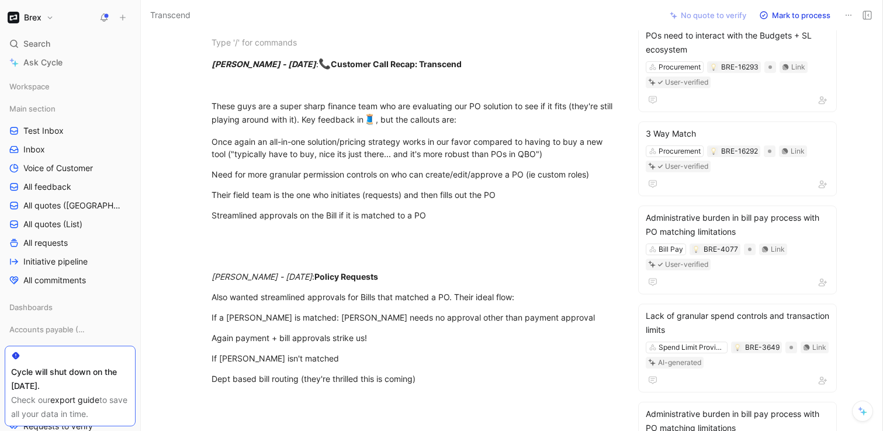
scroll to position [84, 0]
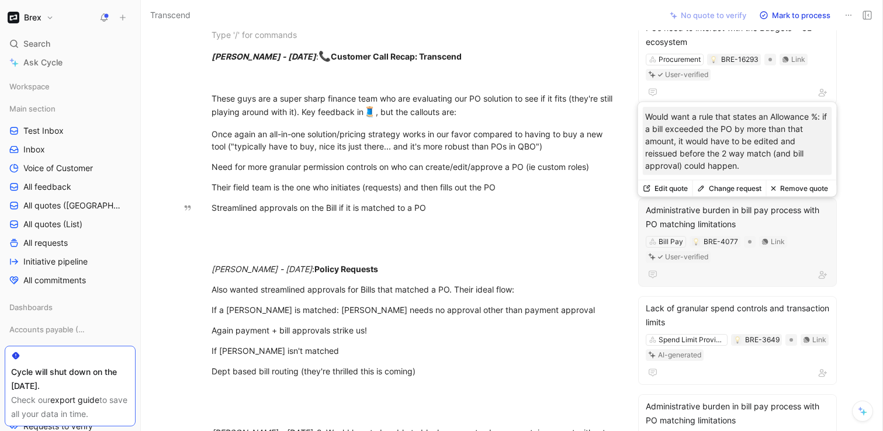
click at [692, 214] on div "Administrative burden in bill pay process with PO matching limitations" at bounding box center [737, 217] width 183 height 28
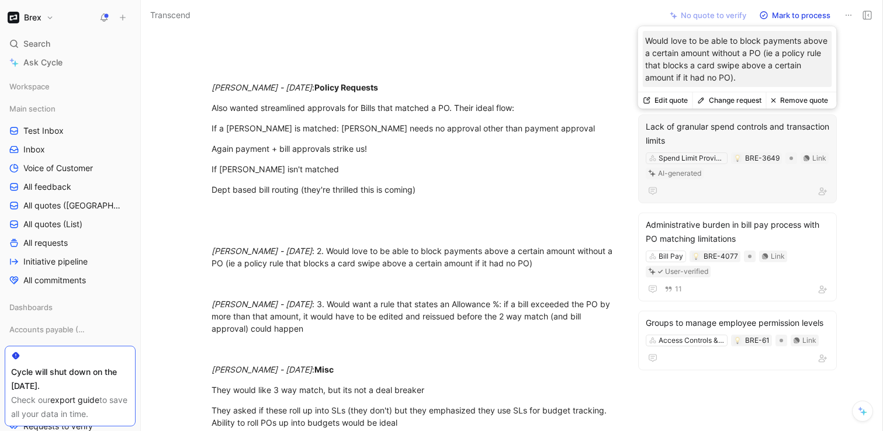
scroll to position [267, 0]
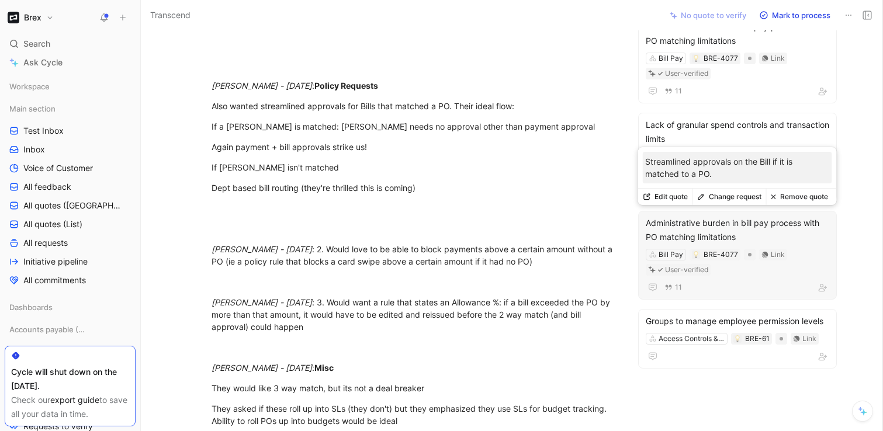
click at [727, 227] on div "Administrative burden in bill pay process with PO matching limitations" at bounding box center [737, 230] width 183 height 28
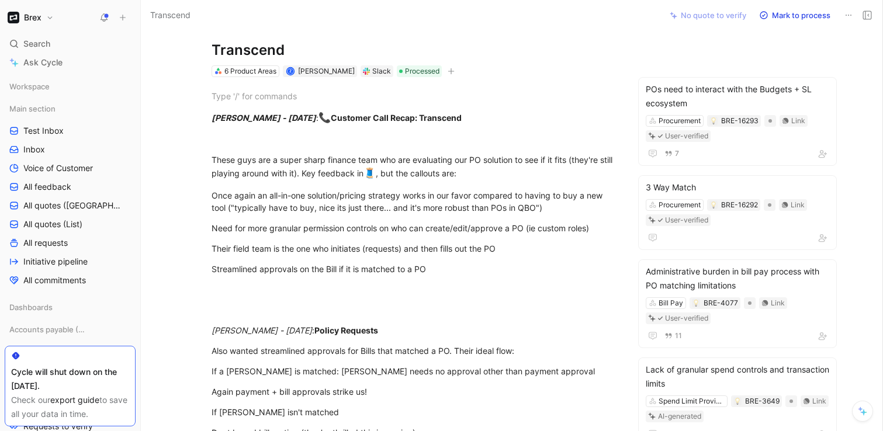
scroll to position [22, 0]
click at [450, 71] on icon "button" at bounding box center [451, 71] width 6 height 1
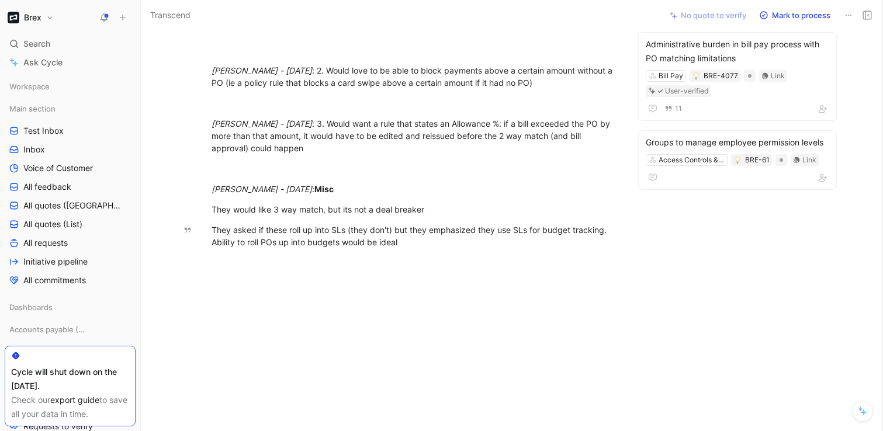
scroll to position [282, 0]
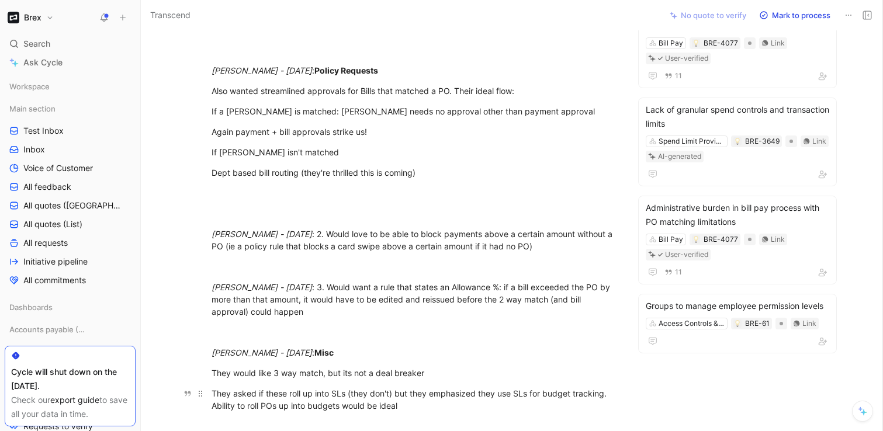
click at [355, 397] on div "They asked if these roll up into SLs (they don't) but they emphasized they use …" at bounding box center [413, 399] width 404 height 25
click at [188, 174] on icon "button" at bounding box center [187, 173] width 8 height 8
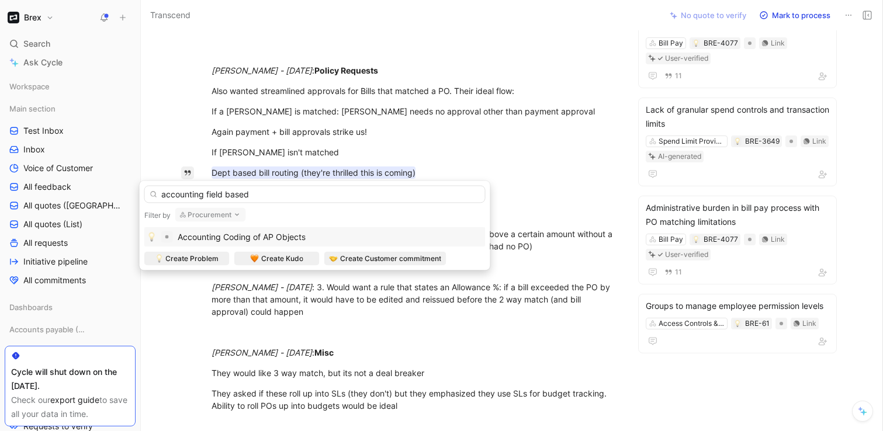
type input "accounting field based"
click at [226, 214] on button "Procurement" at bounding box center [210, 215] width 71 height 14
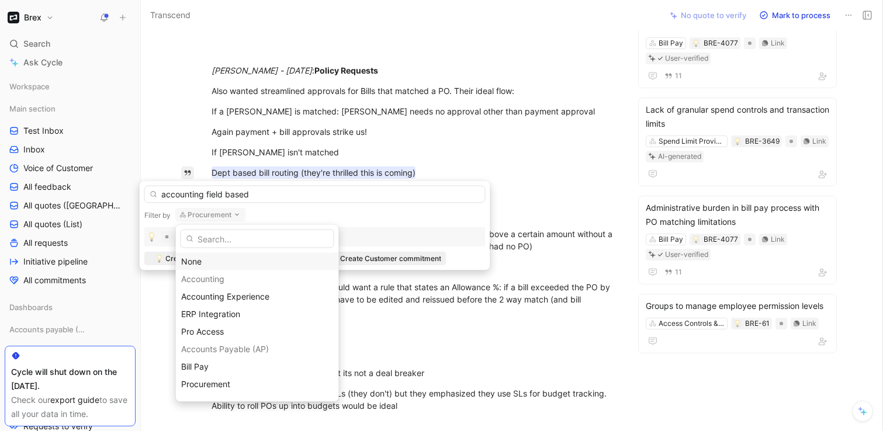
click at [202, 260] on div "None" at bounding box center [257, 262] width 152 height 14
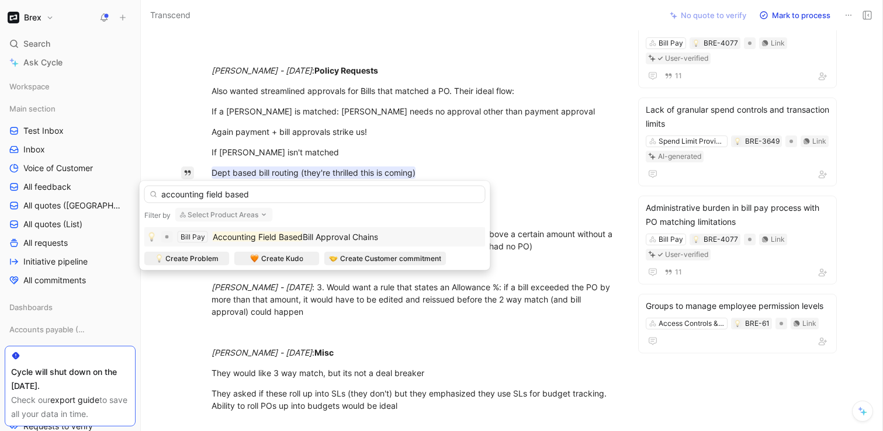
click at [268, 236] on mark "Accounting Field Based" at bounding box center [258, 237] width 90 height 10
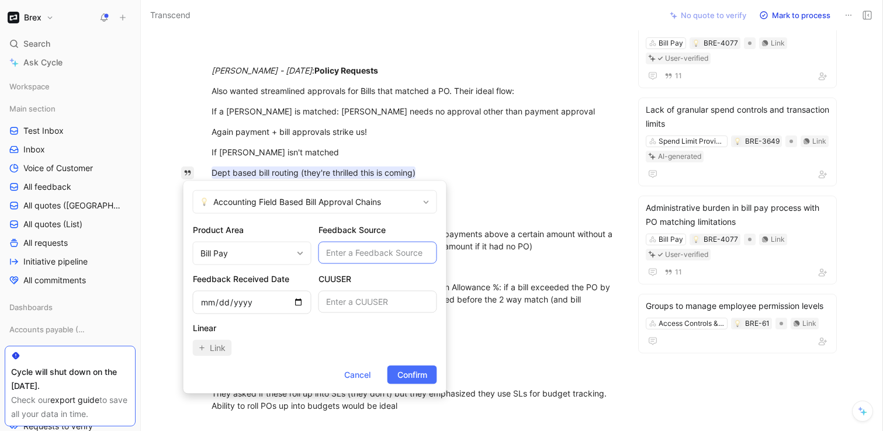
click at [376, 256] on input "text" at bounding box center [377, 253] width 119 height 22
click at [401, 228] on h2 "Feedback Source" at bounding box center [377, 230] width 119 height 14
click at [412, 377] on span "Confirm" at bounding box center [412, 375] width 30 height 14
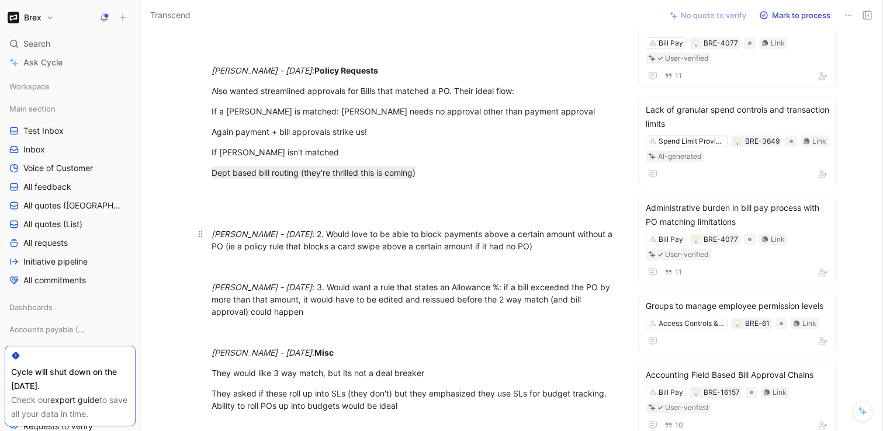
scroll to position [285, 0]
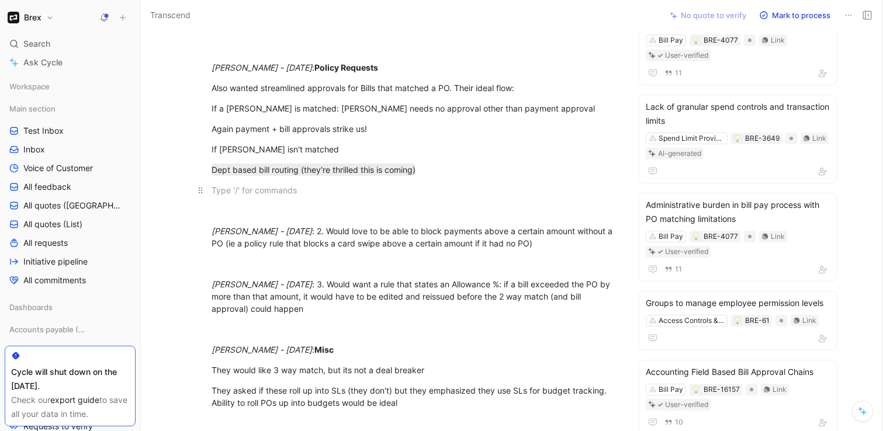
click at [417, 182] on p at bounding box center [413, 190] width 449 height 19
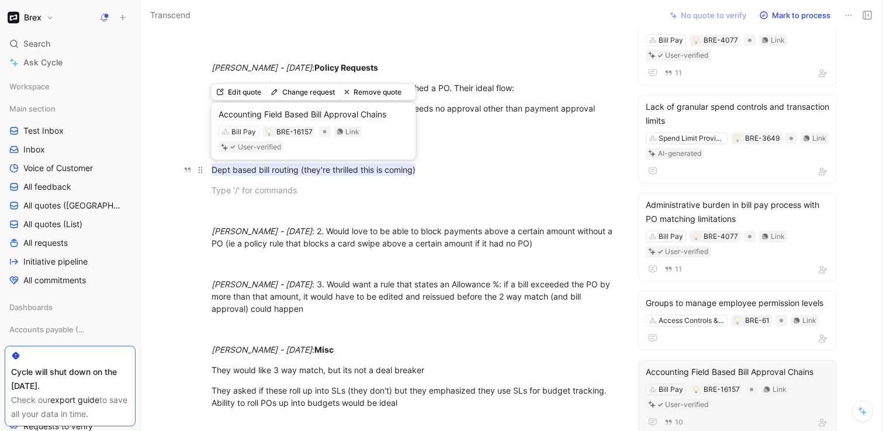
click at [408, 169] on mark "Dept based bill routing (they're thrilled this is coming)" at bounding box center [313, 170] width 204 height 12
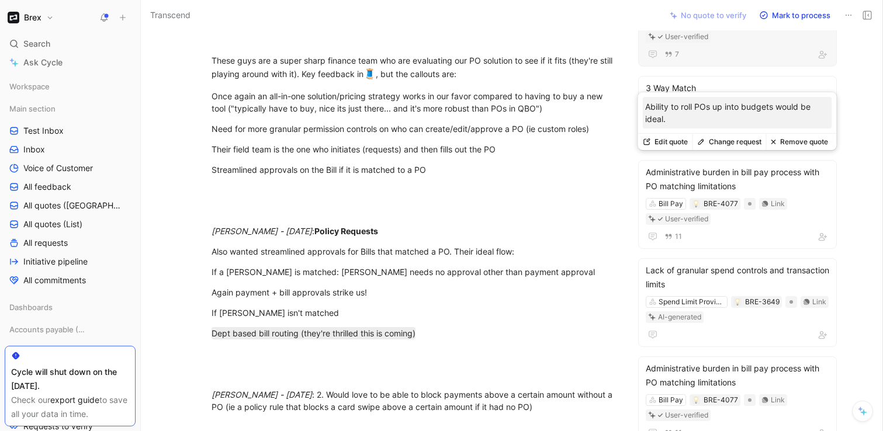
scroll to position [126, 0]
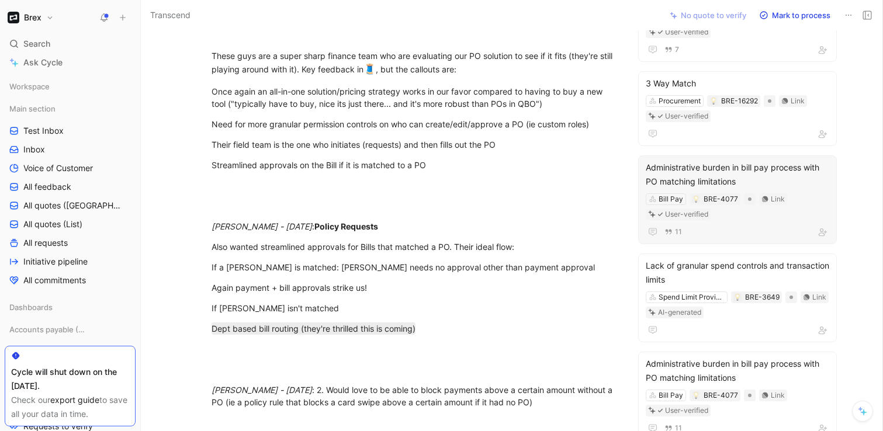
click at [688, 166] on div "Administrative burden in bill pay process with PO matching limitations" at bounding box center [737, 175] width 183 height 28
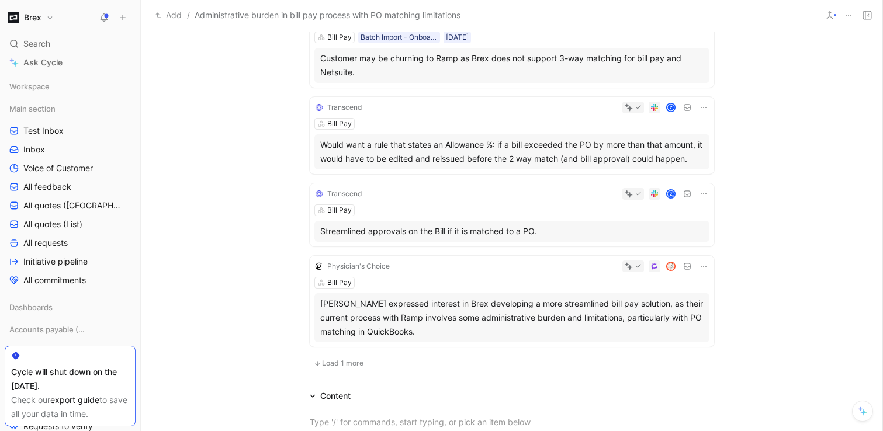
scroll to position [695, 0]
